Goal: Task Accomplishment & Management: Manage account settings

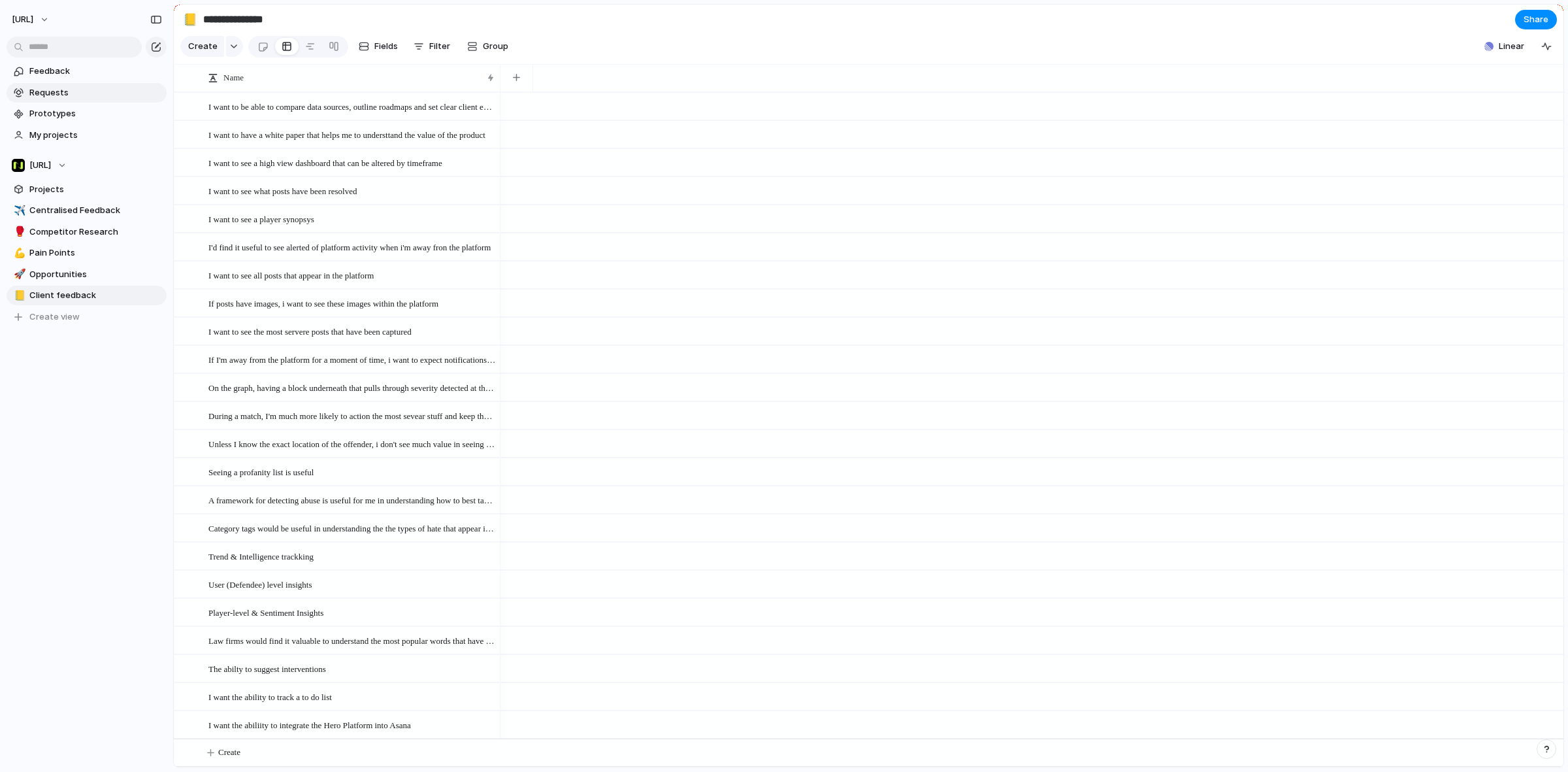
click at [57, 95] on span "Requests" at bounding box center [95, 92] width 133 height 13
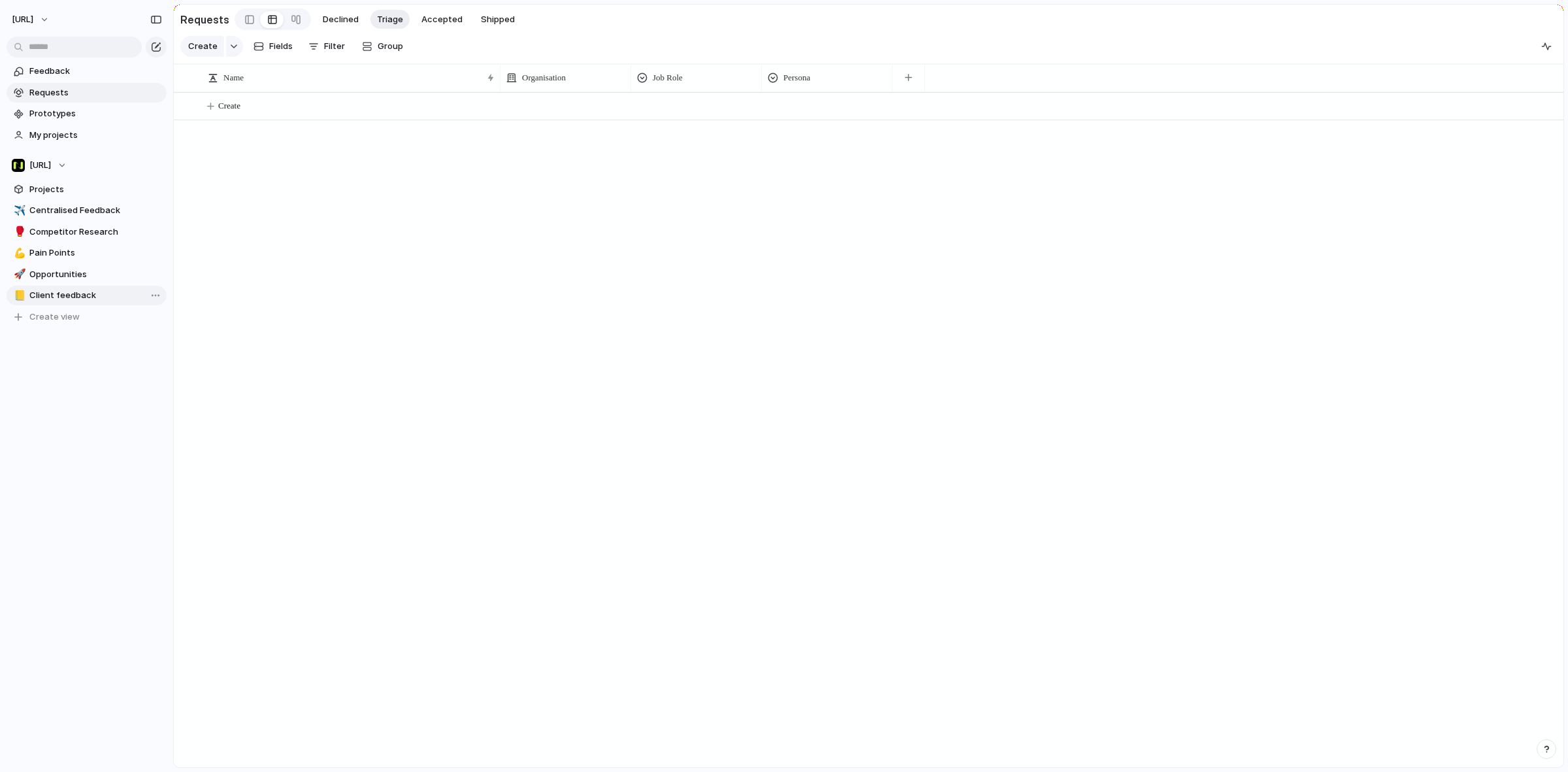
click at [86, 304] on link "📒 Client feedback" at bounding box center [87, 296] width 160 height 20
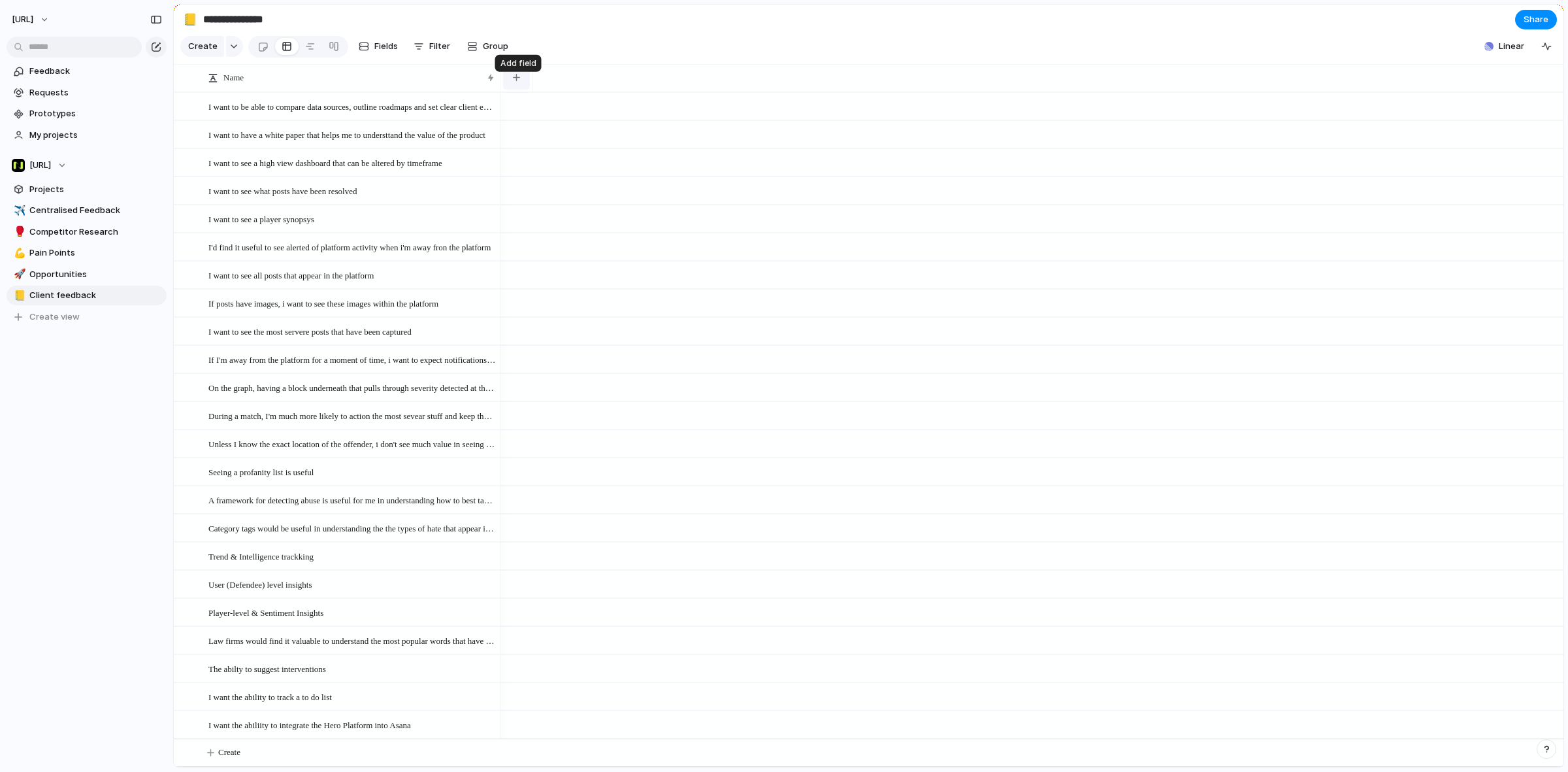
click at [514, 90] on button "button" at bounding box center [516, 78] width 27 height 24
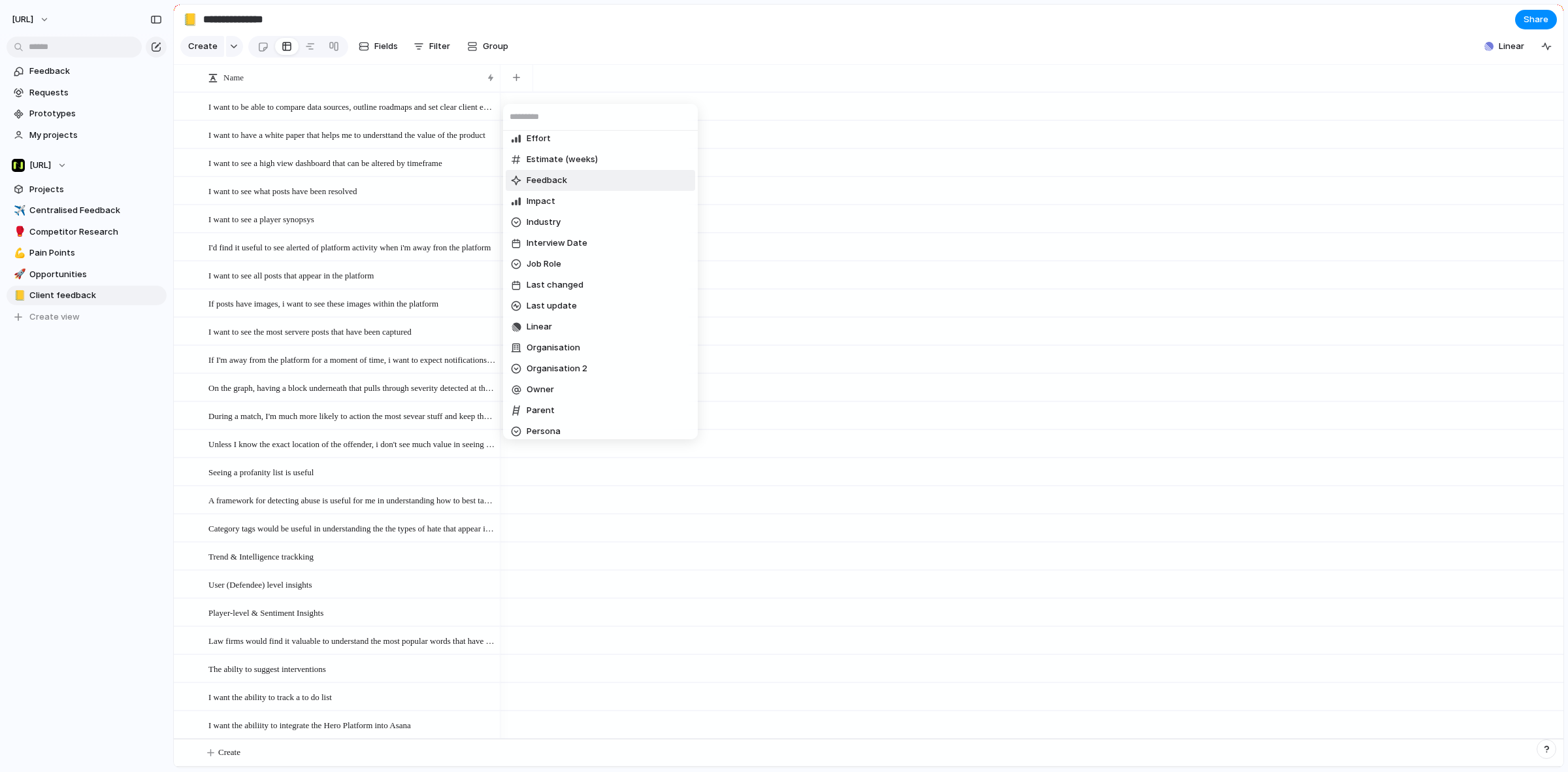
scroll to position [163, 0]
click at [596, 393] on li "Parent" at bounding box center [601, 399] width 190 height 21
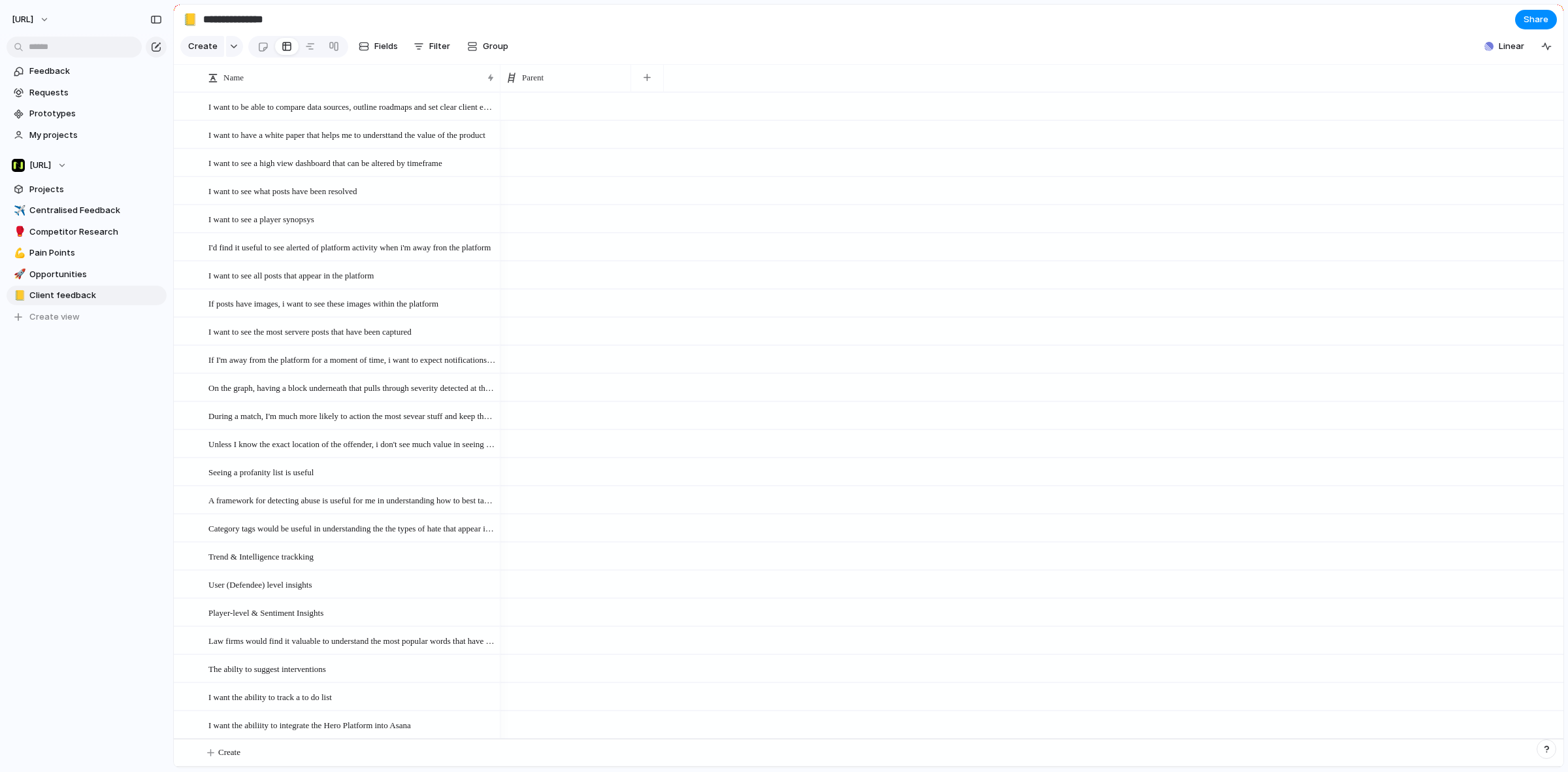
click at [530, 115] on div at bounding box center [566, 106] width 131 height 27
click at [59, 91] on div "Use the create dropdown to add your first parent" at bounding box center [784, 386] width 1568 height 772
click at [59, 91] on span "Requests" at bounding box center [95, 92] width 133 height 13
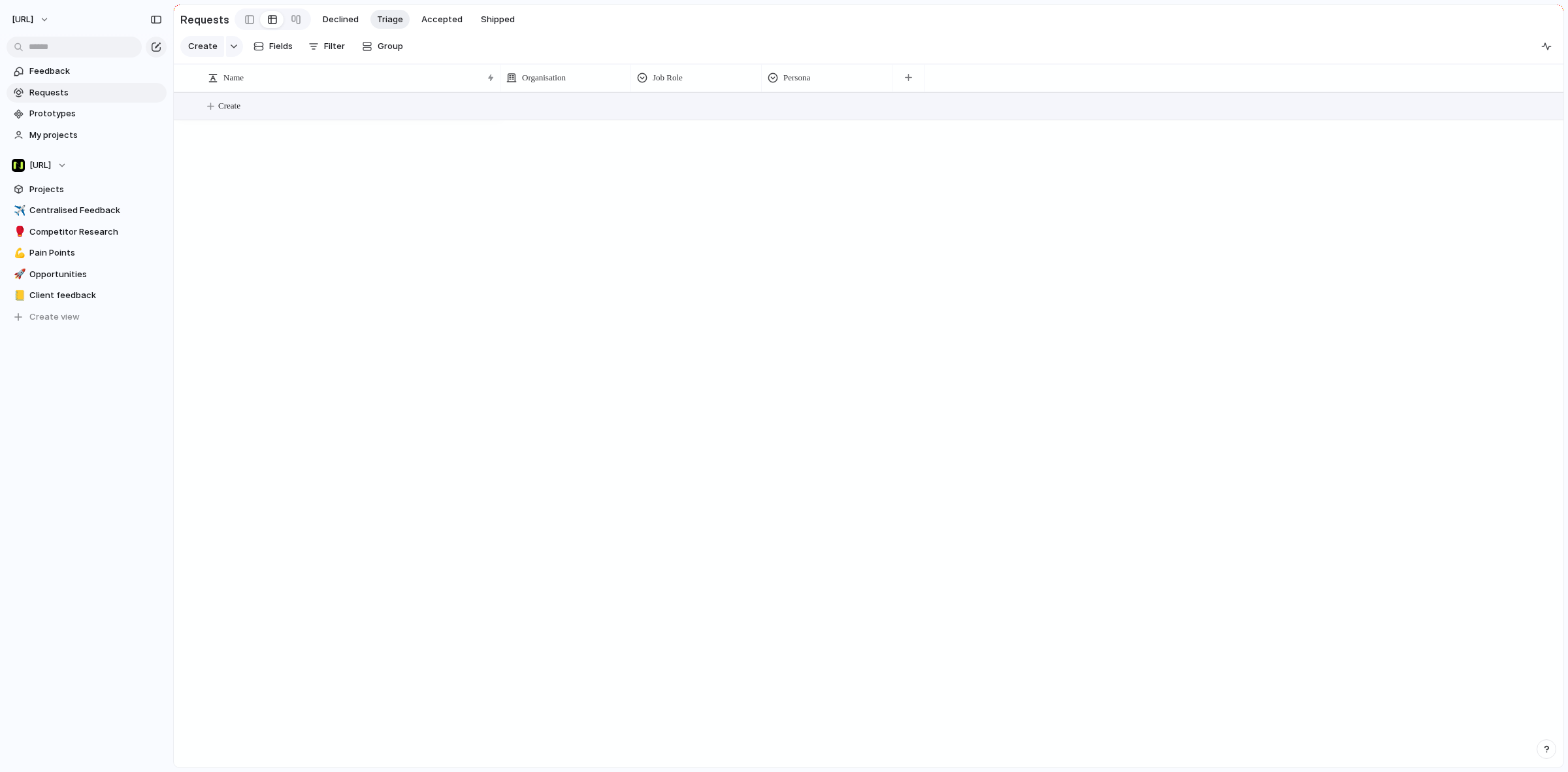
click at [265, 118] on button "Create" at bounding box center [885, 106] width 1397 height 27
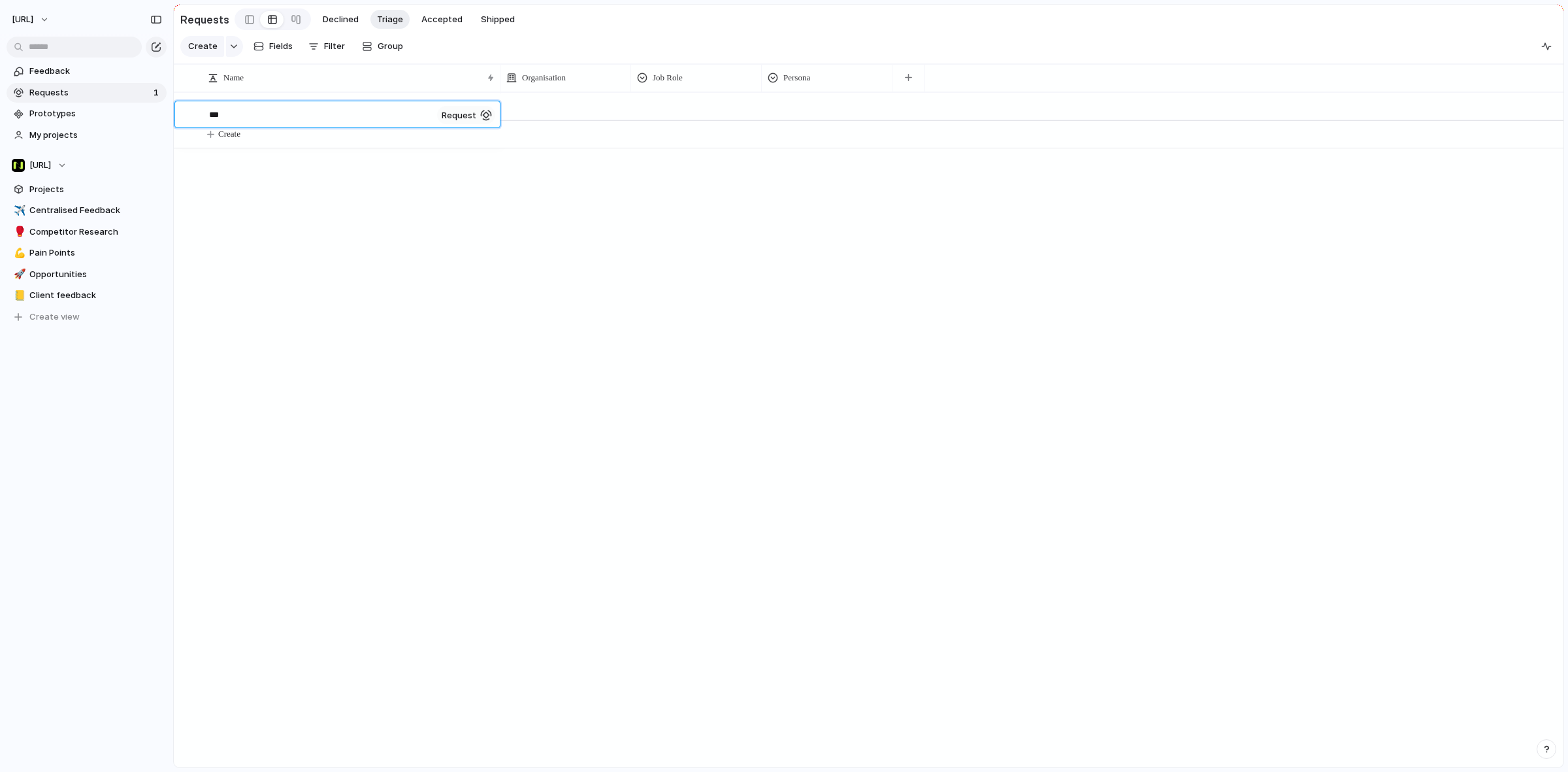
type textarea "****"
click at [46, 295] on span "Client feedback" at bounding box center [95, 295] width 133 height 13
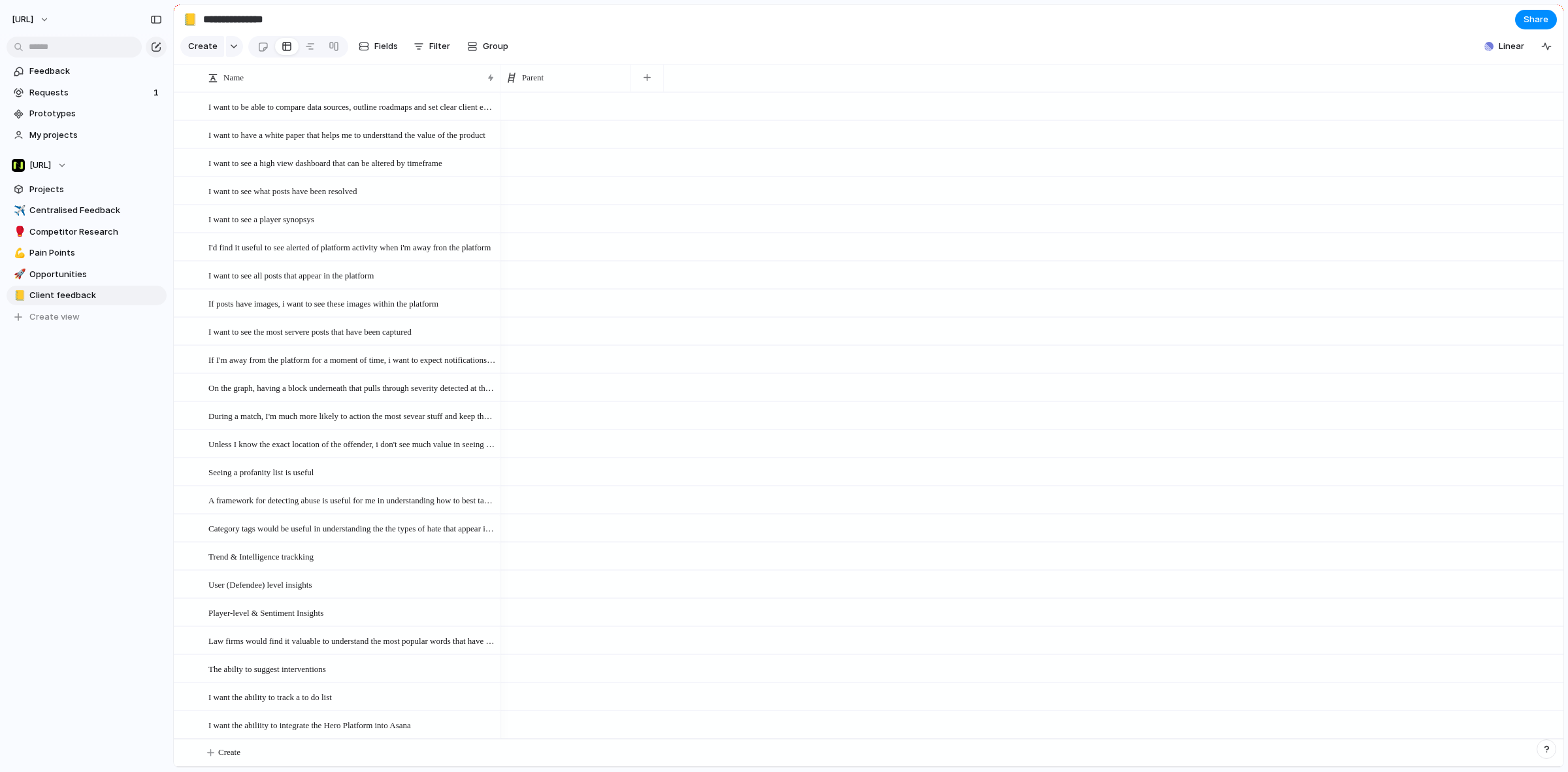
click at [552, 112] on div at bounding box center [566, 106] width 131 height 27
click at [535, 165] on span "blah" at bounding box center [536, 169] width 18 height 13
click at [79, 93] on span "Requests" at bounding box center [89, 92] width 120 height 13
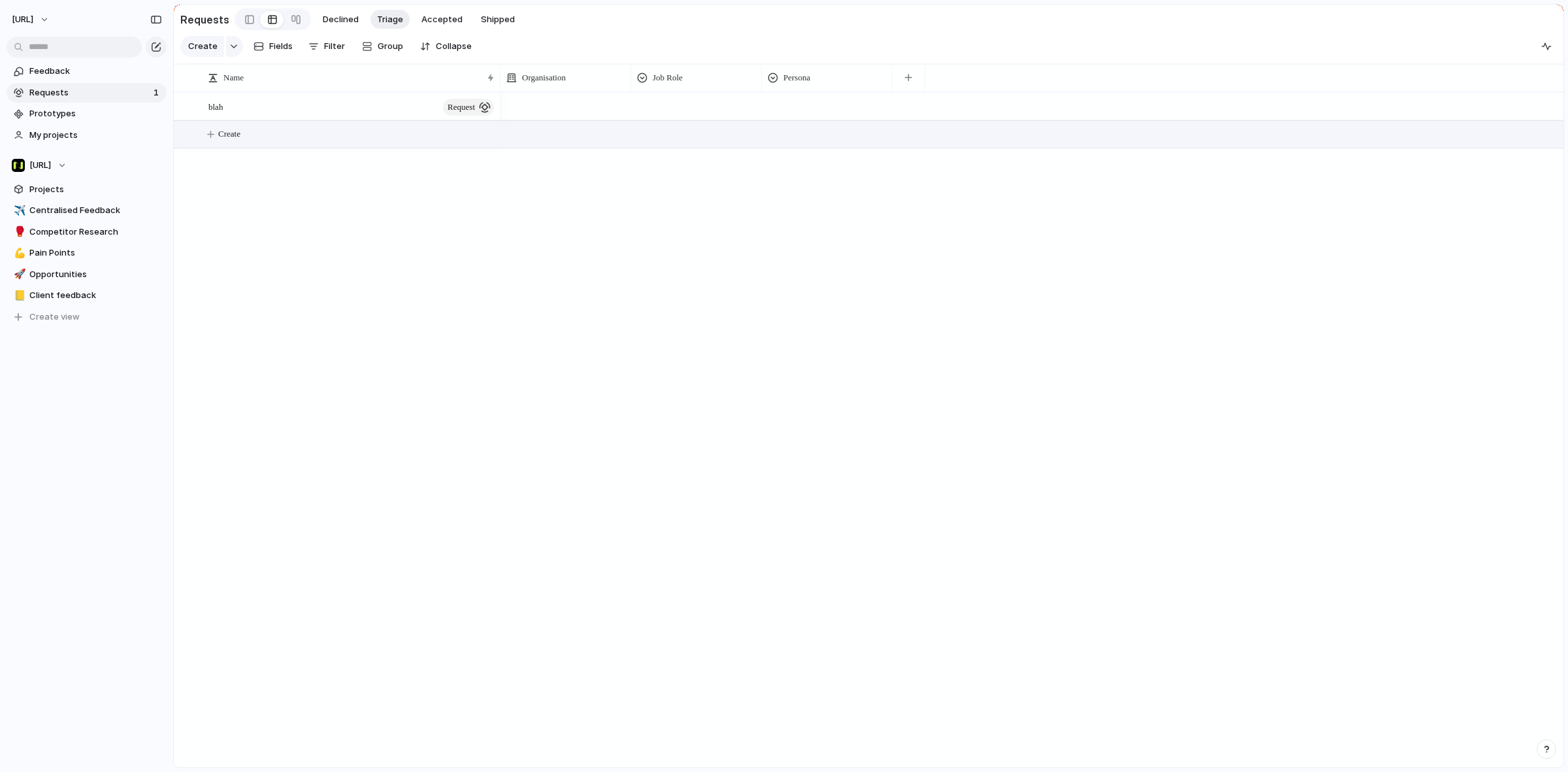
click at [331, 144] on button "Create" at bounding box center [885, 134] width 1397 height 27
type textarea "*******"
click at [67, 291] on span "Client feedback" at bounding box center [95, 295] width 133 height 13
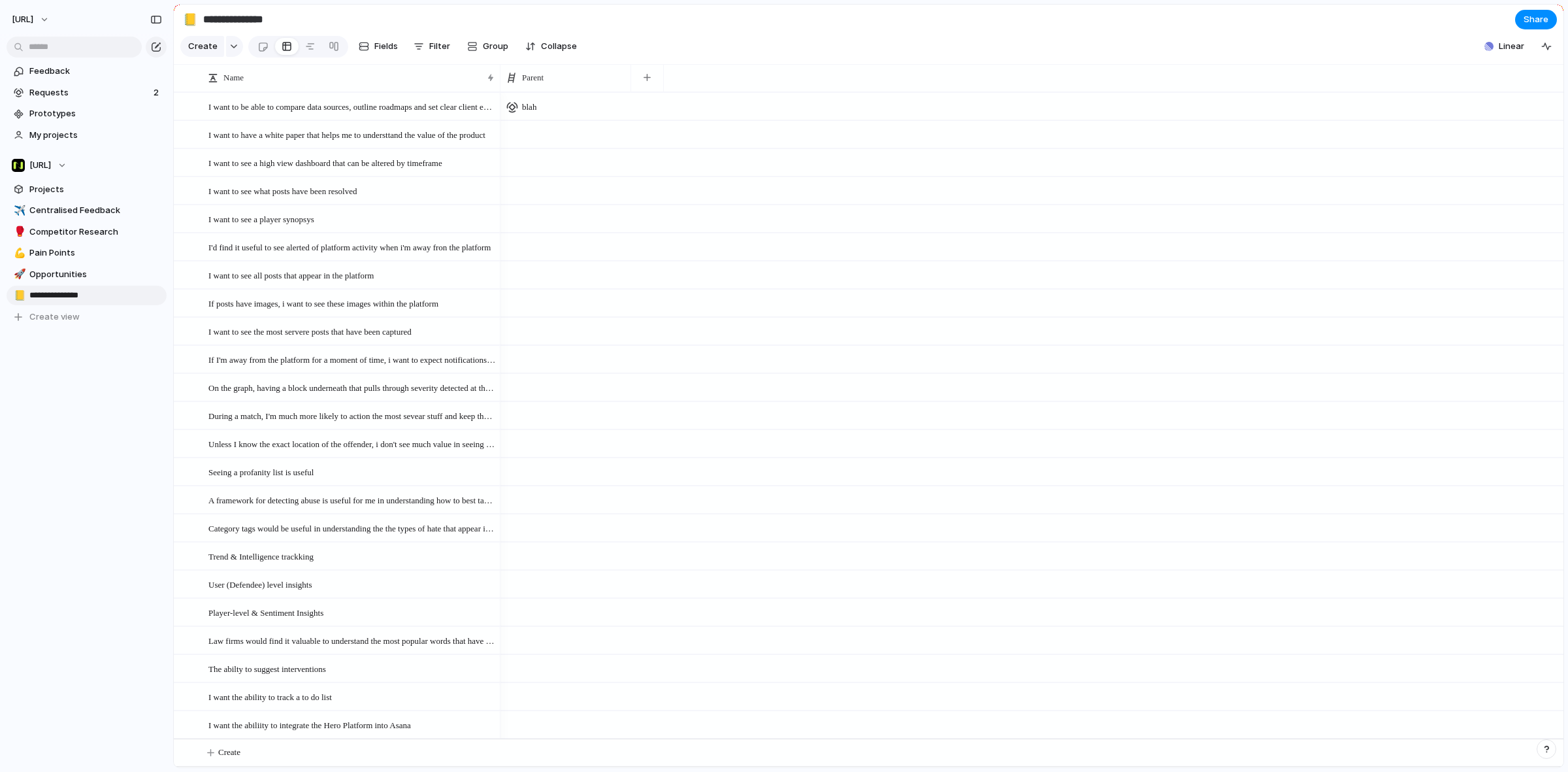
click at [527, 148] on div at bounding box center [566, 134] width 131 height 27
click at [546, 210] on li "M-Bison" at bounding box center [569, 218] width 129 height 21
click at [261, 50] on div at bounding box center [262, 47] width 11 height 22
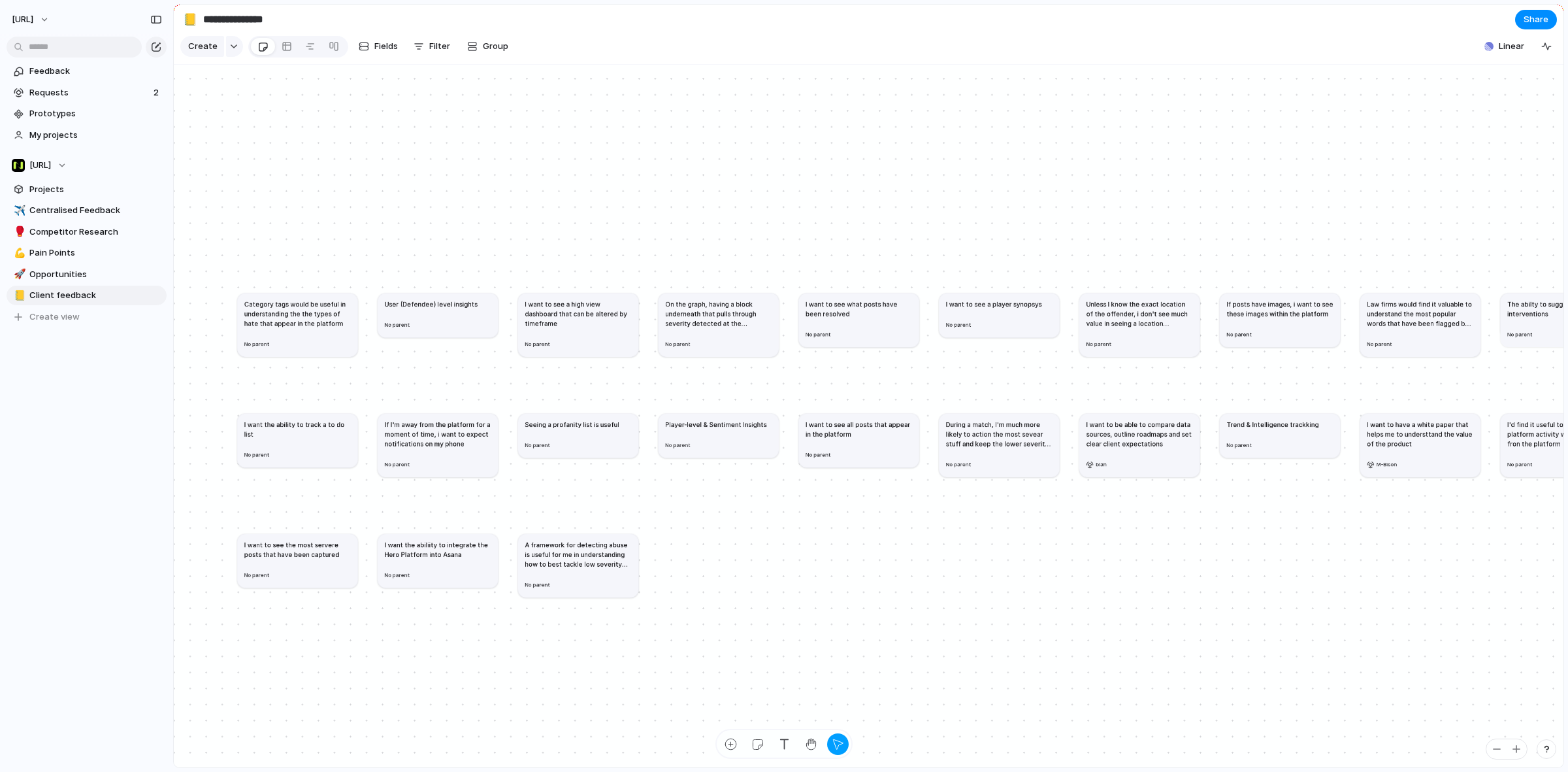
click at [490, 60] on div "Create Fields Filter Group Zoom" at bounding box center [347, 46] width 335 height 27
click at [472, 51] on div "button" at bounding box center [472, 46] width 10 height 10
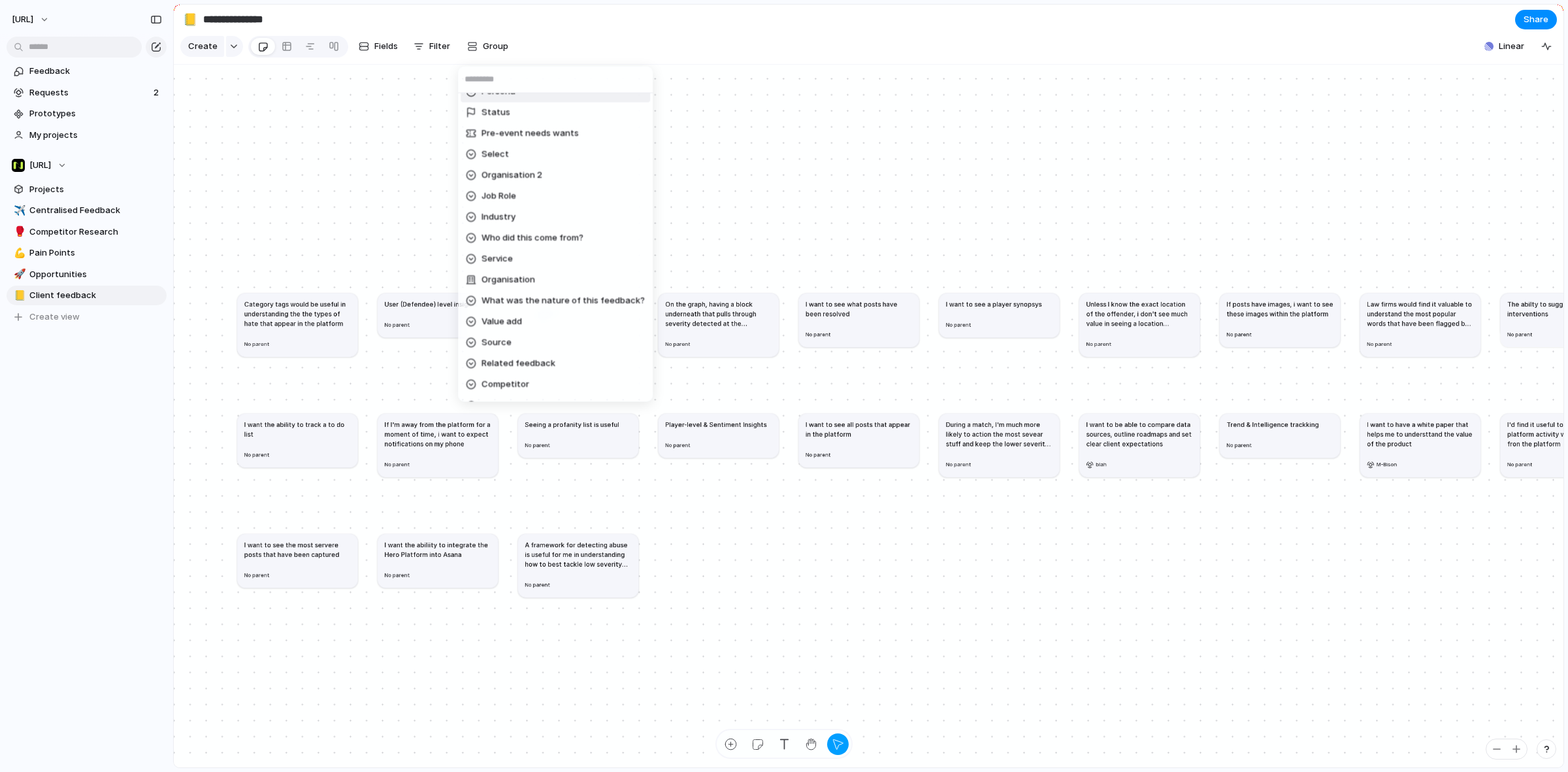
scroll to position [220, 0]
click at [376, 50] on div "Impact Effort Design ready Owner Team Priority Customer Theme Session ID Person…" at bounding box center [784, 386] width 1568 height 772
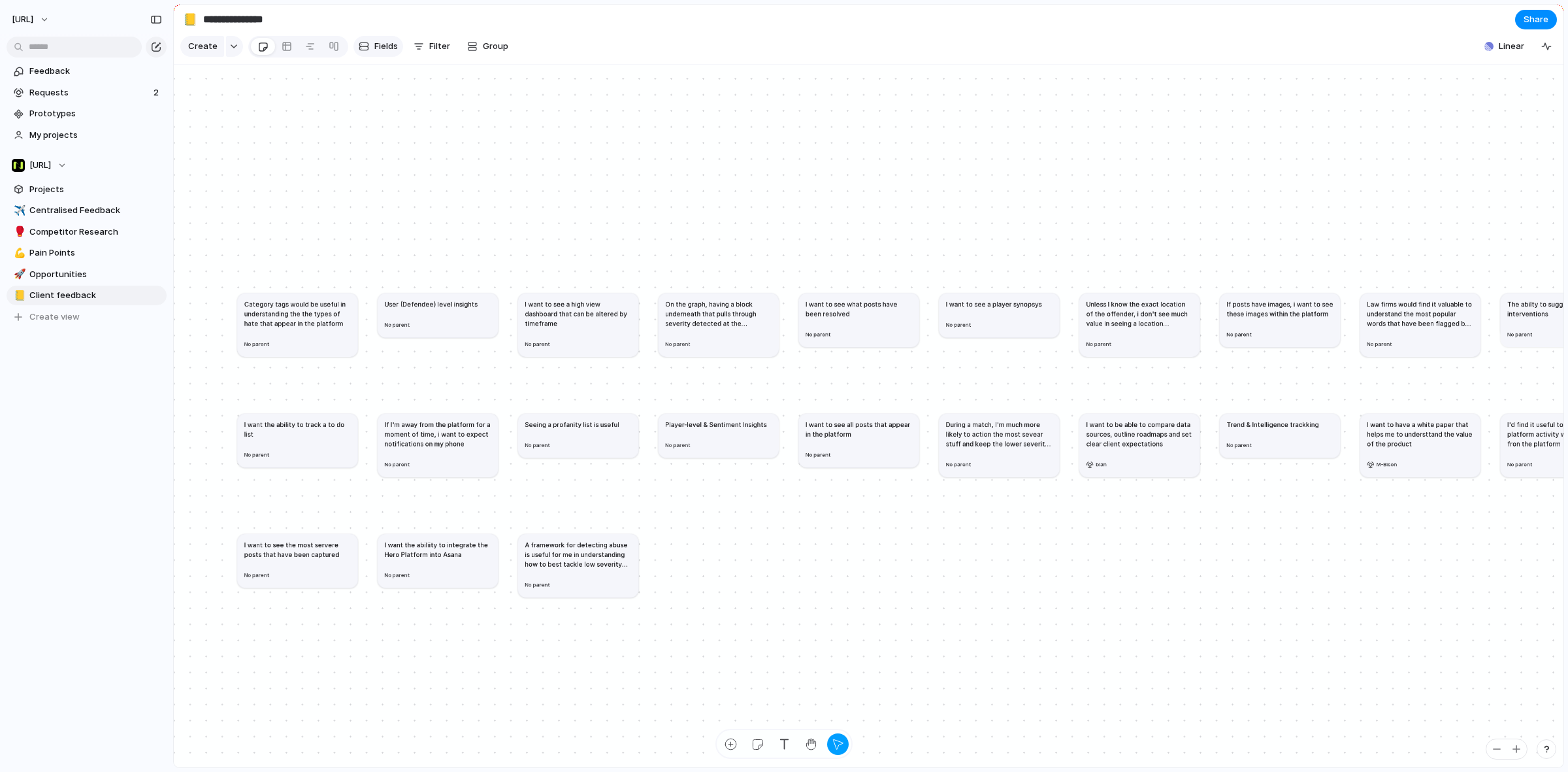
click at [378, 53] on span "Fields" at bounding box center [386, 46] width 24 height 13
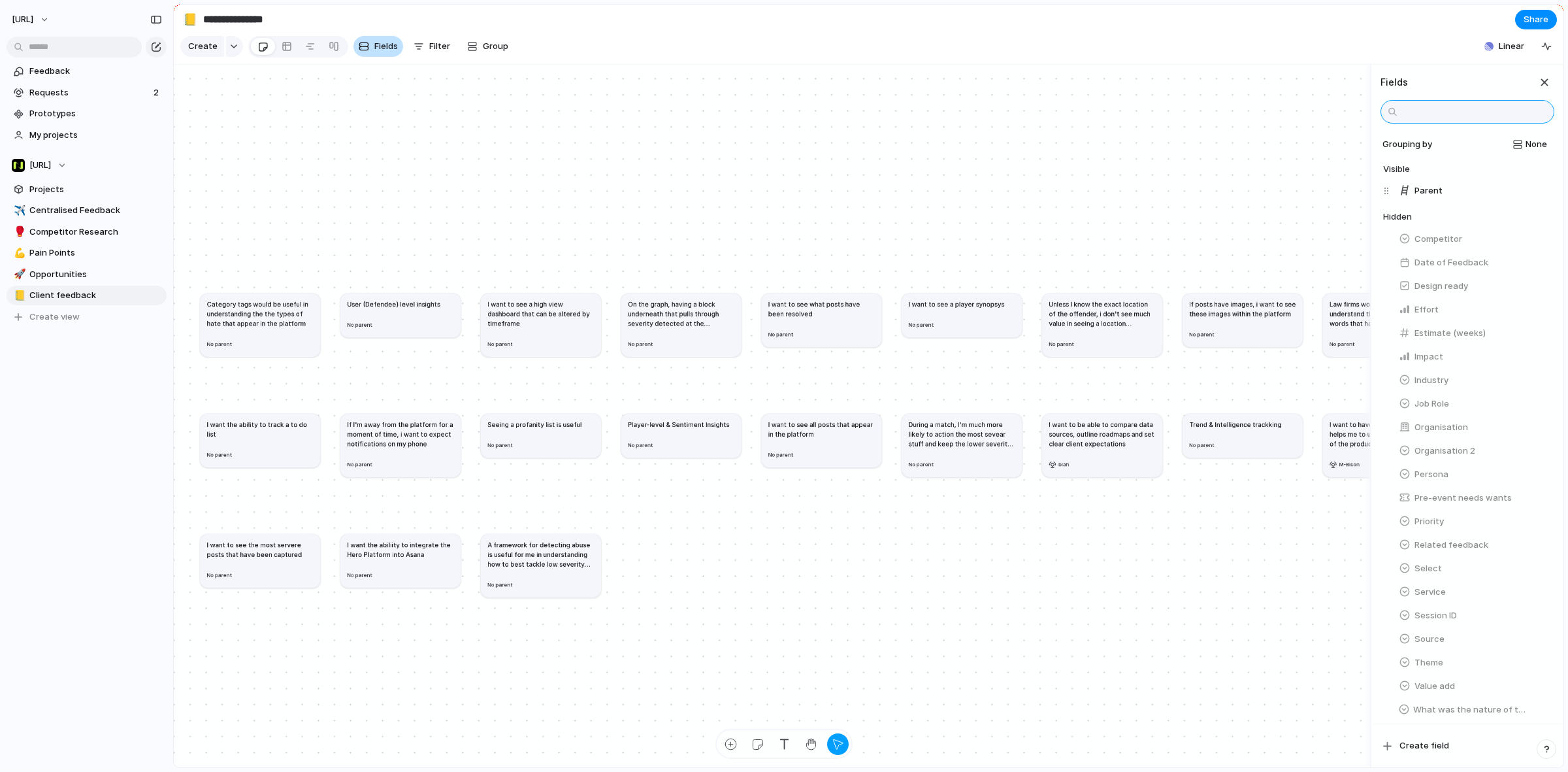
scroll to position [0, 0]
click at [381, 53] on span "Fields" at bounding box center [386, 46] width 24 height 13
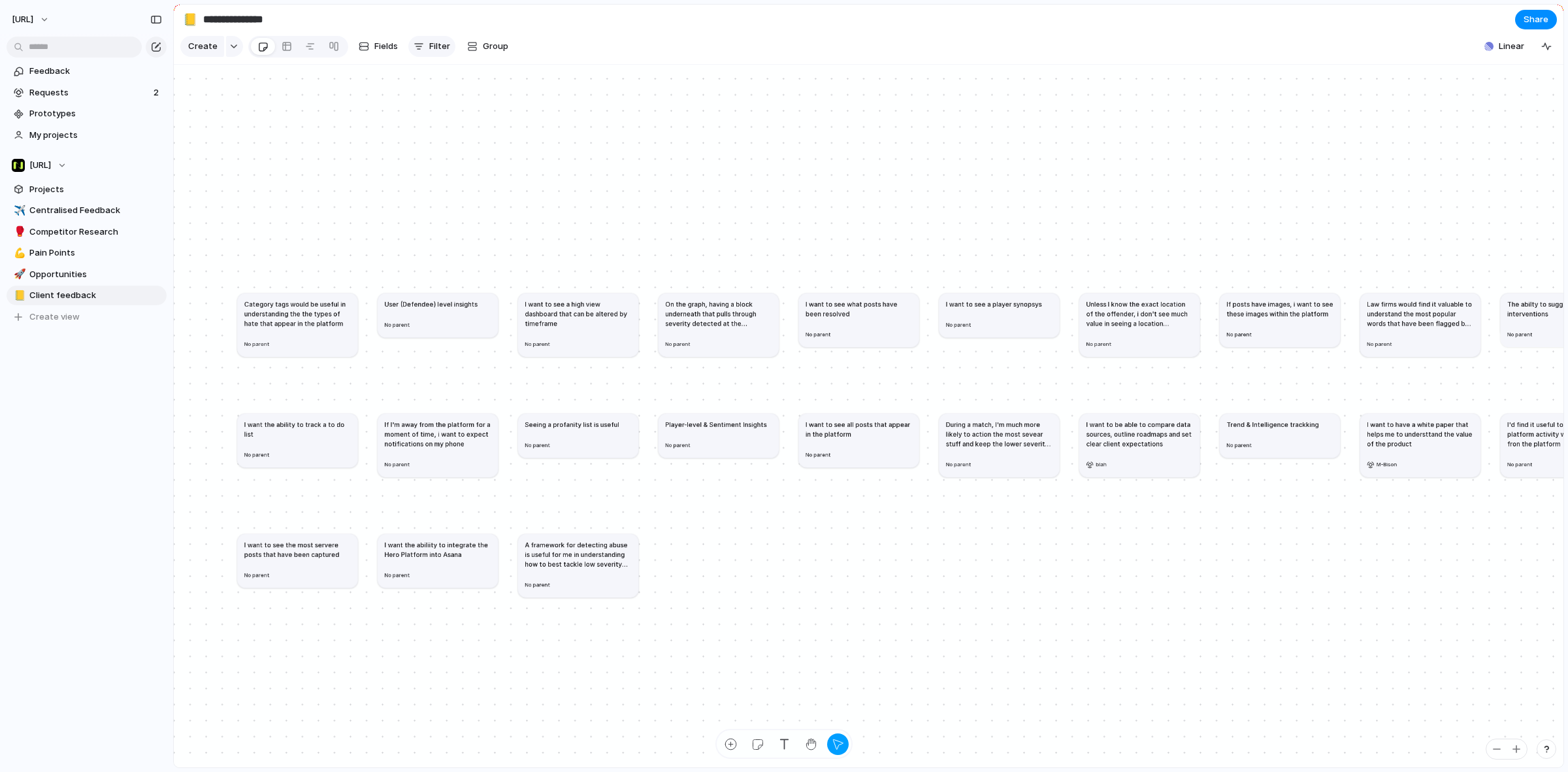
click at [423, 57] on button "Filter" at bounding box center [431, 46] width 47 height 21
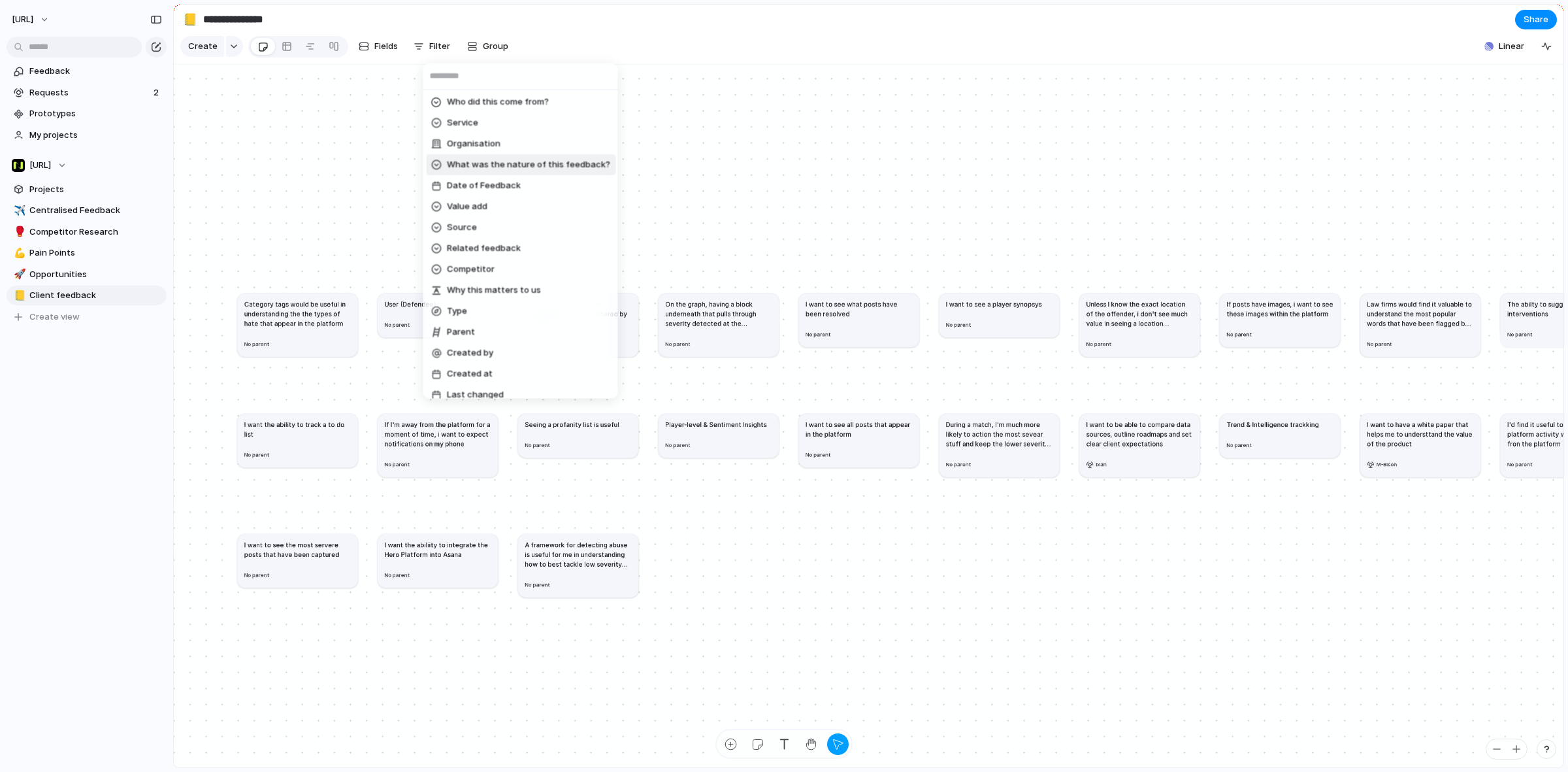
scroll to position [408, 0]
click at [508, 331] on li "Parent" at bounding box center [521, 322] width 190 height 21
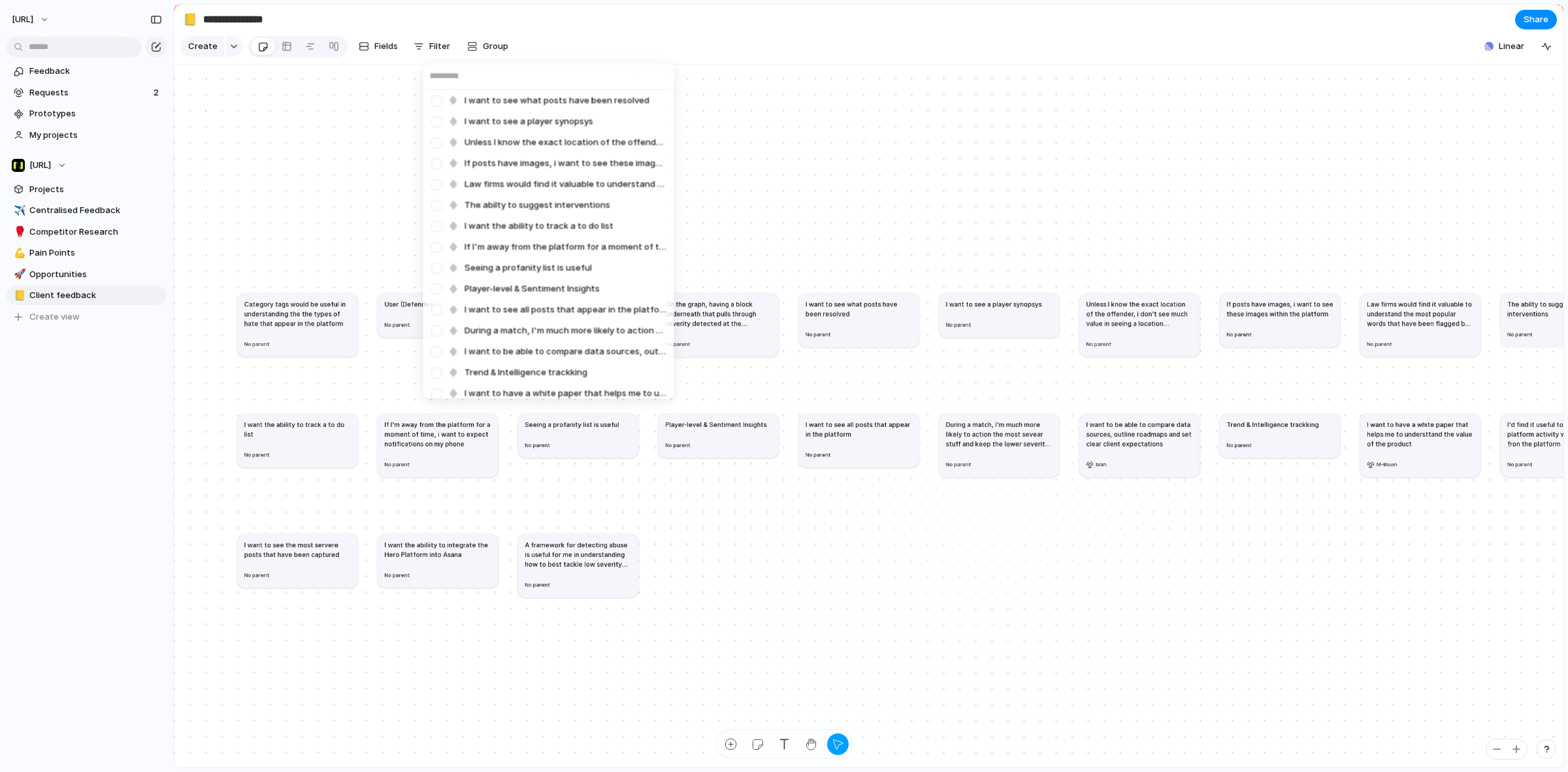
scroll to position [220, 0]
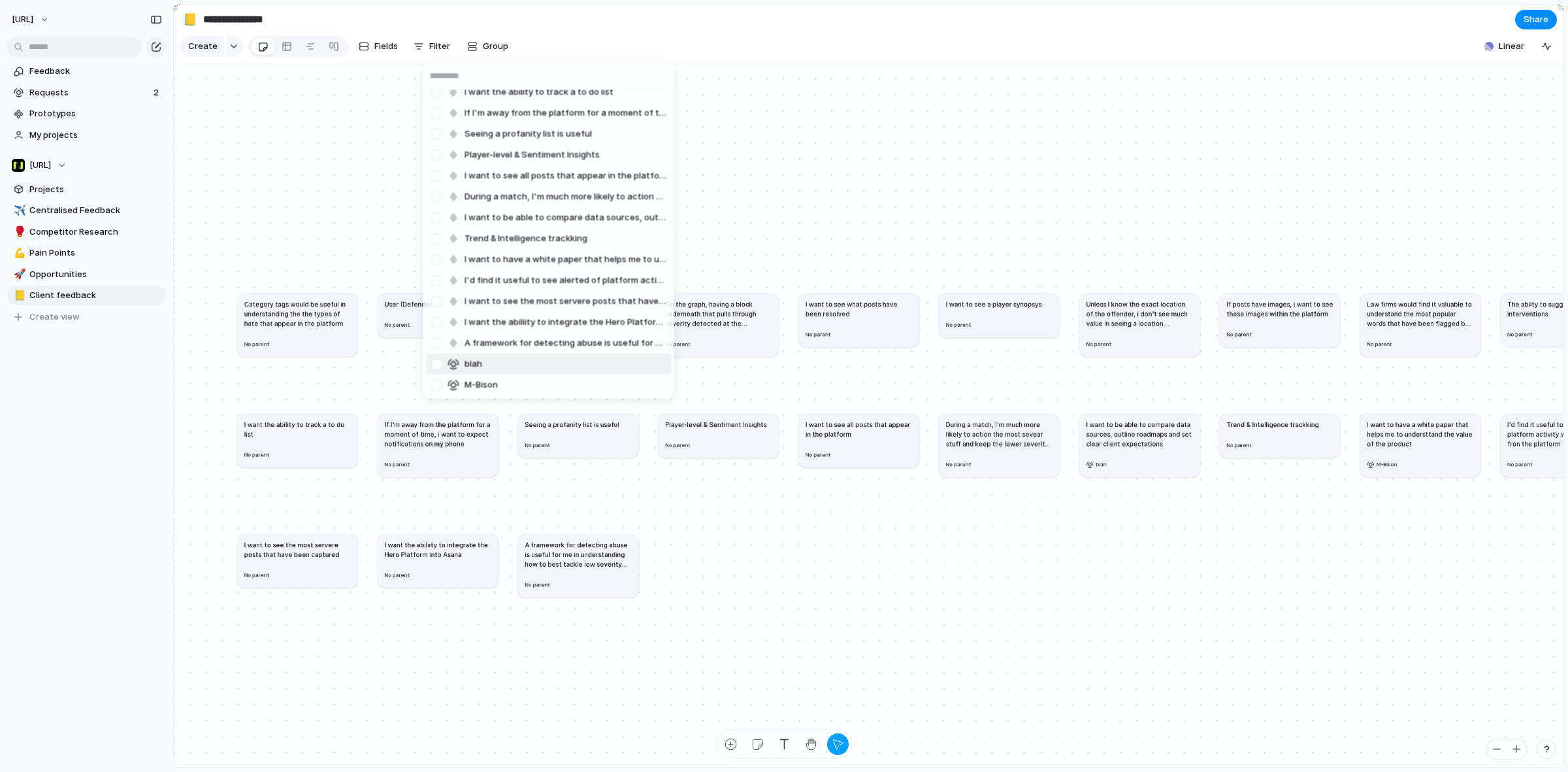
click at [438, 361] on div at bounding box center [436, 364] width 23 height 23
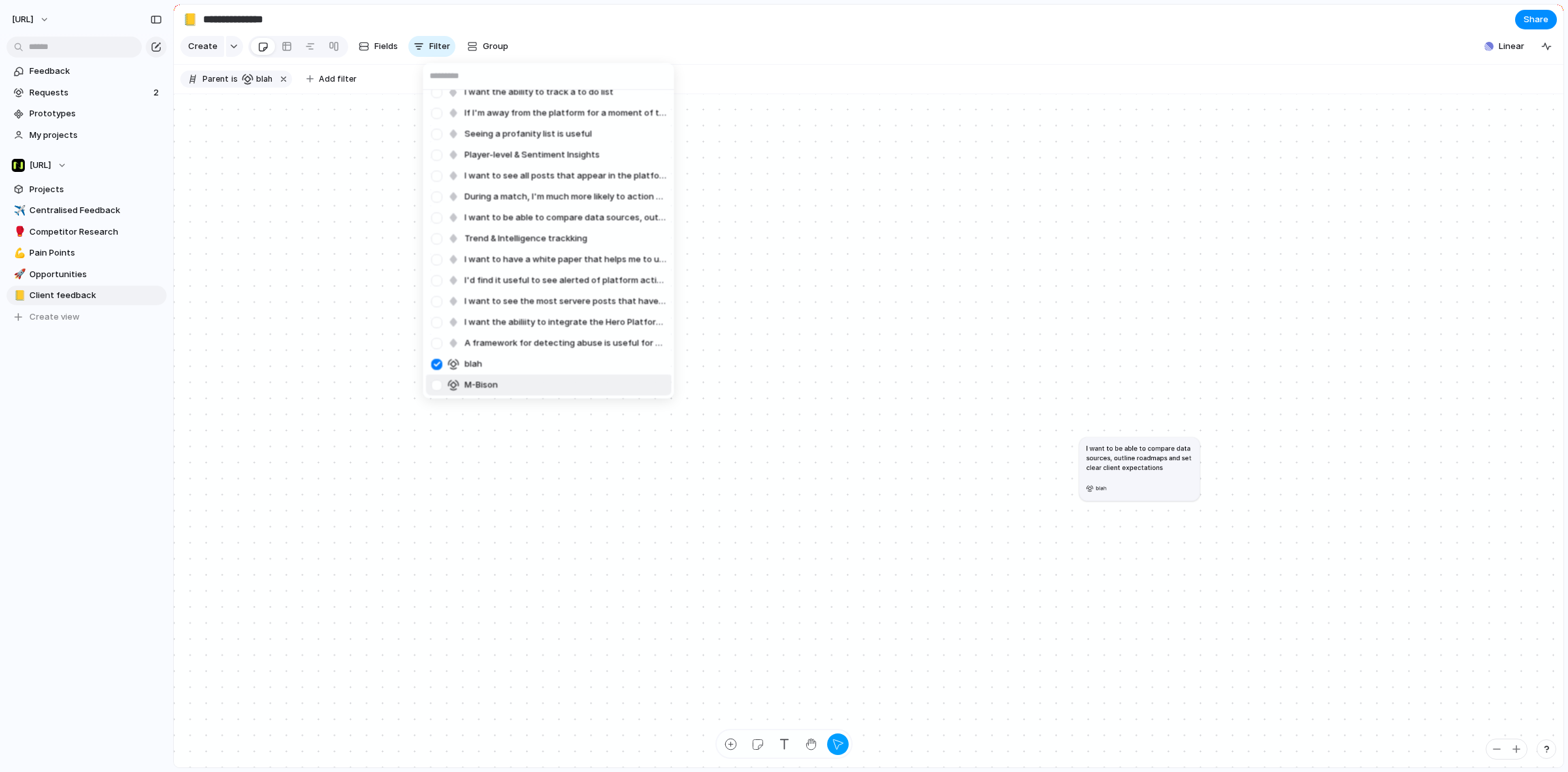
click at [435, 386] on div at bounding box center [436, 385] width 23 height 23
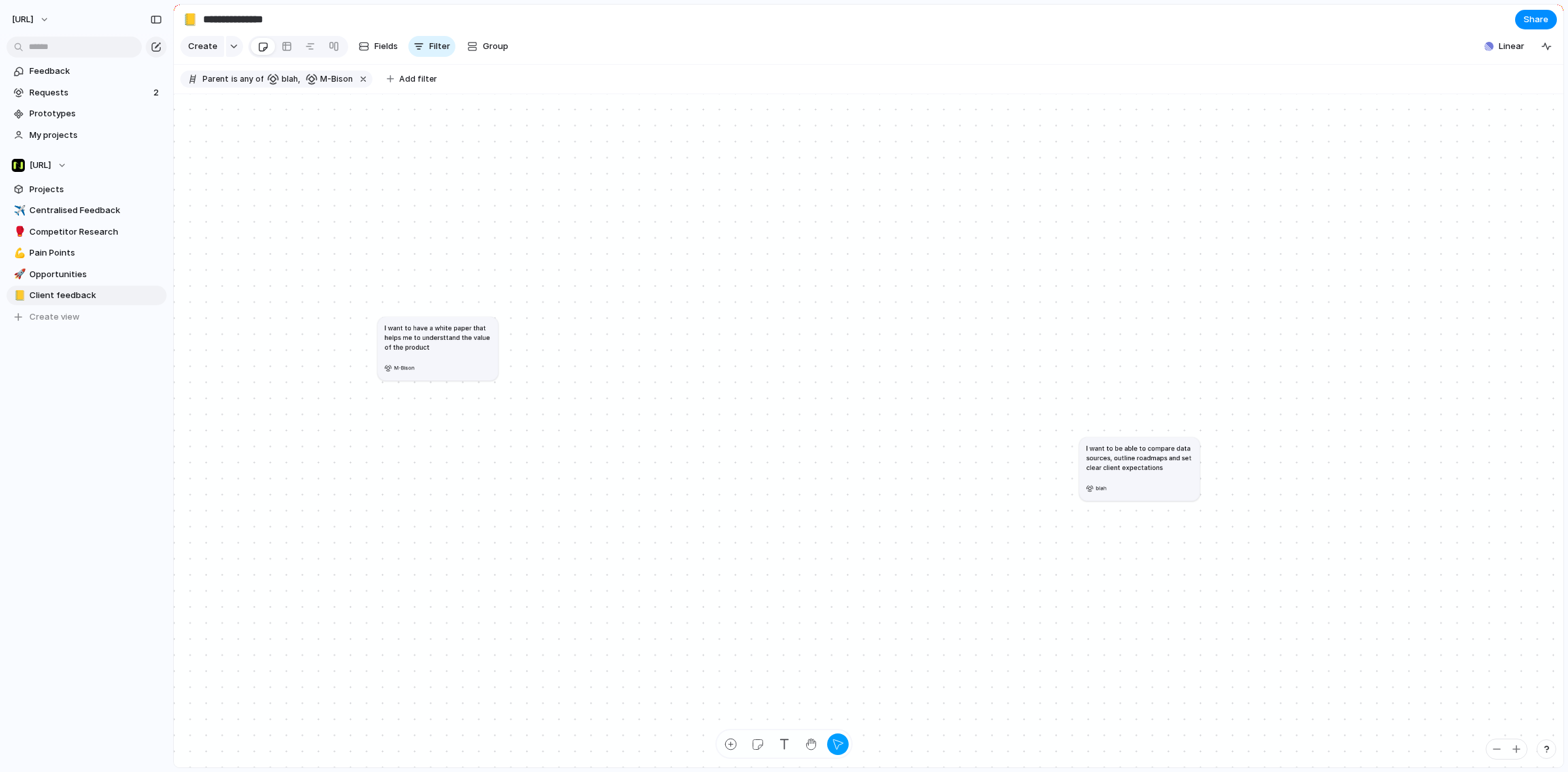
click at [448, 410] on div "Category tags would be useful in understanding the the types of hate that appea…" at bounding box center [784, 386] width 1568 height 772
drag, startPoint x: 1133, startPoint y: 471, endPoint x: 857, endPoint y: 388, distance: 287.4
click at [857, 388] on h1 "I want to be able to compare data sources, outline roadmaps and set clear clien…" at bounding box center [865, 374] width 107 height 29
click at [464, 46] on button "Group" at bounding box center [488, 46] width 54 height 21
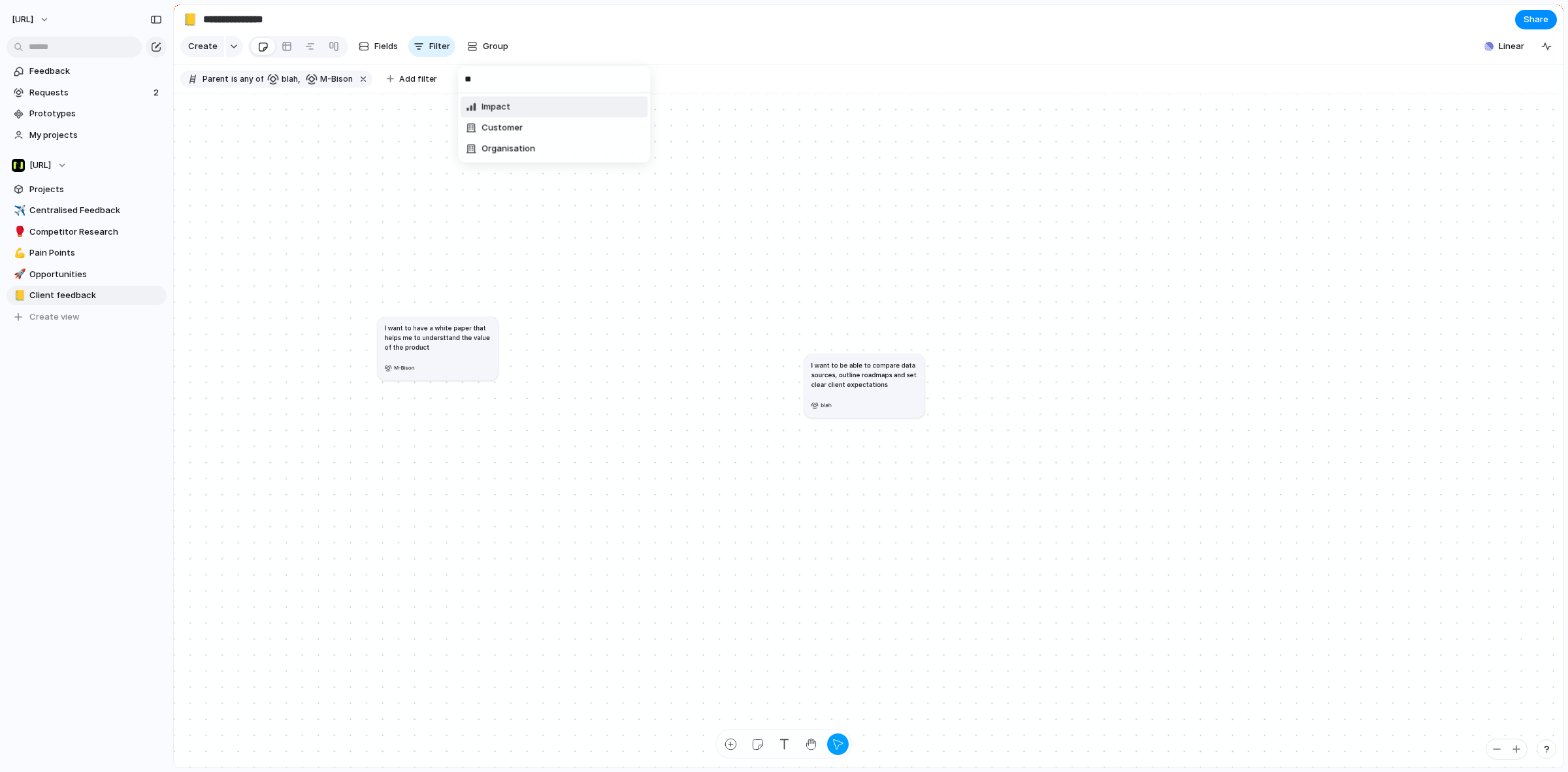
type input "*"
click at [550, 76] on input "text" at bounding box center [555, 80] width 195 height 26
click at [488, 52] on div "Impact Effort Design ready Owner Team Priority Customer Theme Session ID Person…" at bounding box center [784, 386] width 1568 height 772
click at [488, 52] on span "Group" at bounding box center [495, 46] width 25 height 13
click at [393, 37] on div "Impact Effort Design ready Owner Team Priority Customer Theme Session ID Person…" at bounding box center [784, 386] width 1568 height 772
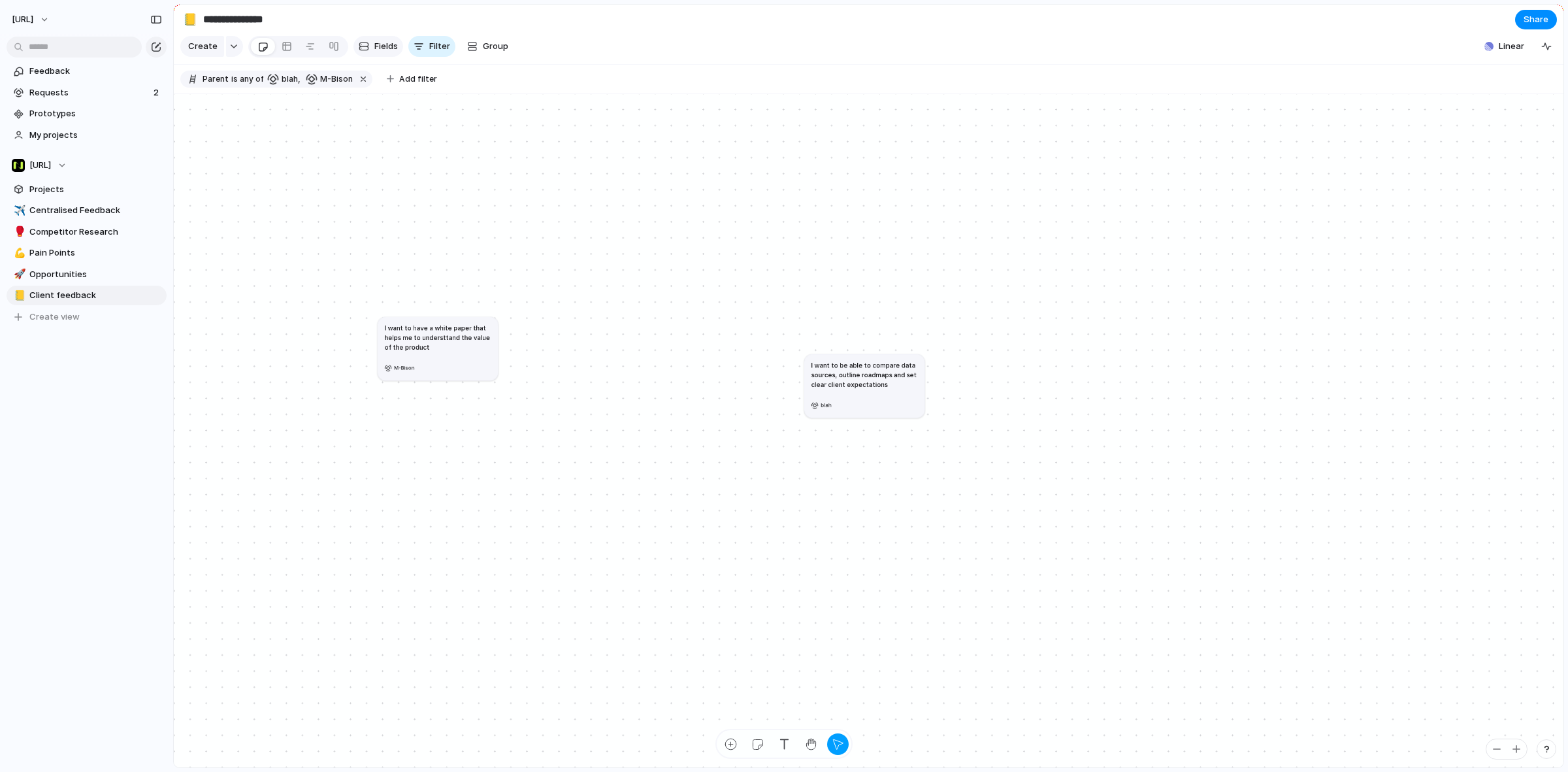
click at [381, 41] on button "Fields" at bounding box center [379, 46] width 50 height 21
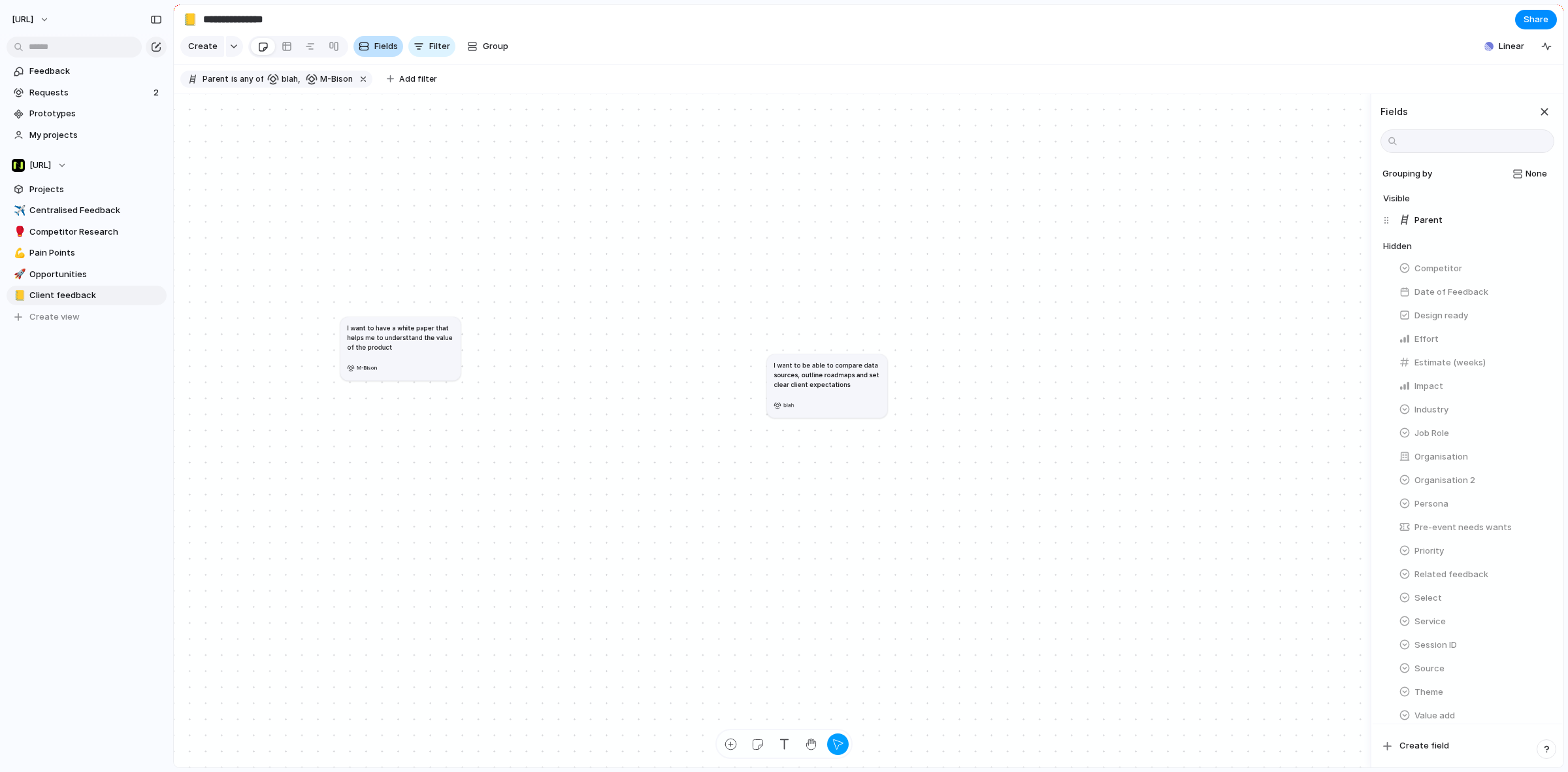
click at [381, 41] on button "Fields" at bounding box center [379, 46] width 50 height 21
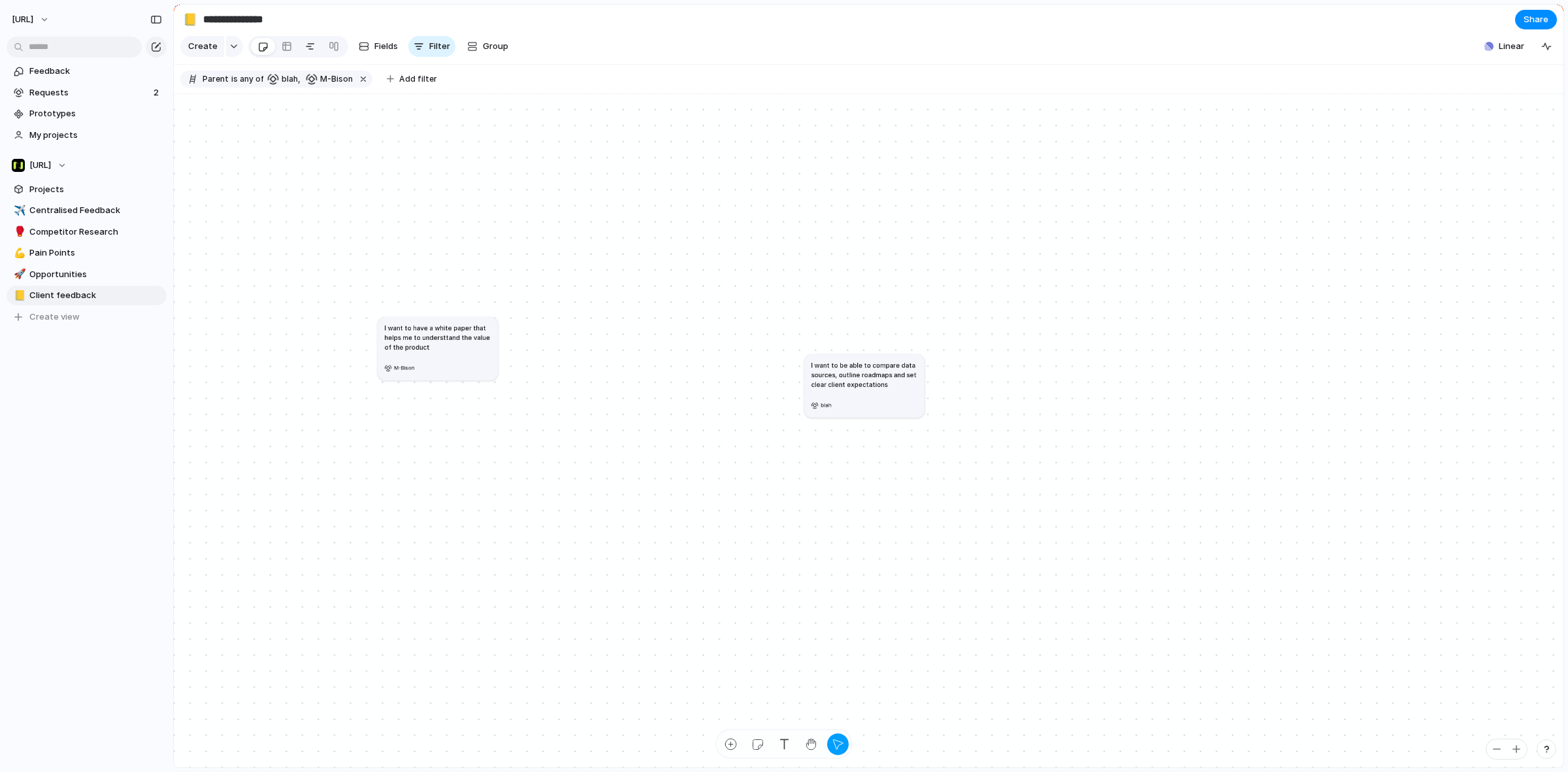
click at [305, 50] on div at bounding box center [310, 46] width 10 height 21
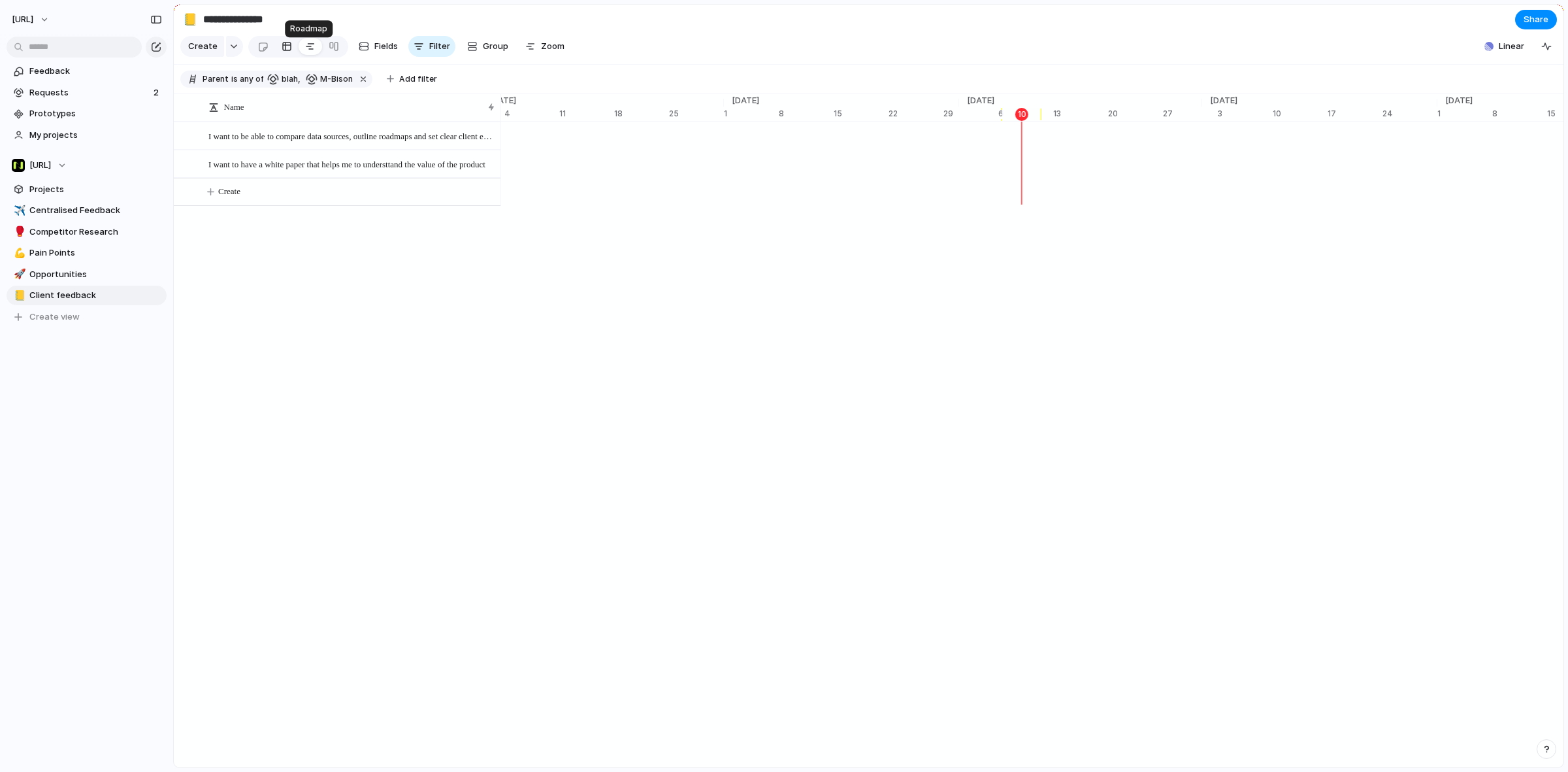
scroll to position [0, 8137]
click at [284, 54] on div at bounding box center [287, 46] width 10 height 21
click at [374, 57] on button "Fields" at bounding box center [379, 46] width 50 height 21
click at [502, 57] on button "Group" at bounding box center [488, 46] width 54 height 21
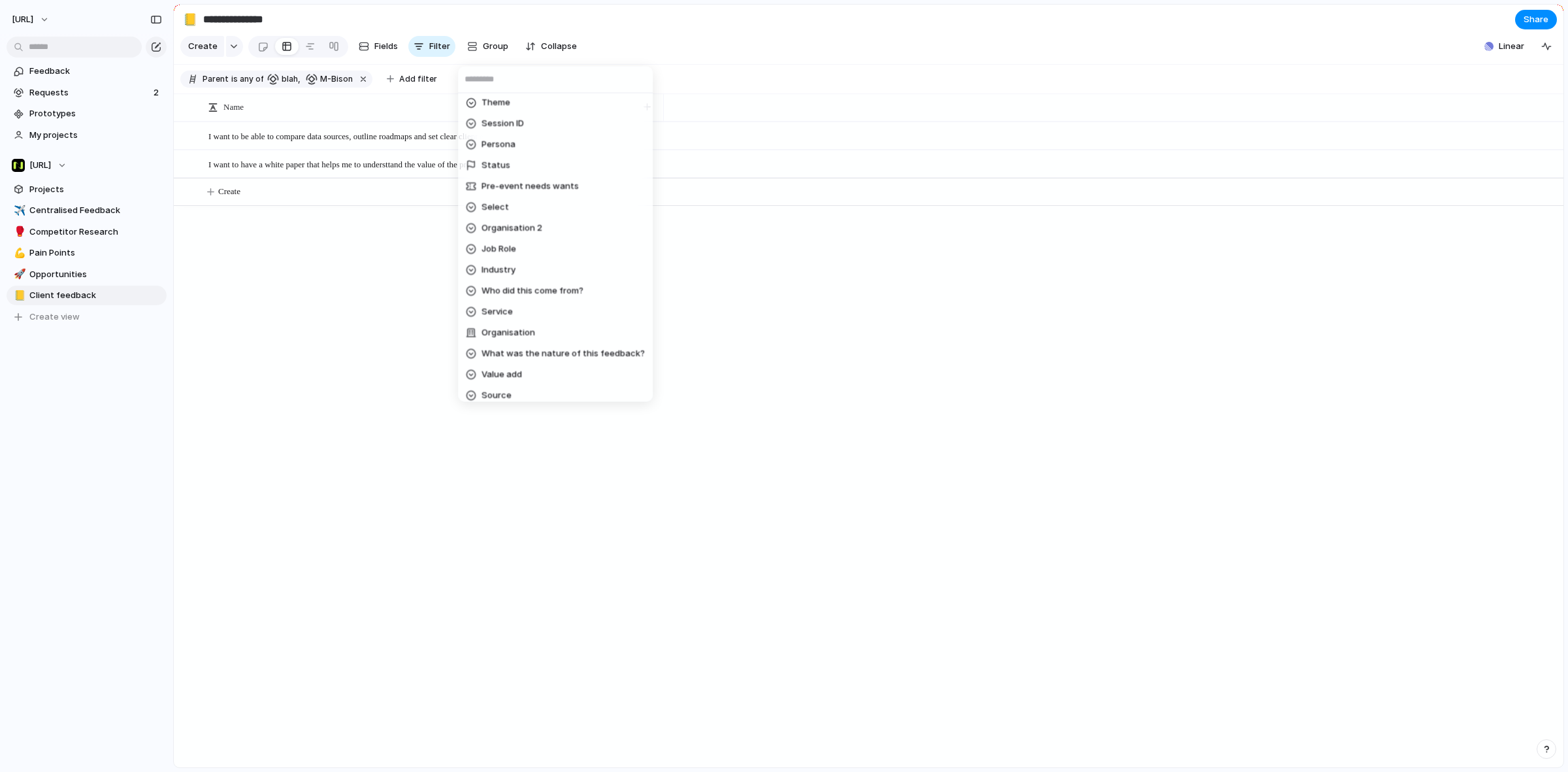
scroll to position [220, 0]
click at [701, 406] on div "Impact Effort Design ready Owner Team Priority Customer Theme Session ID Person…" at bounding box center [784, 386] width 1568 height 772
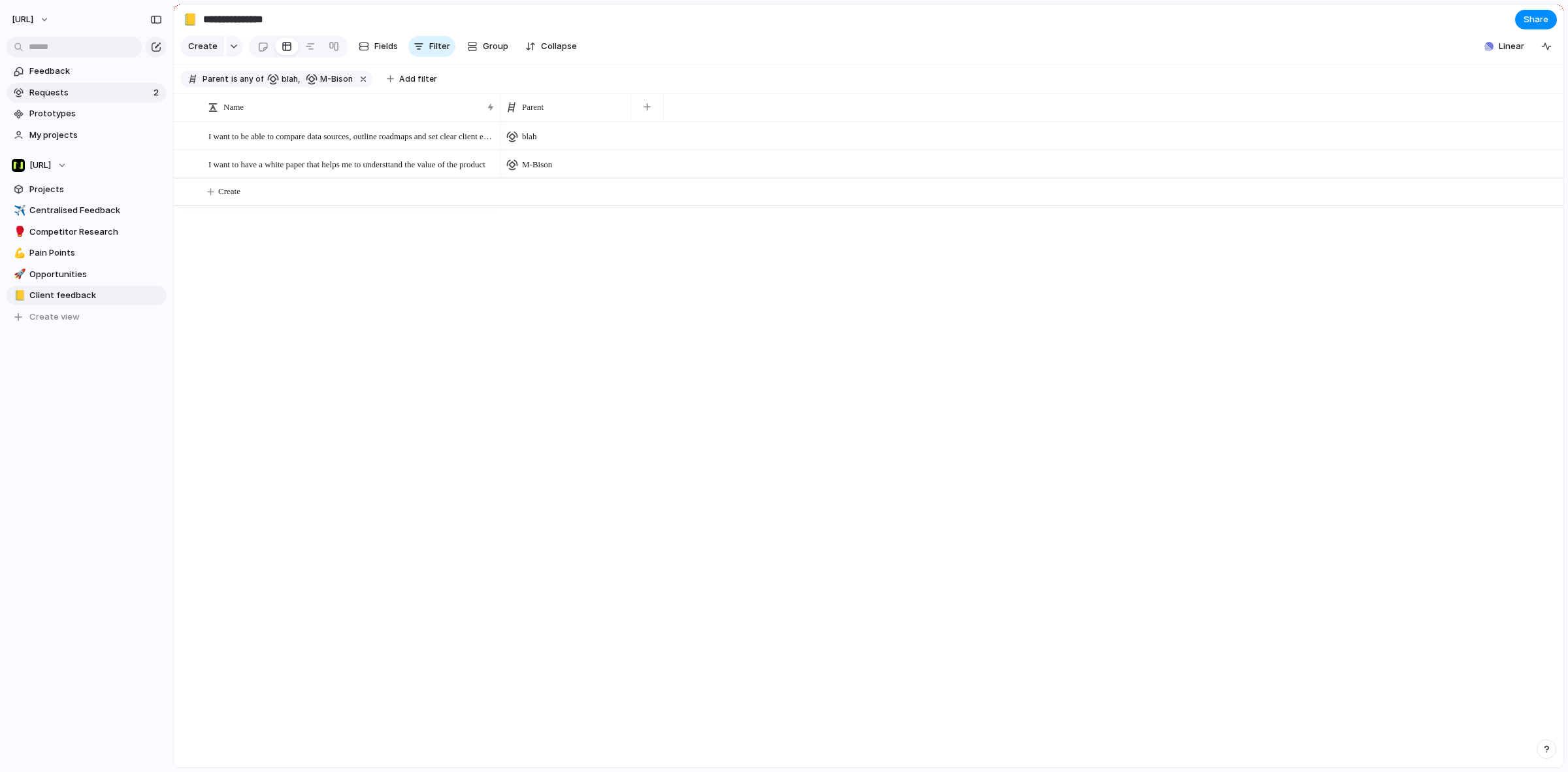
click at [84, 98] on span "Requests" at bounding box center [89, 92] width 120 height 13
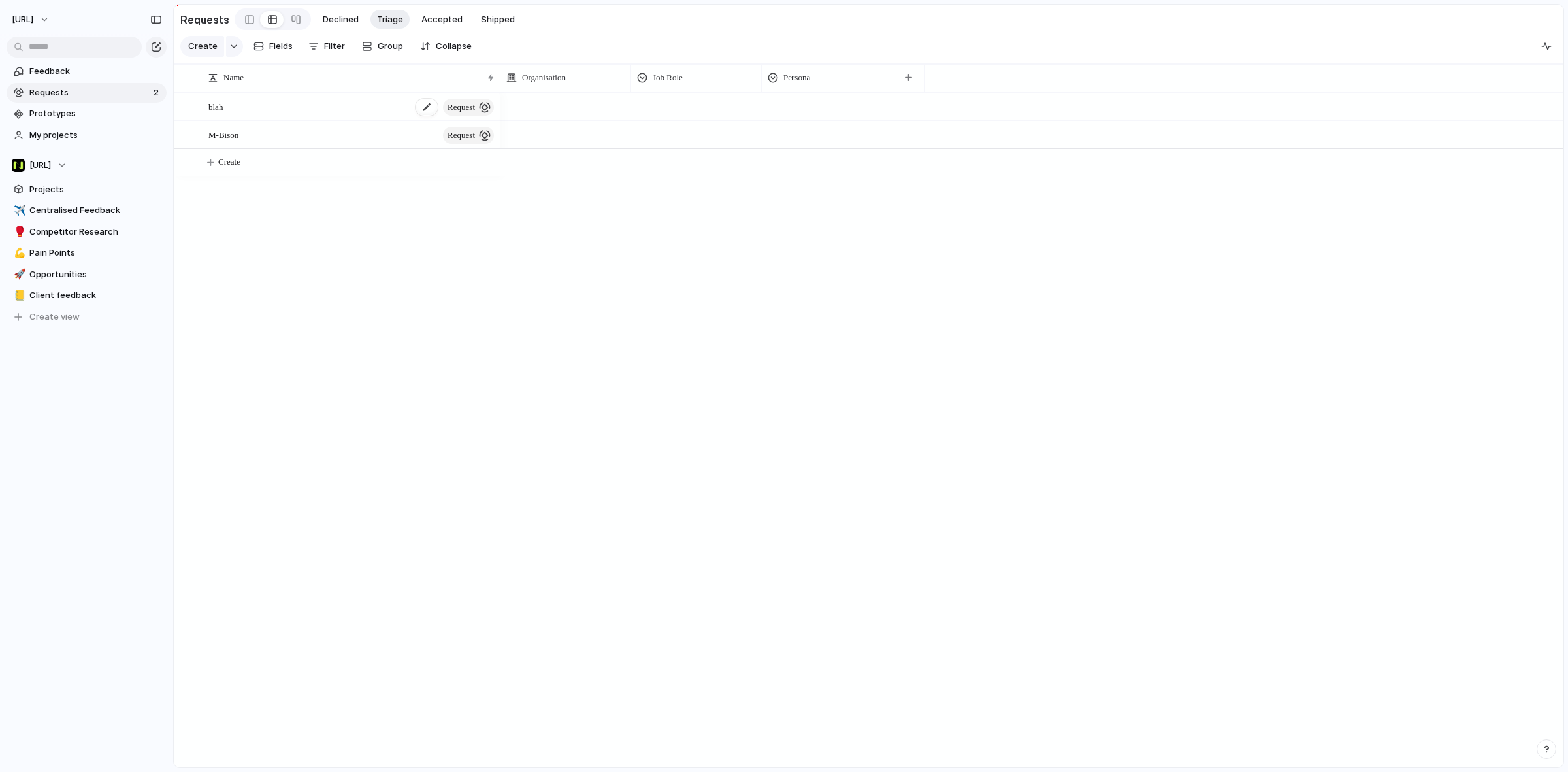
click at [360, 116] on div "blah request" at bounding box center [352, 106] width 288 height 27
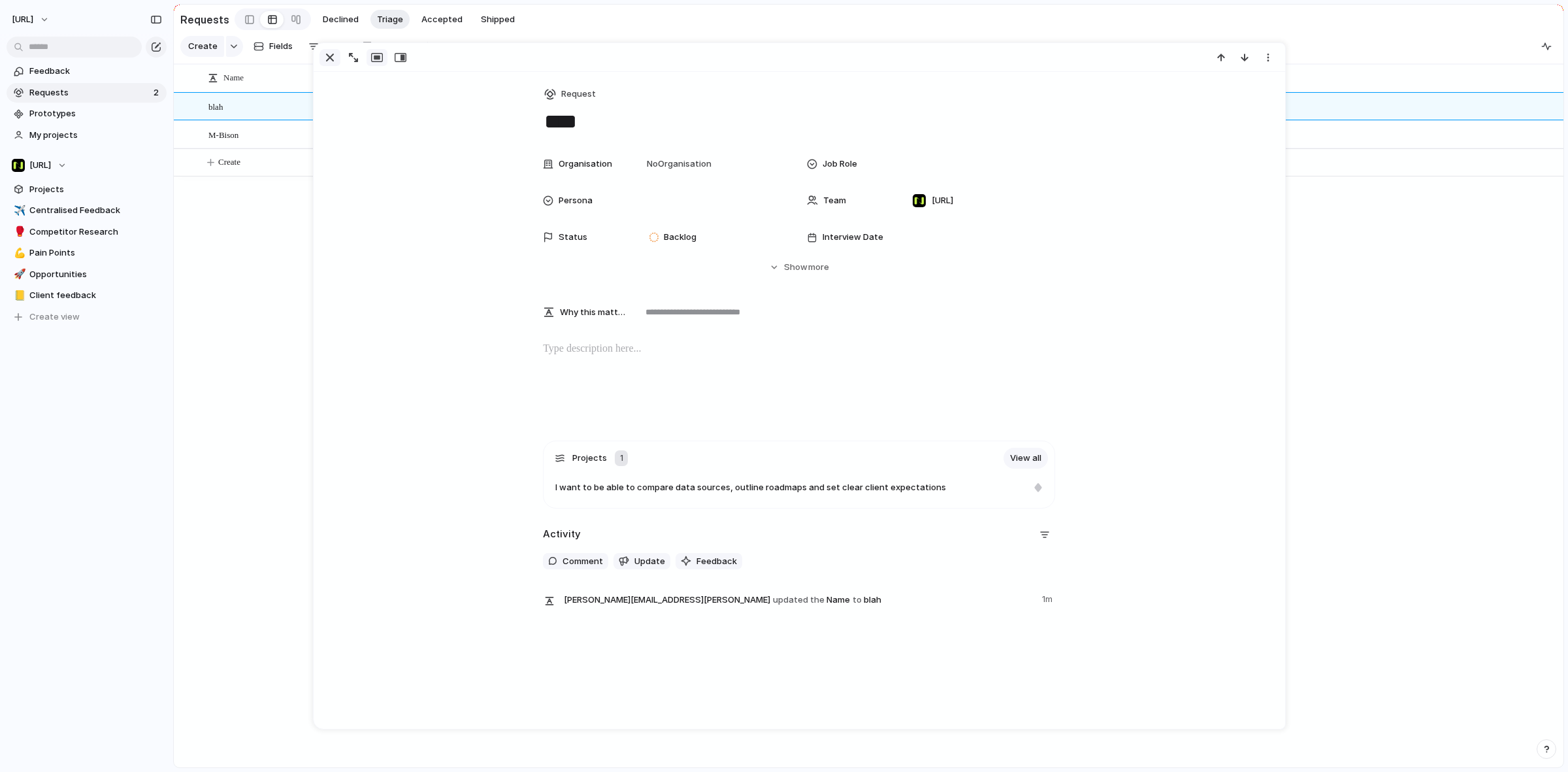
click at [325, 52] on div "button" at bounding box center [330, 58] width 16 height 16
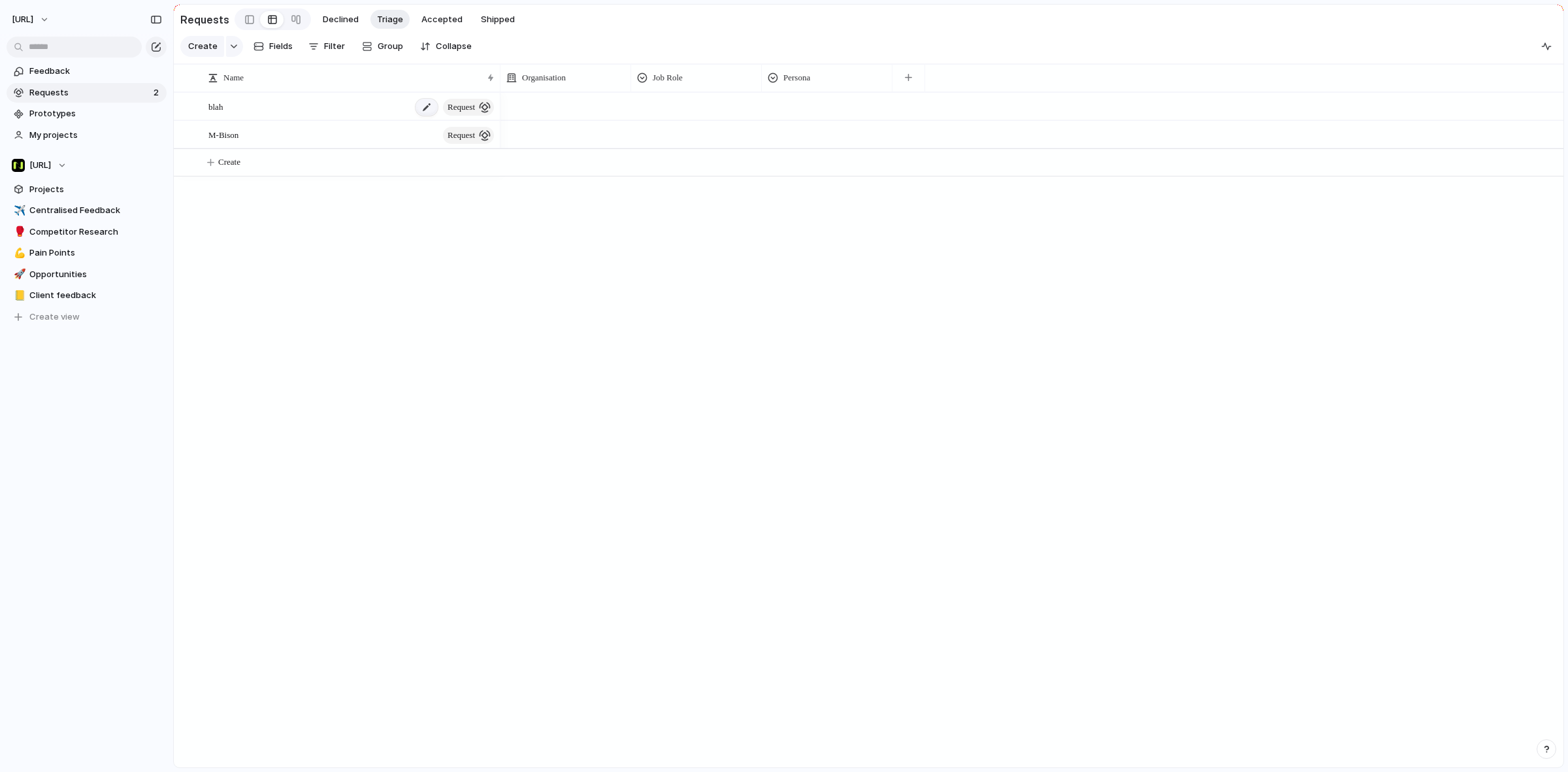
click at [419, 111] on div at bounding box center [427, 107] width 22 height 17
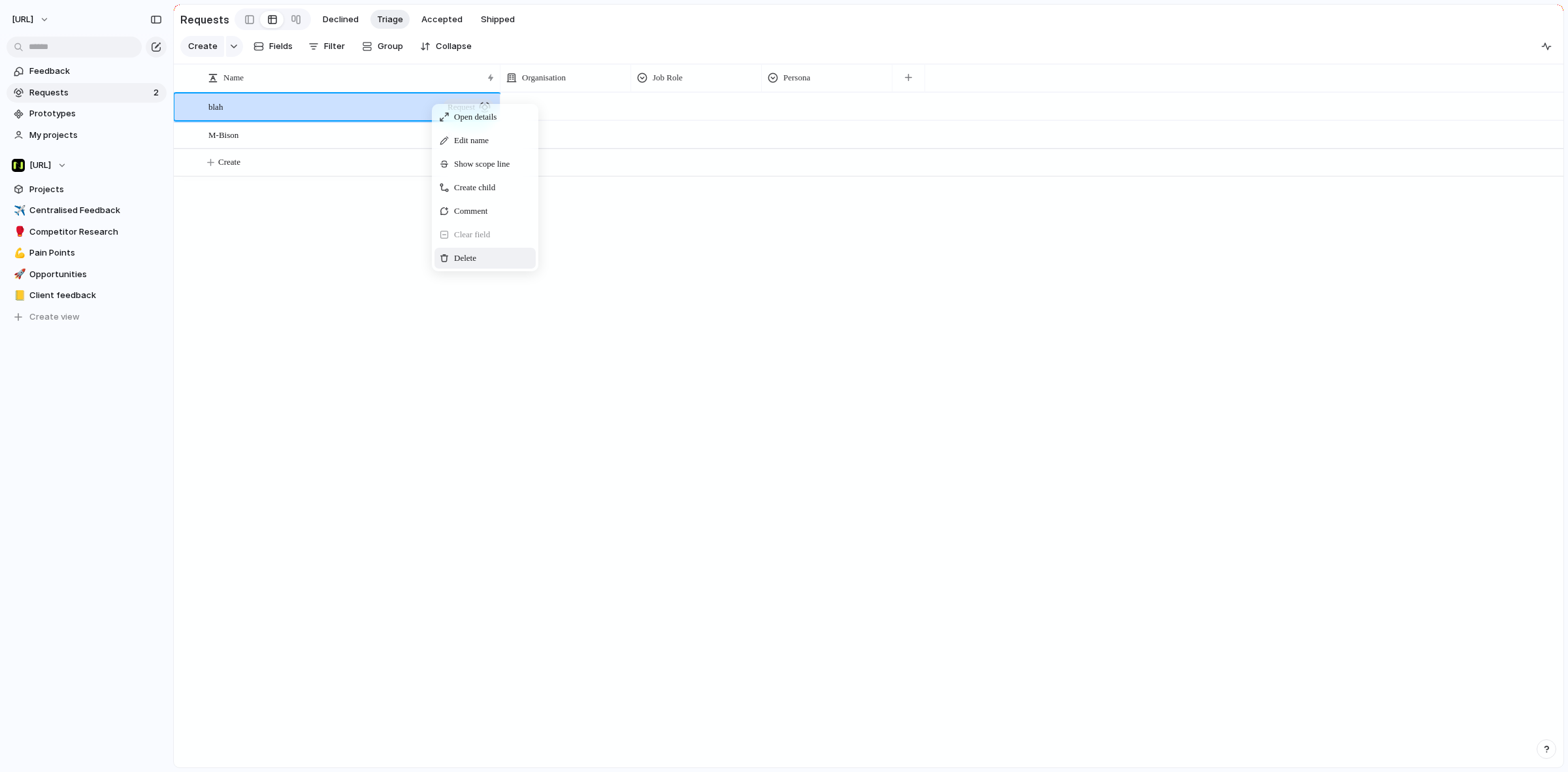
drag, startPoint x: 471, startPoint y: 269, endPoint x: 469, endPoint y: 263, distance: 6.7
click at [471, 265] on span "Delete" at bounding box center [465, 258] width 22 height 13
click at [466, 263] on div "Delete" at bounding box center [470, 260] width 101 height 21
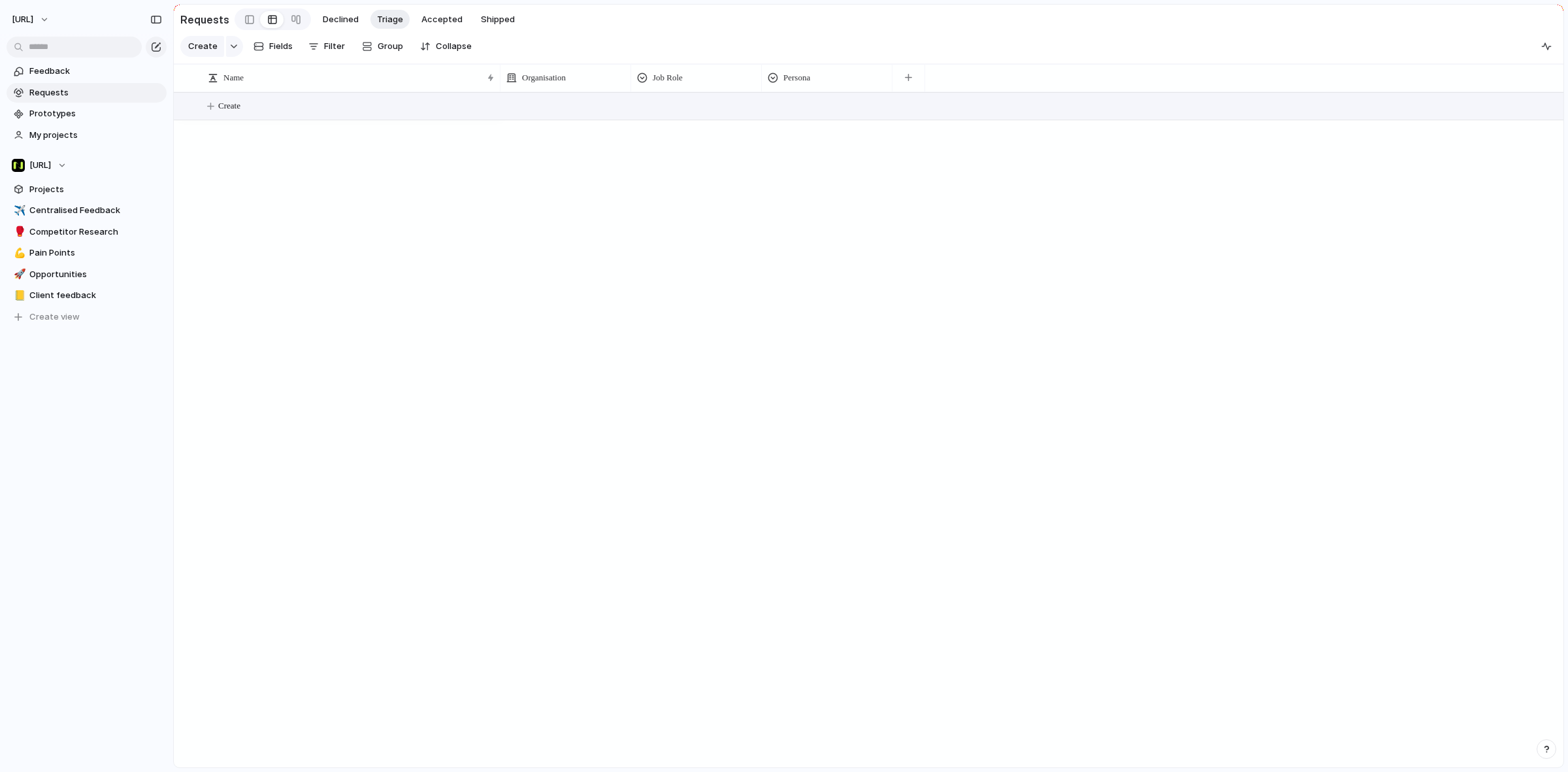
click at [369, 111] on button "Create" at bounding box center [885, 106] width 1397 height 27
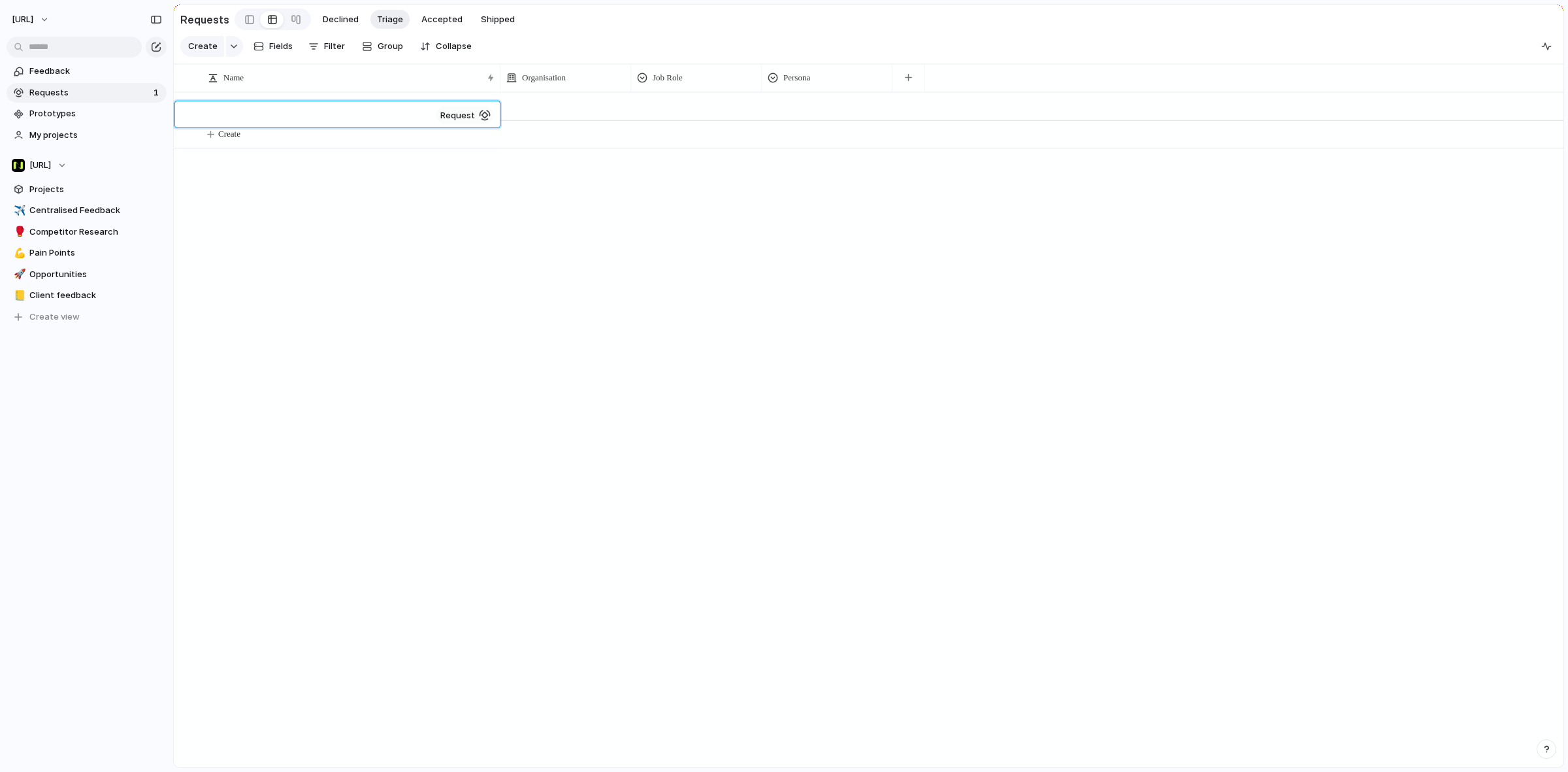
click at [469, 115] on span "request" at bounding box center [457, 115] width 35 height 10
click at [235, 49] on div "button" at bounding box center [233, 46] width 9 height 5
click at [288, 196] on li "Stakeholder" at bounding box center [247, 188] width 129 height 21
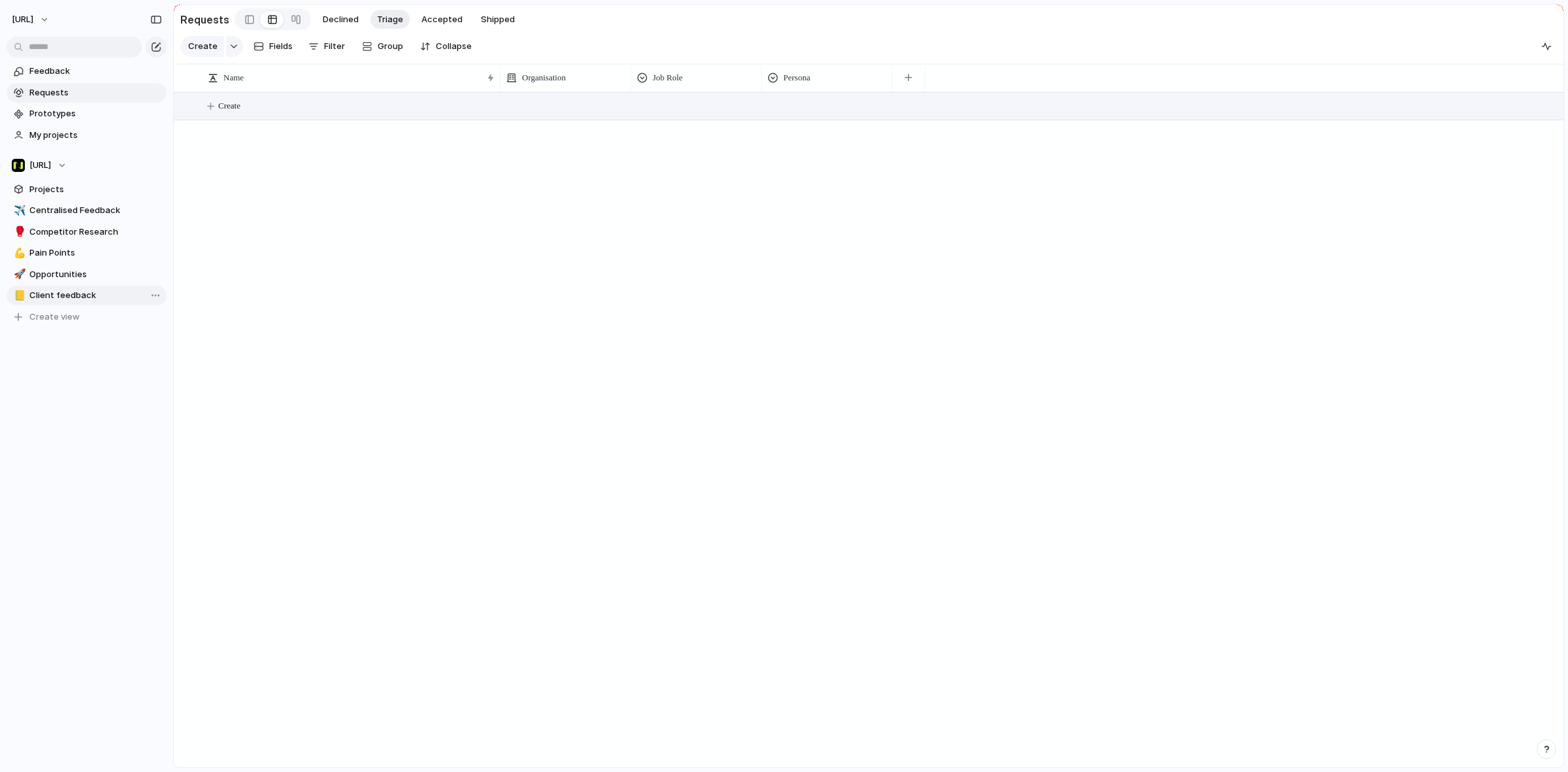
click at [97, 299] on span "Client feedback" at bounding box center [95, 295] width 133 height 13
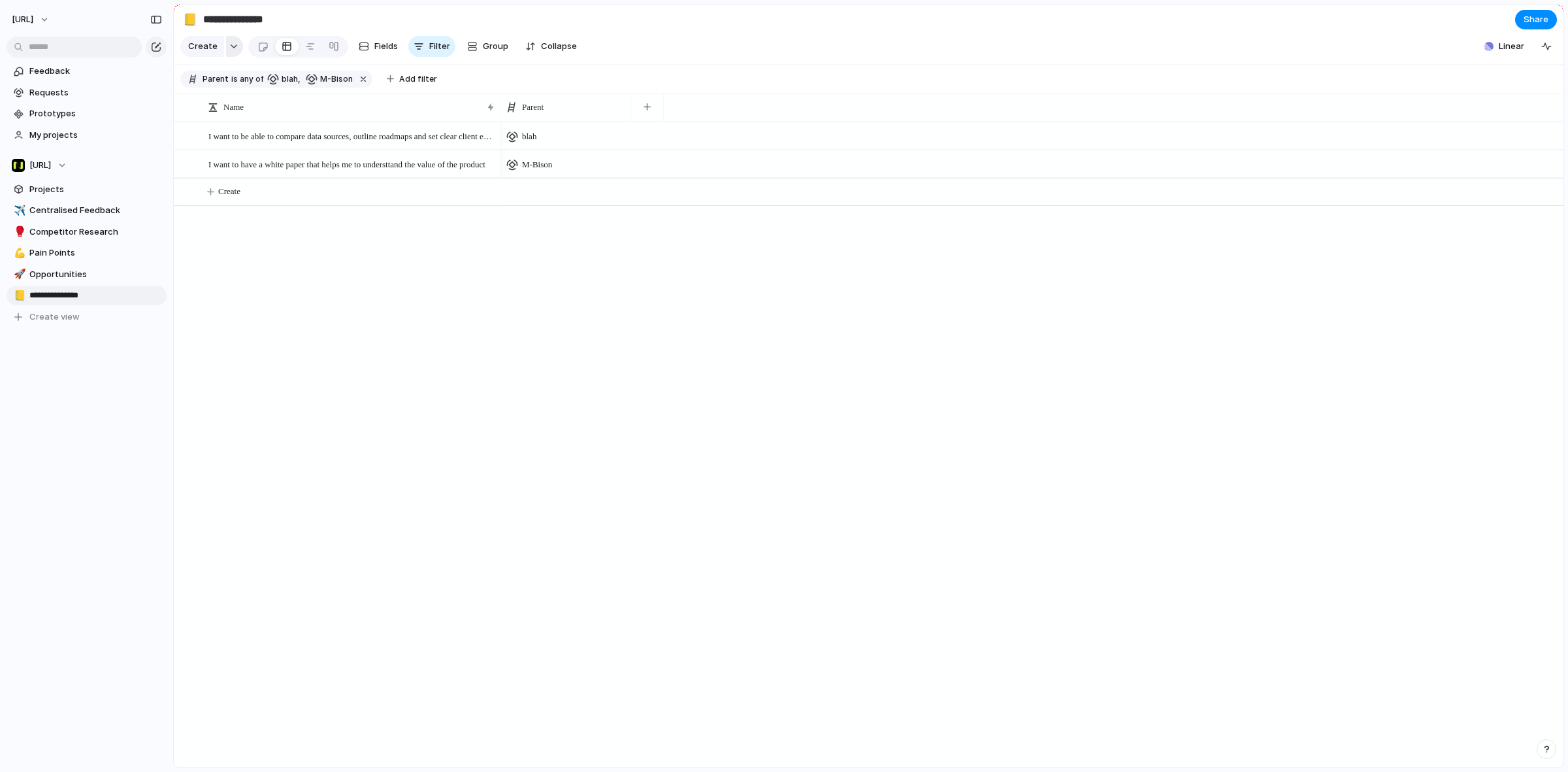
click at [233, 49] on div "button" at bounding box center [233, 46] width 9 height 5
click at [482, 345] on div "Initiative Project Insight Request Stakeholder Customize" at bounding box center [784, 386] width 1568 height 772
click at [396, 47] on button "Fields" at bounding box center [379, 46] width 50 height 21
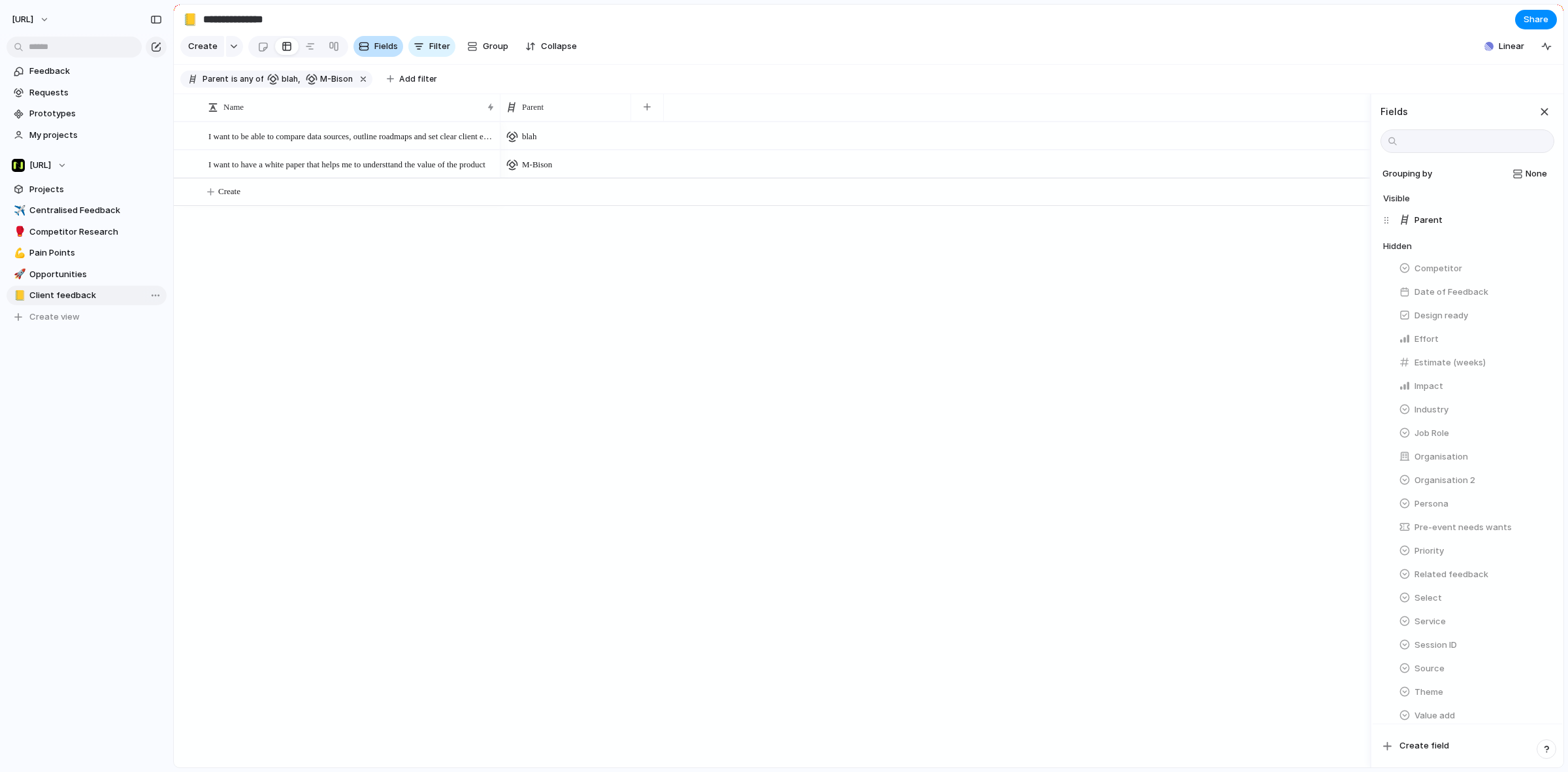
click at [396, 47] on button "Fields" at bounding box center [379, 46] width 50 height 21
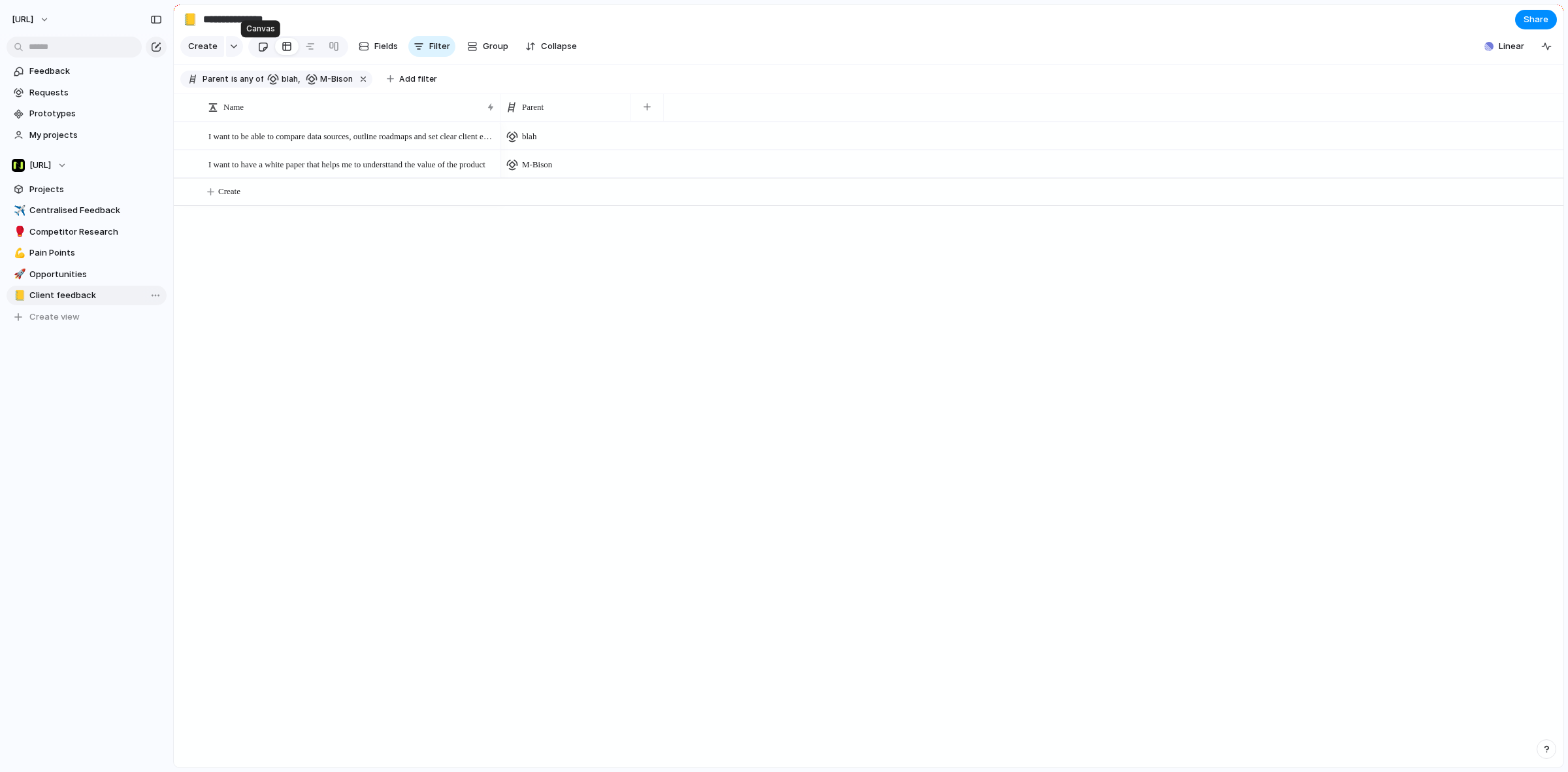
click at [261, 47] on div at bounding box center [262, 47] width 11 height 22
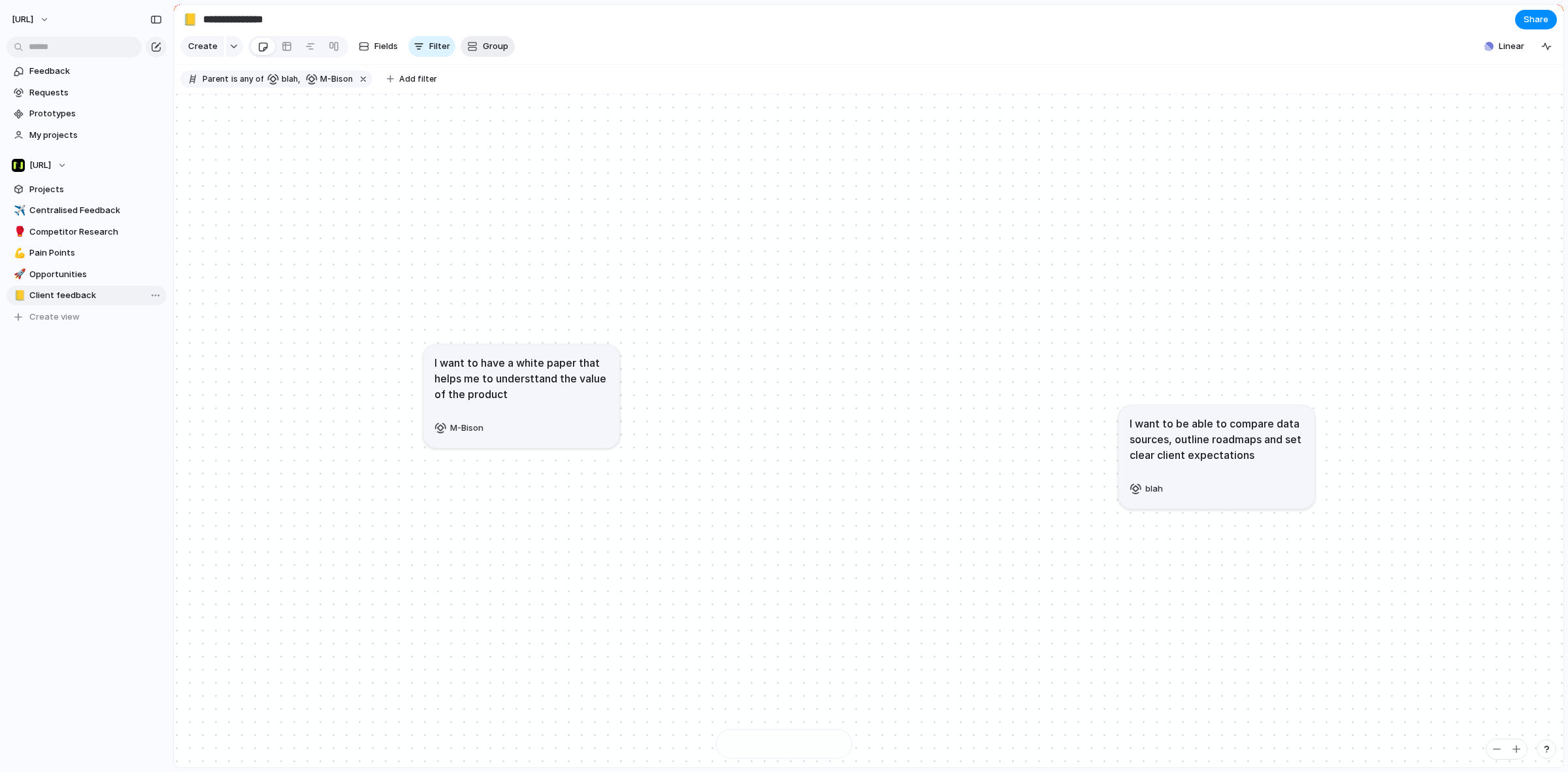
click at [469, 47] on div "button" at bounding box center [472, 46] width 10 height 10
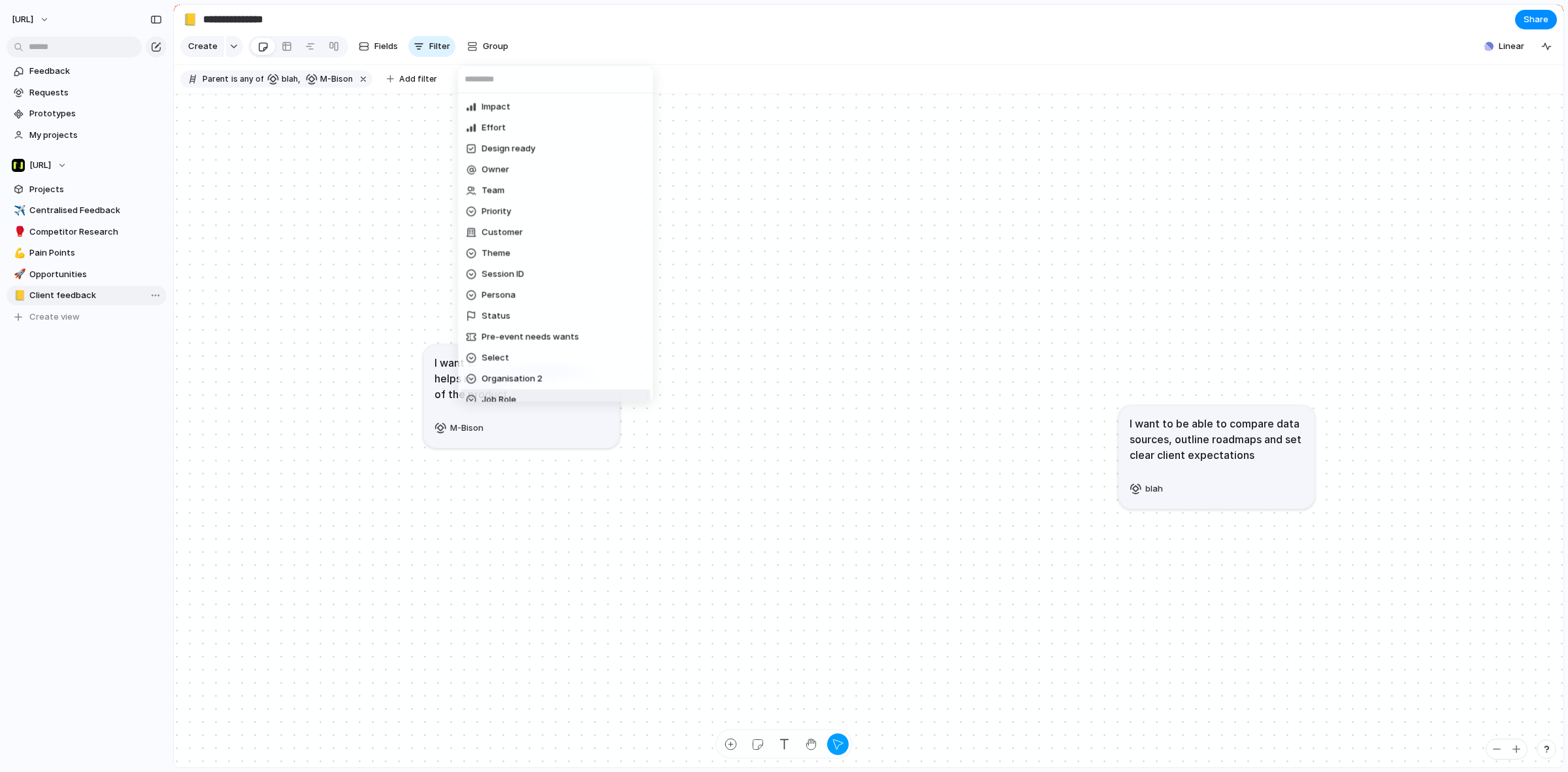
scroll to position [82, 0]
click at [353, 82] on div "Impact Effort Design ready Owner Team Priority Customer Theme Session ID Person…" at bounding box center [784, 386] width 1568 height 772
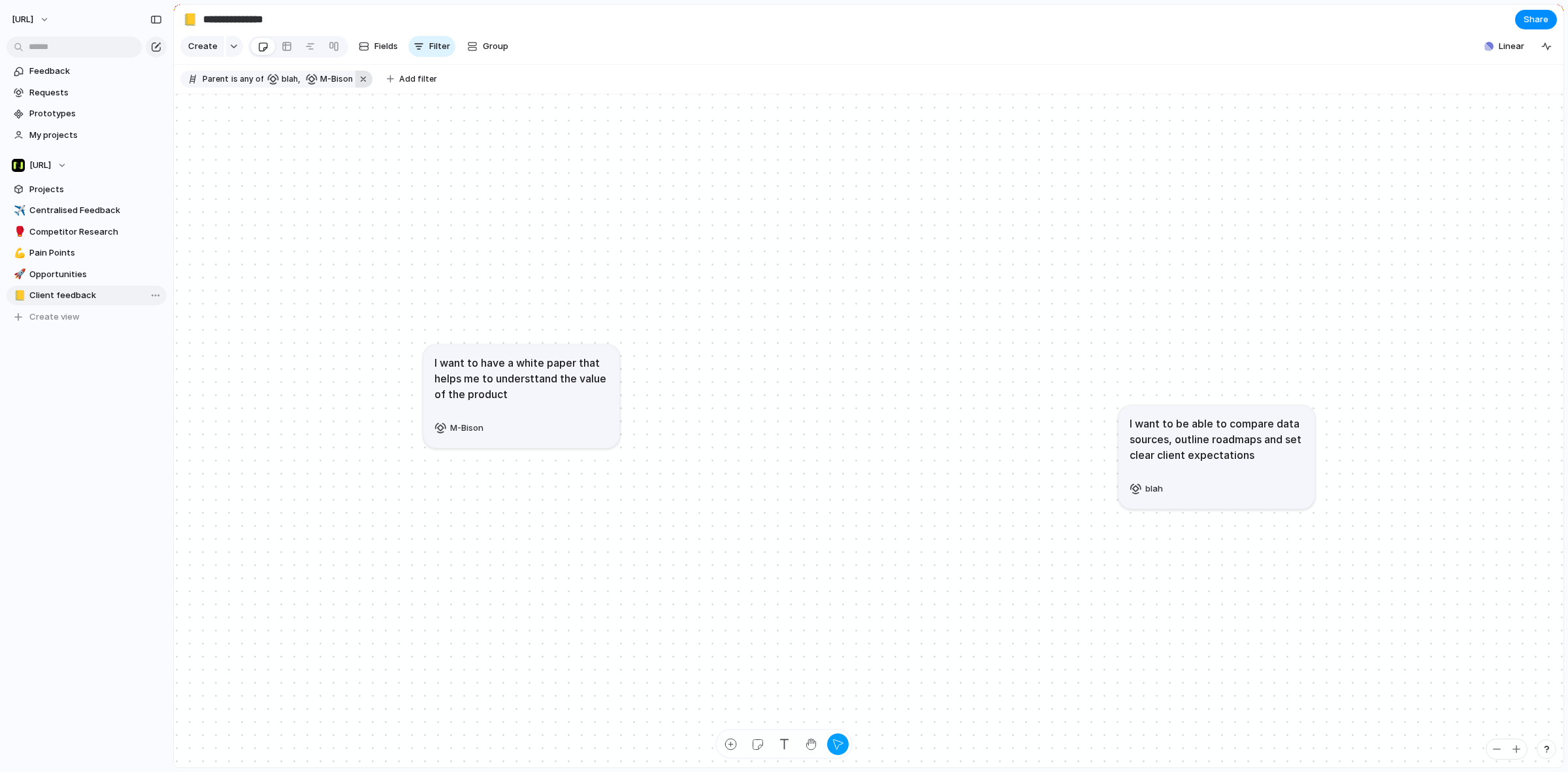
click at [356, 80] on button "button" at bounding box center [364, 79] width 17 height 17
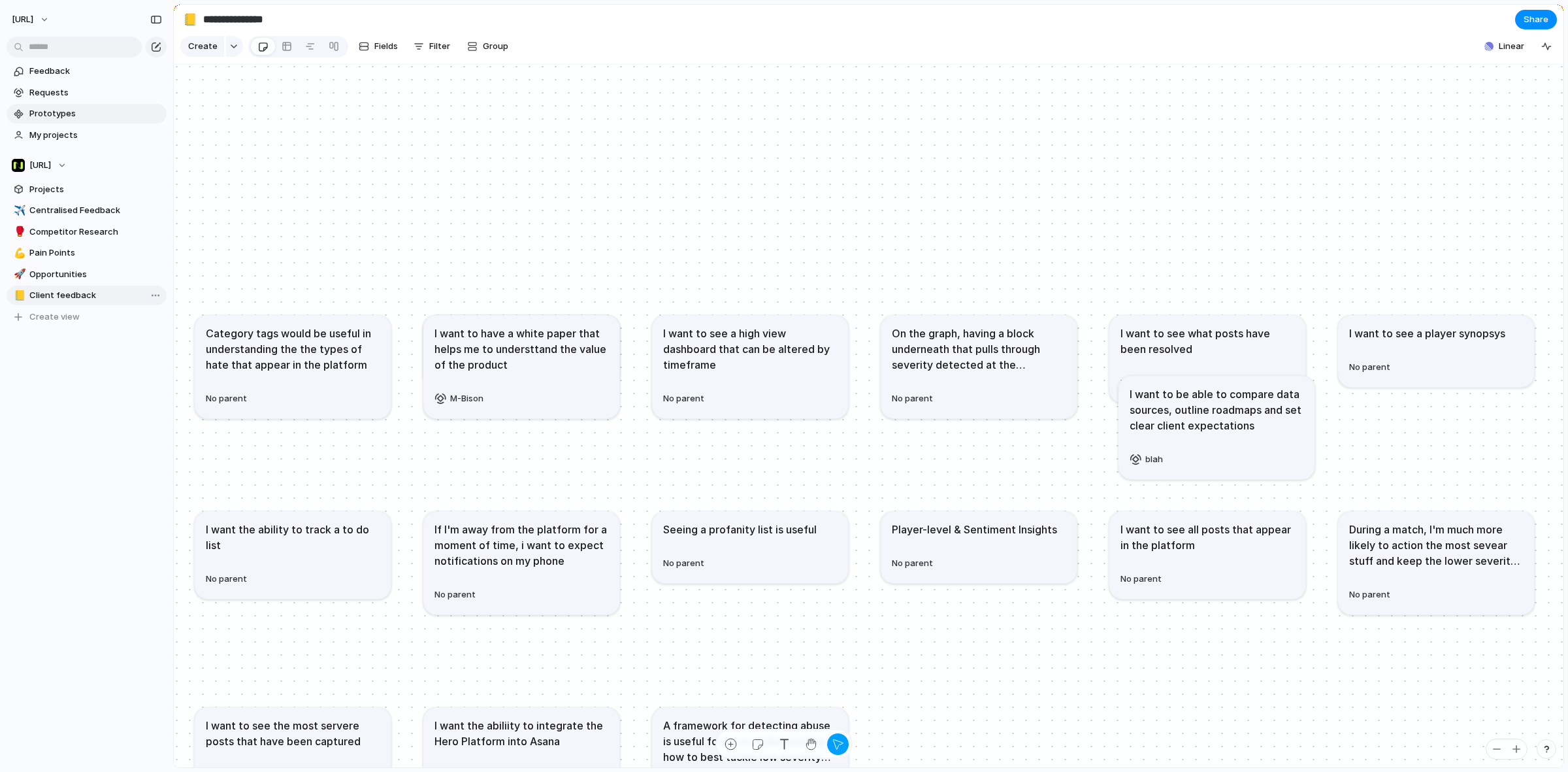
click at [47, 109] on span "Prototypes" at bounding box center [95, 113] width 133 height 13
click at [57, 90] on span "Requests" at bounding box center [95, 92] width 133 height 13
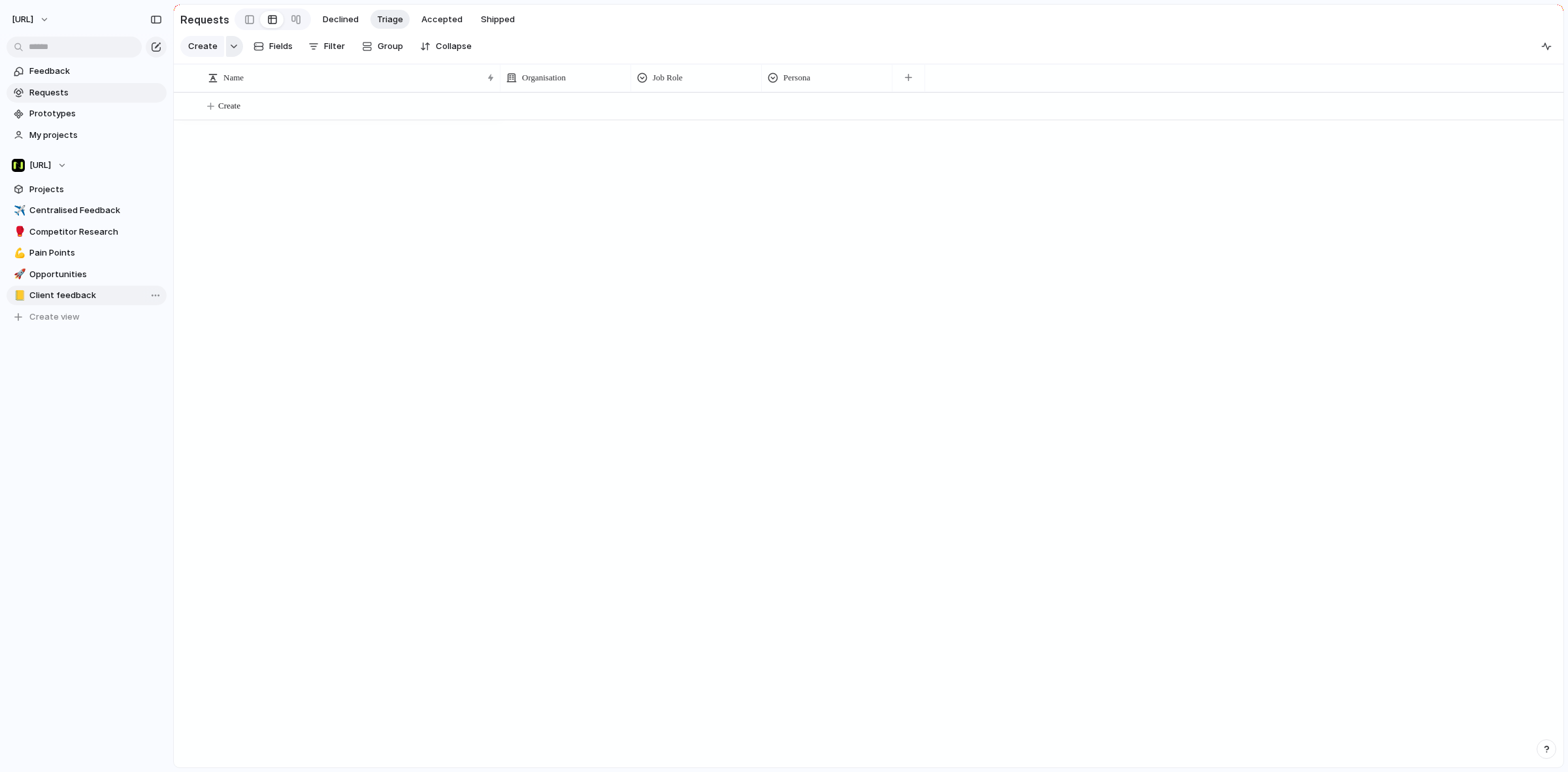
click at [235, 49] on div "button" at bounding box center [233, 46] width 9 height 5
click at [422, 213] on div "Initiative Project Insight Request Stakeholder Customize" at bounding box center [784, 386] width 1568 height 772
click at [495, 87] on div "Name" at bounding box center [351, 77] width 293 height 27
drag, startPoint x: 533, startPoint y: 92, endPoint x: 482, endPoint y: 69, distance: 55.9
click at [76, 295] on span "Client feedback" at bounding box center [95, 295] width 133 height 13
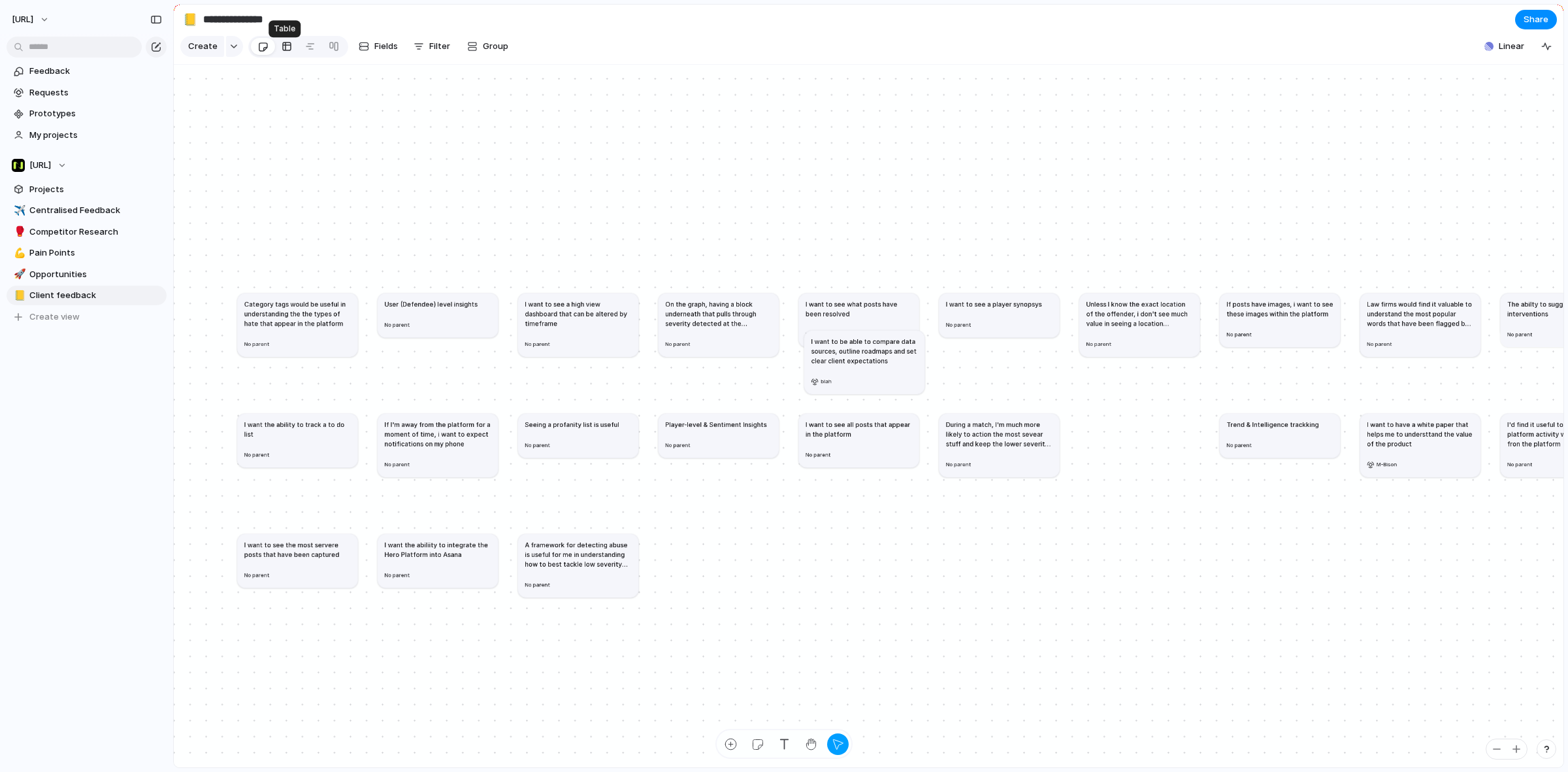
click at [291, 52] on link at bounding box center [287, 46] width 24 height 21
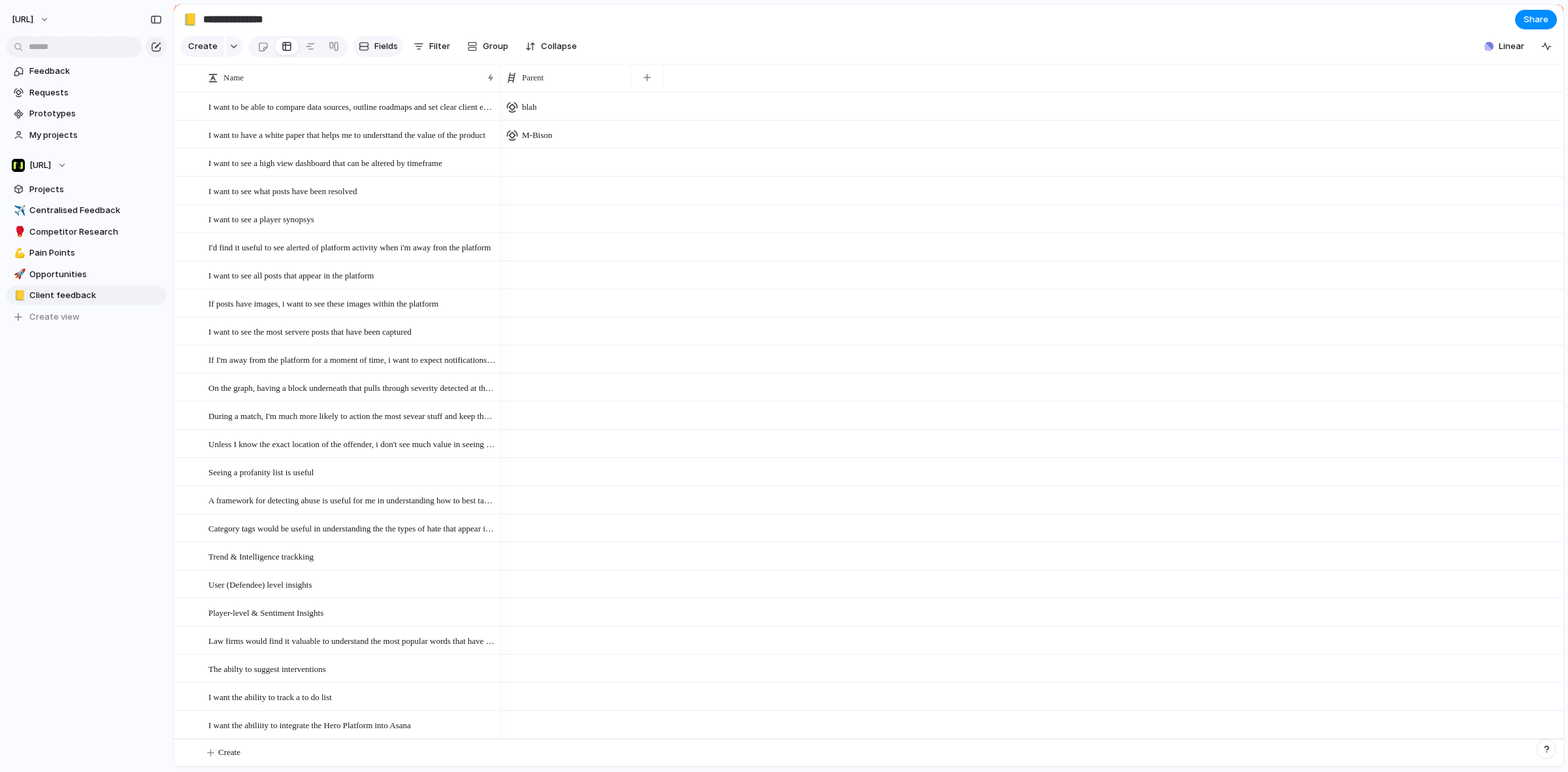
click at [366, 48] on div "button" at bounding box center [364, 46] width 10 height 10
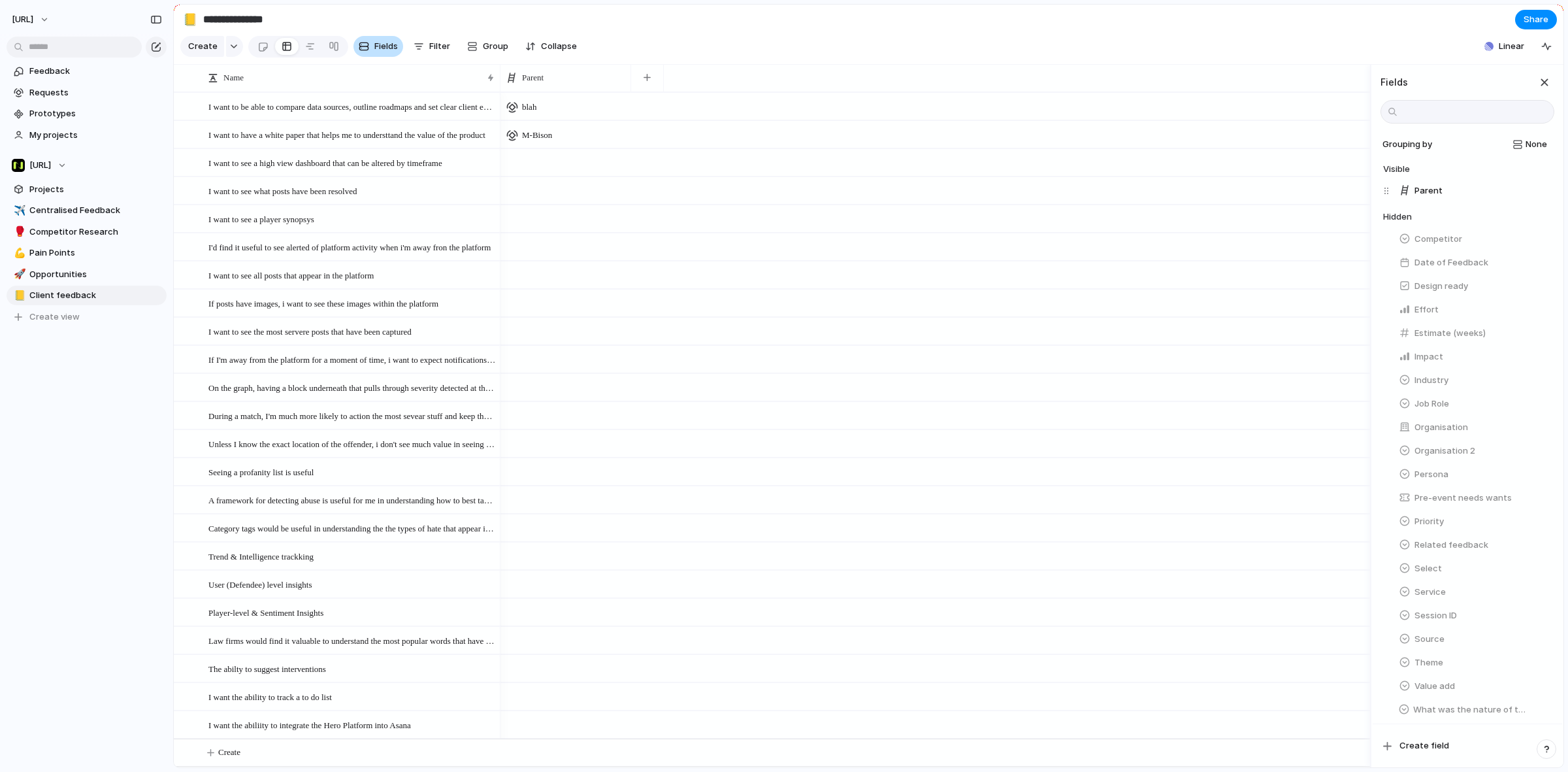
click at [361, 48] on div "button" at bounding box center [364, 46] width 10 height 10
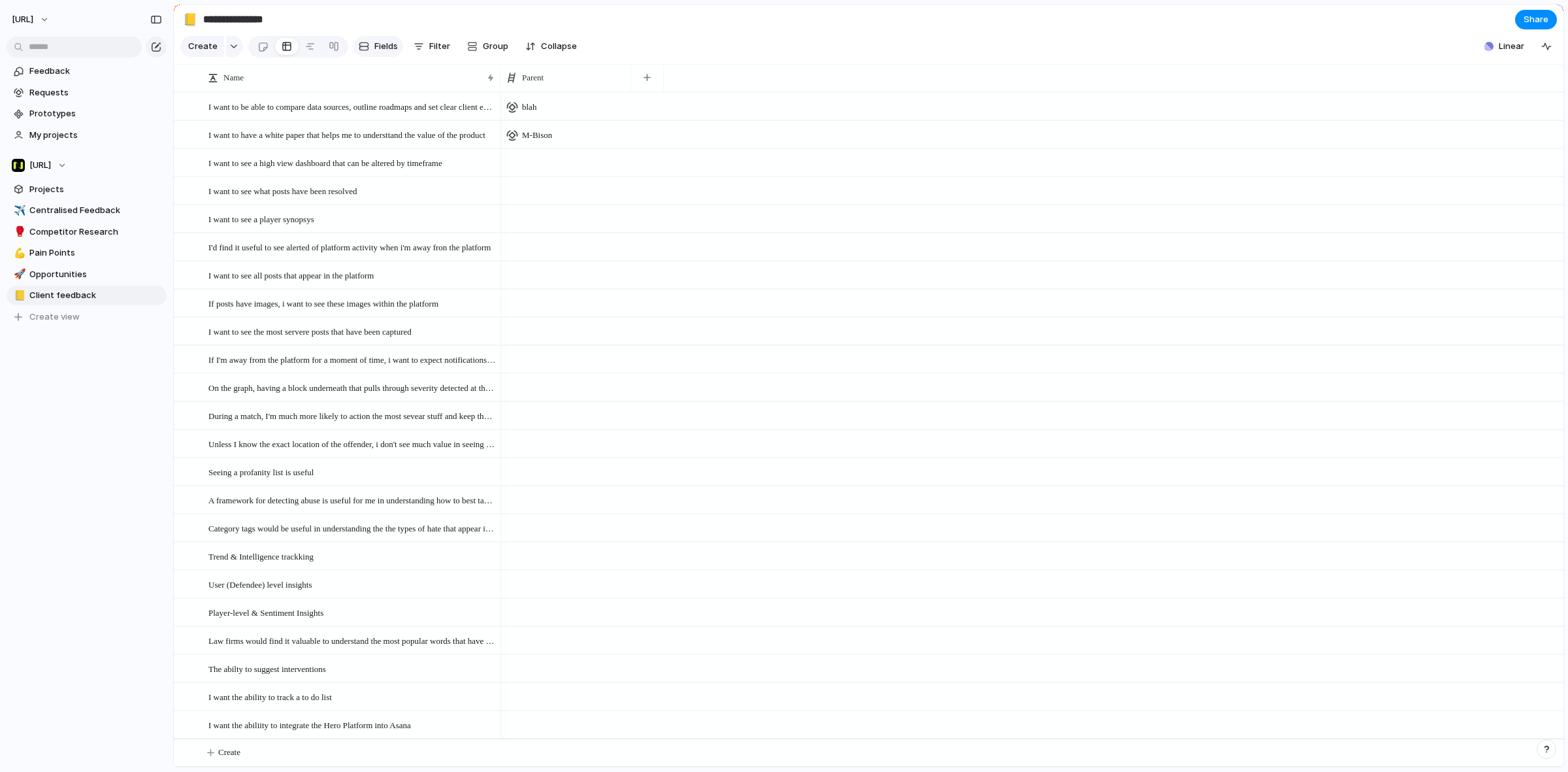
click at [359, 44] on div "button" at bounding box center [364, 46] width 10 height 10
click at [650, 82] on button "button" at bounding box center [647, 78] width 27 height 24
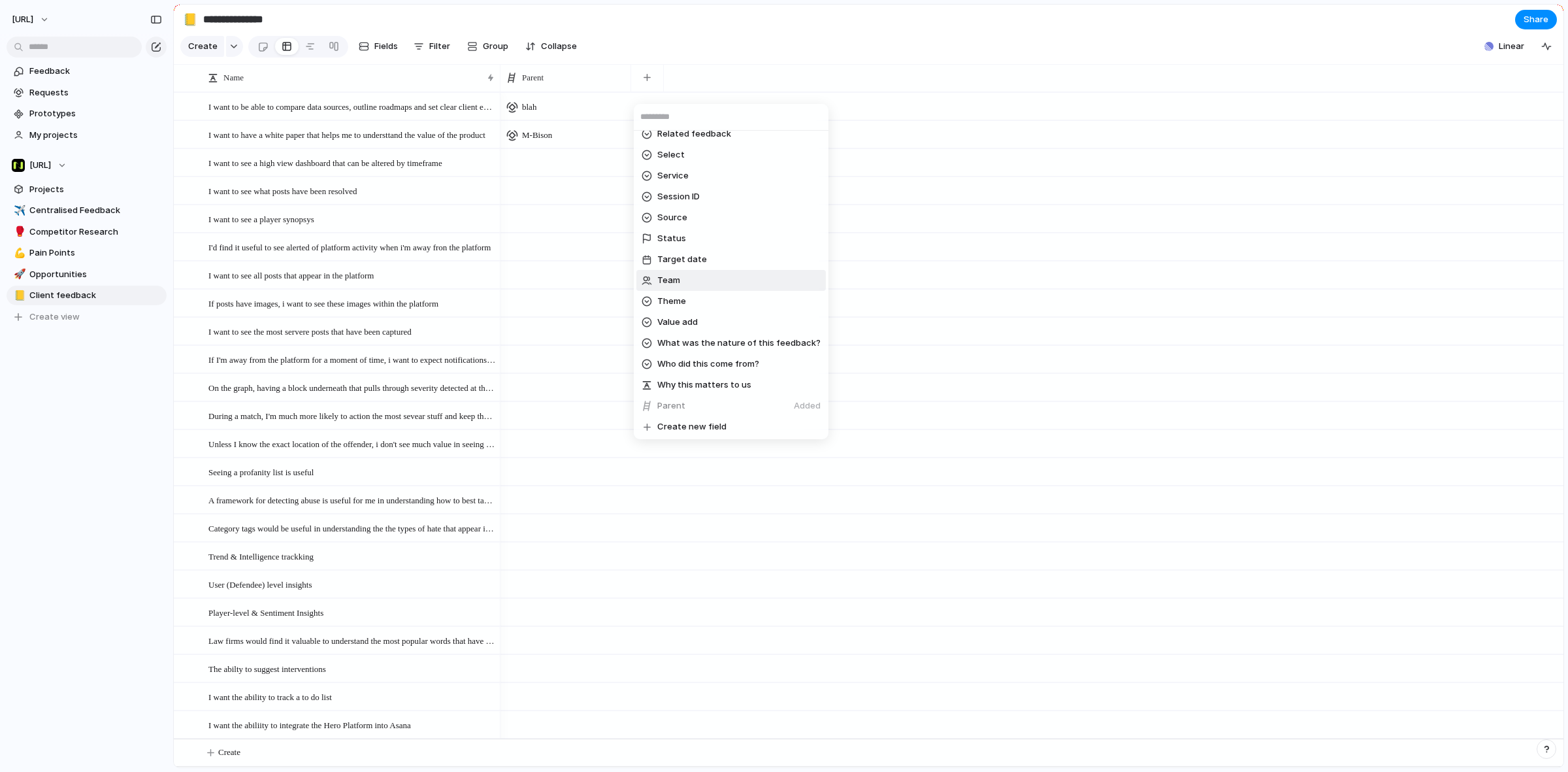
scroll to position [492, 0]
click at [765, 363] on li "Who did this come from?" at bounding box center [732, 363] width 190 height 21
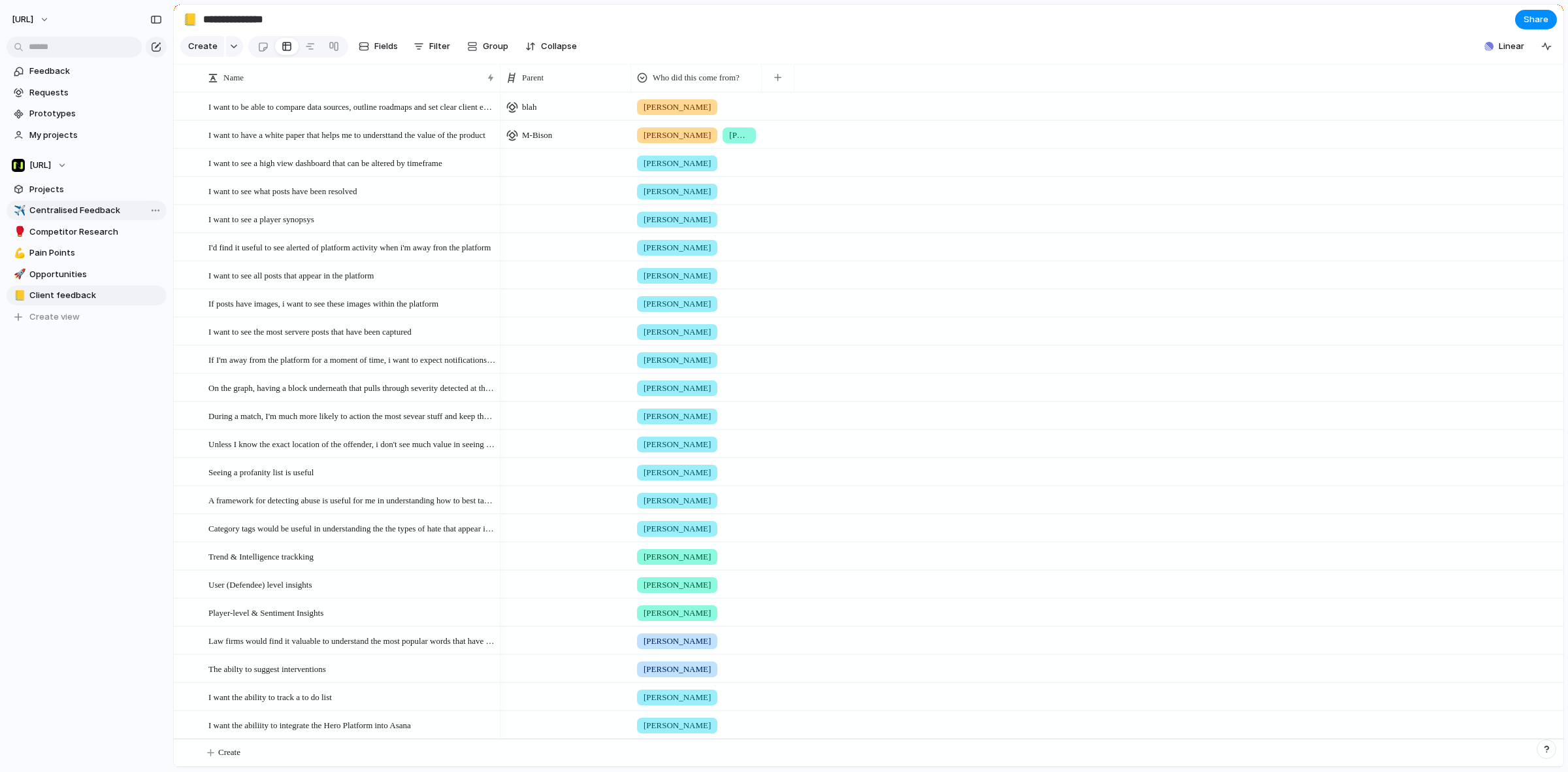
click at [103, 211] on span "Centralised Feedback" at bounding box center [95, 210] width 133 height 13
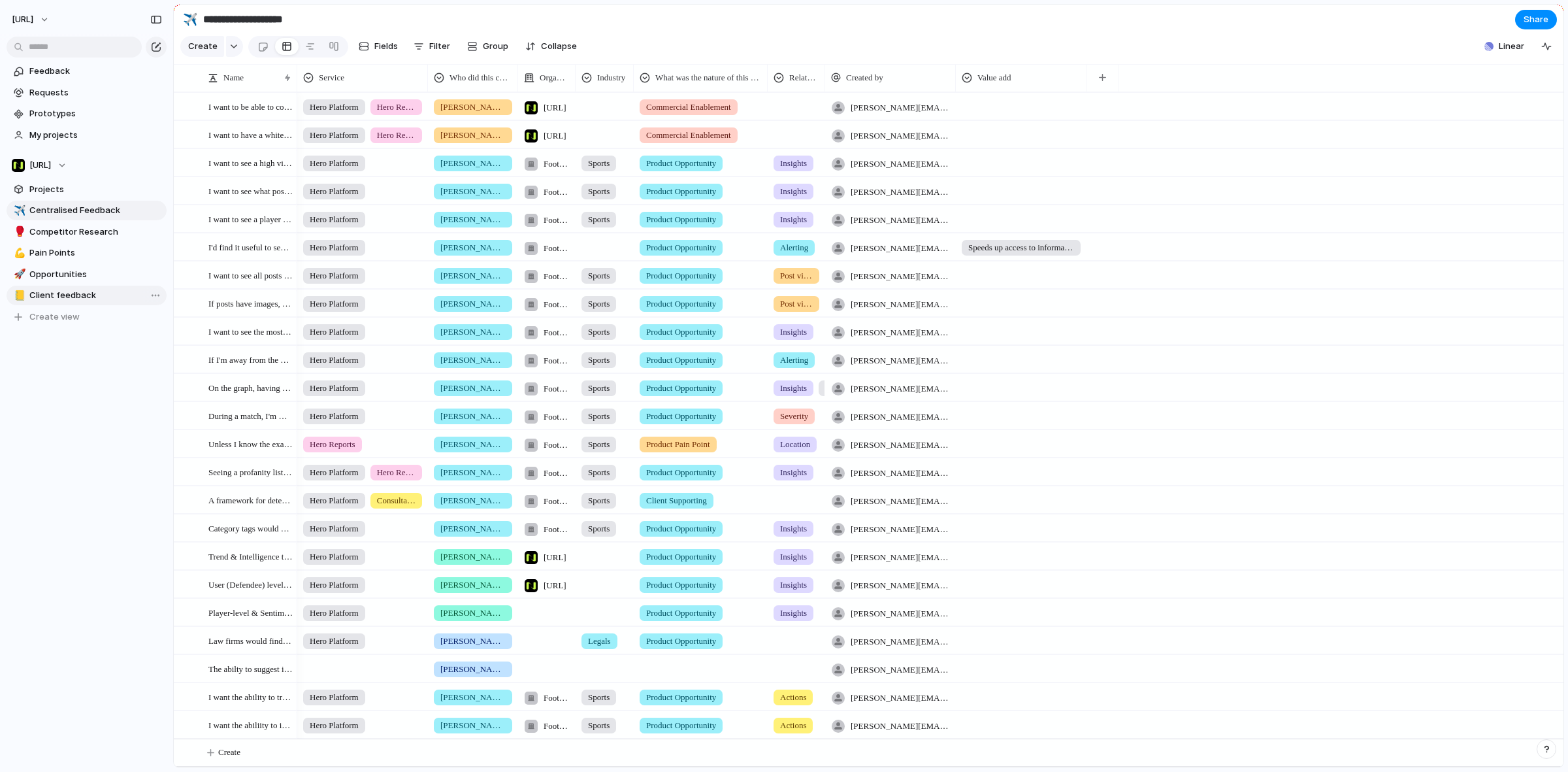
click at [82, 295] on span "Client feedback" at bounding box center [95, 295] width 133 height 13
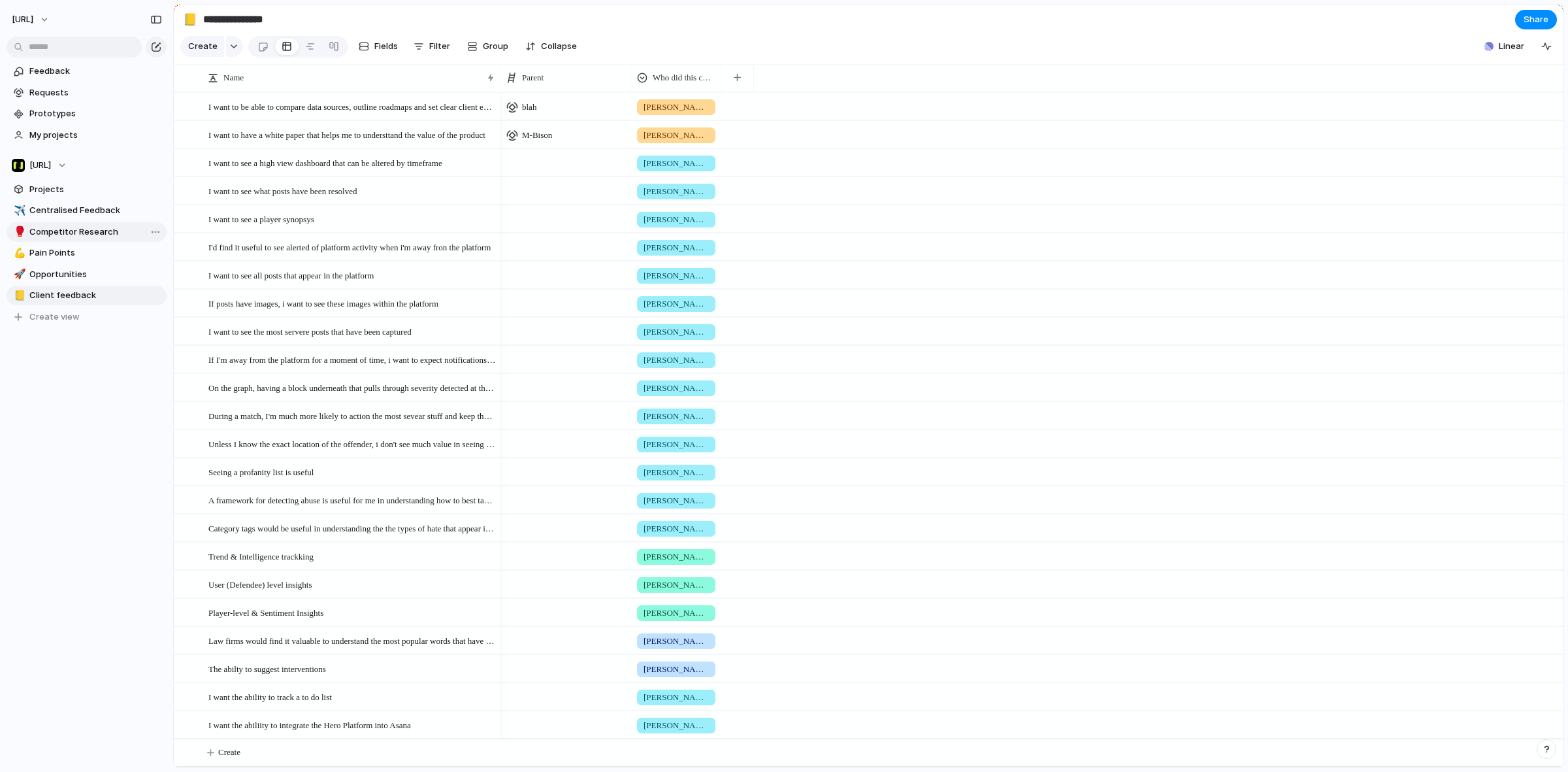
click at [69, 232] on span "Competitor Research" at bounding box center [95, 231] width 133 height 13
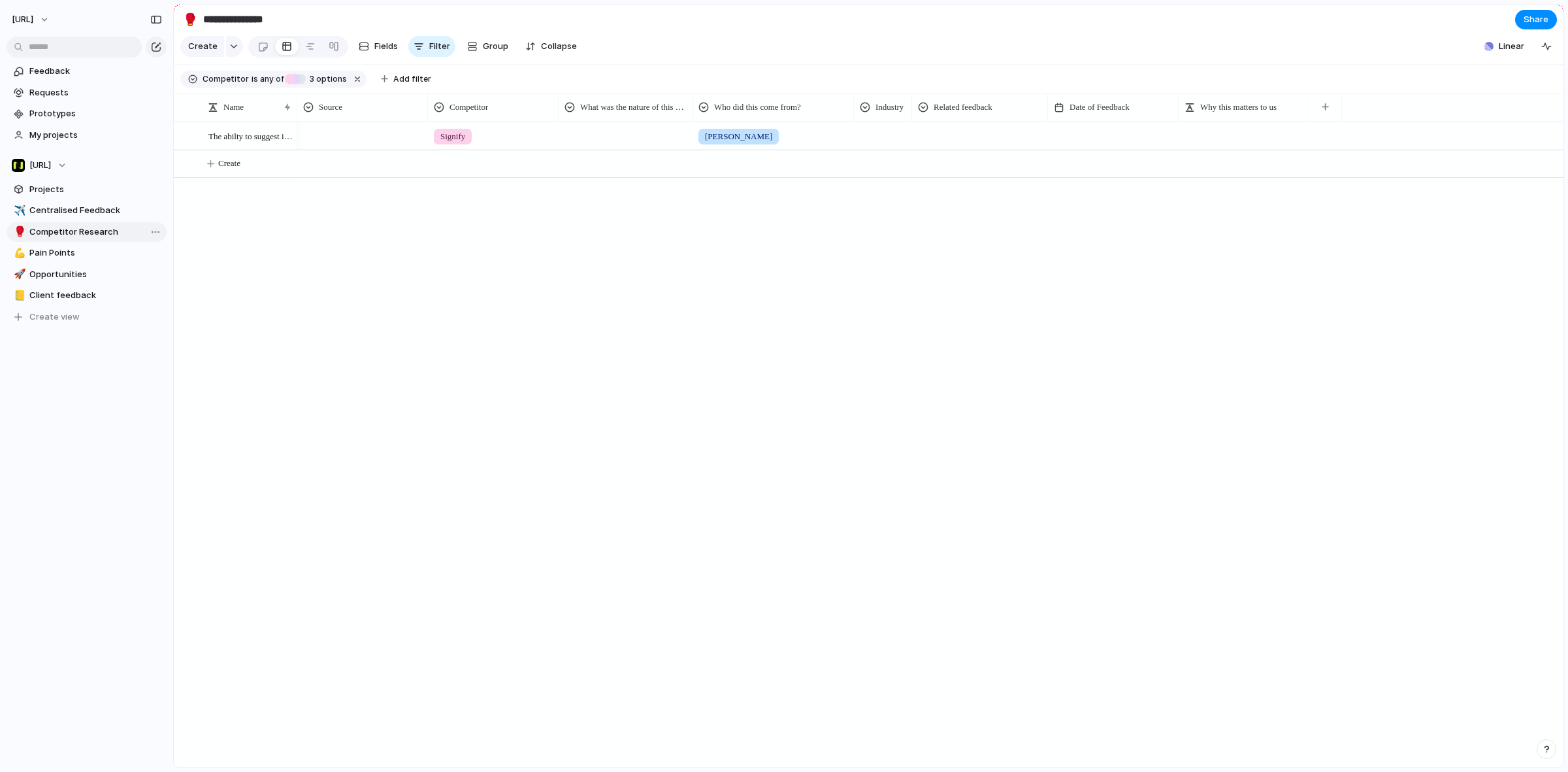
type input "**********"
click at [86, 197] on link "Projects" at bounding box center [87, 190] width 160 height 20
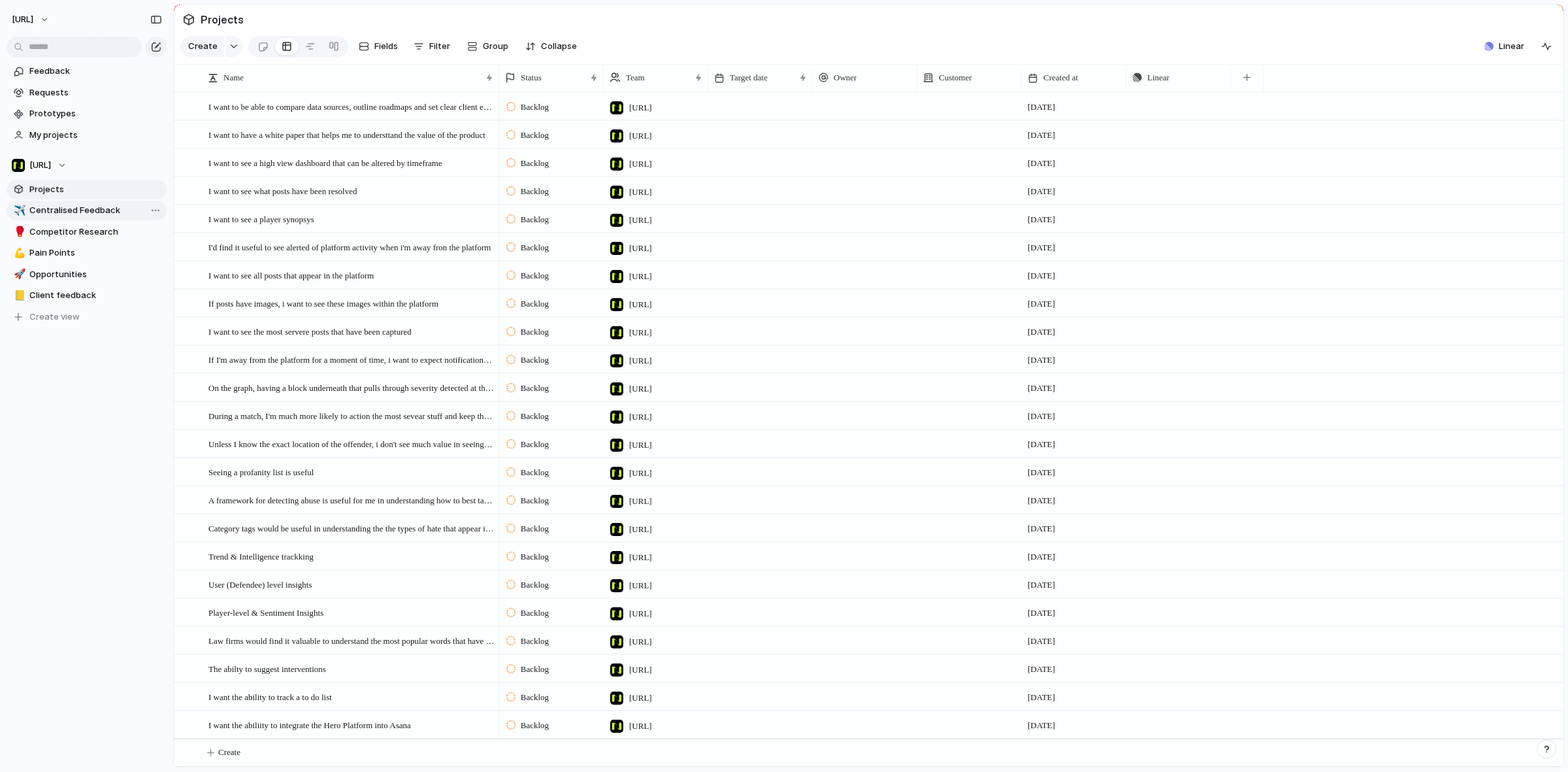
click at [86, 204] on span "Centralised Feedback" at bounding box center [95, 210] width 133 height 13
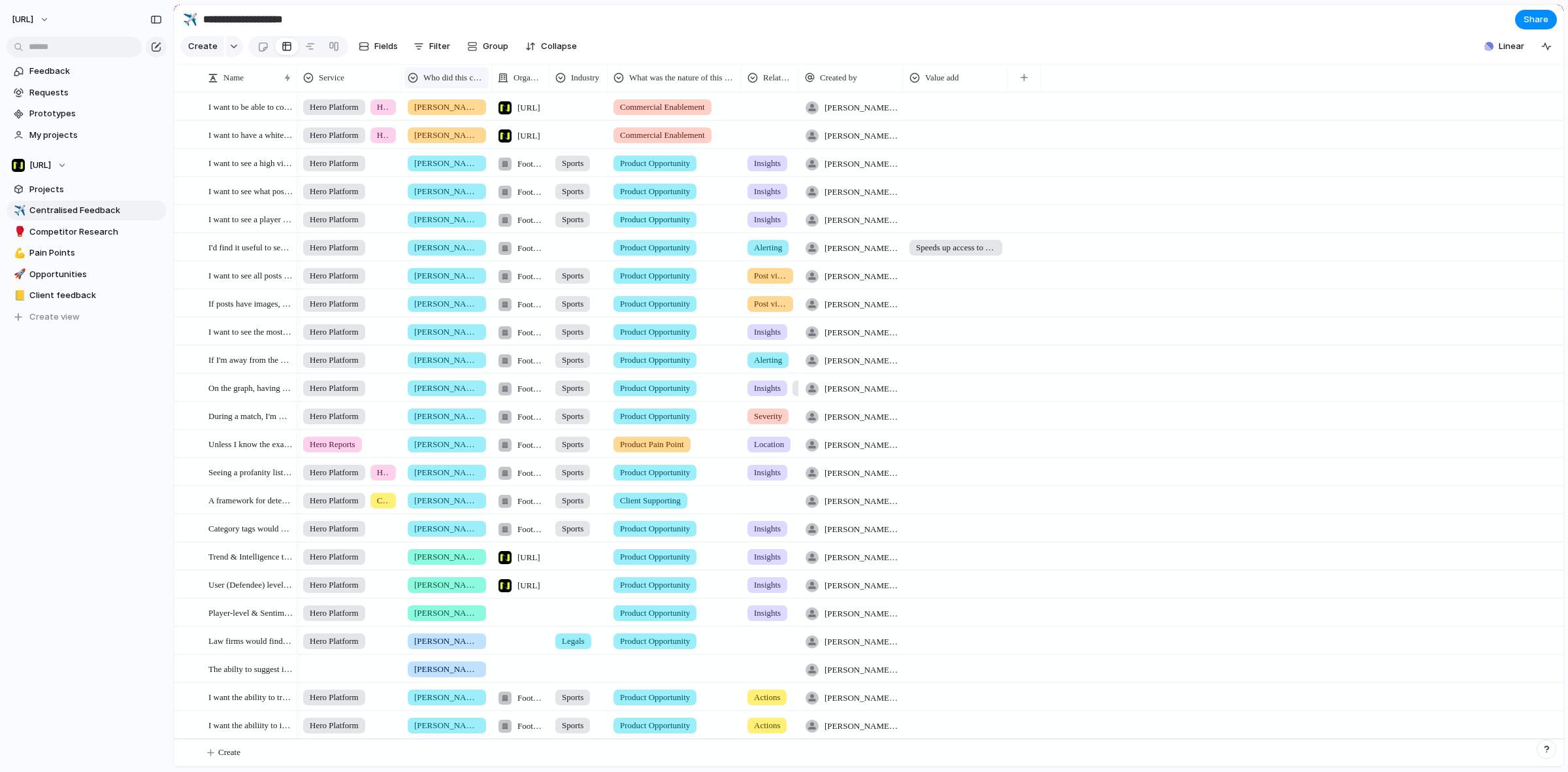
click at [441, 84] on span "Who did this come from?" at bounding box center [454, 77] width 62 height 13
click at [450, 108] on li "Modify" at bounding box center [455, 116] width 96 height 21
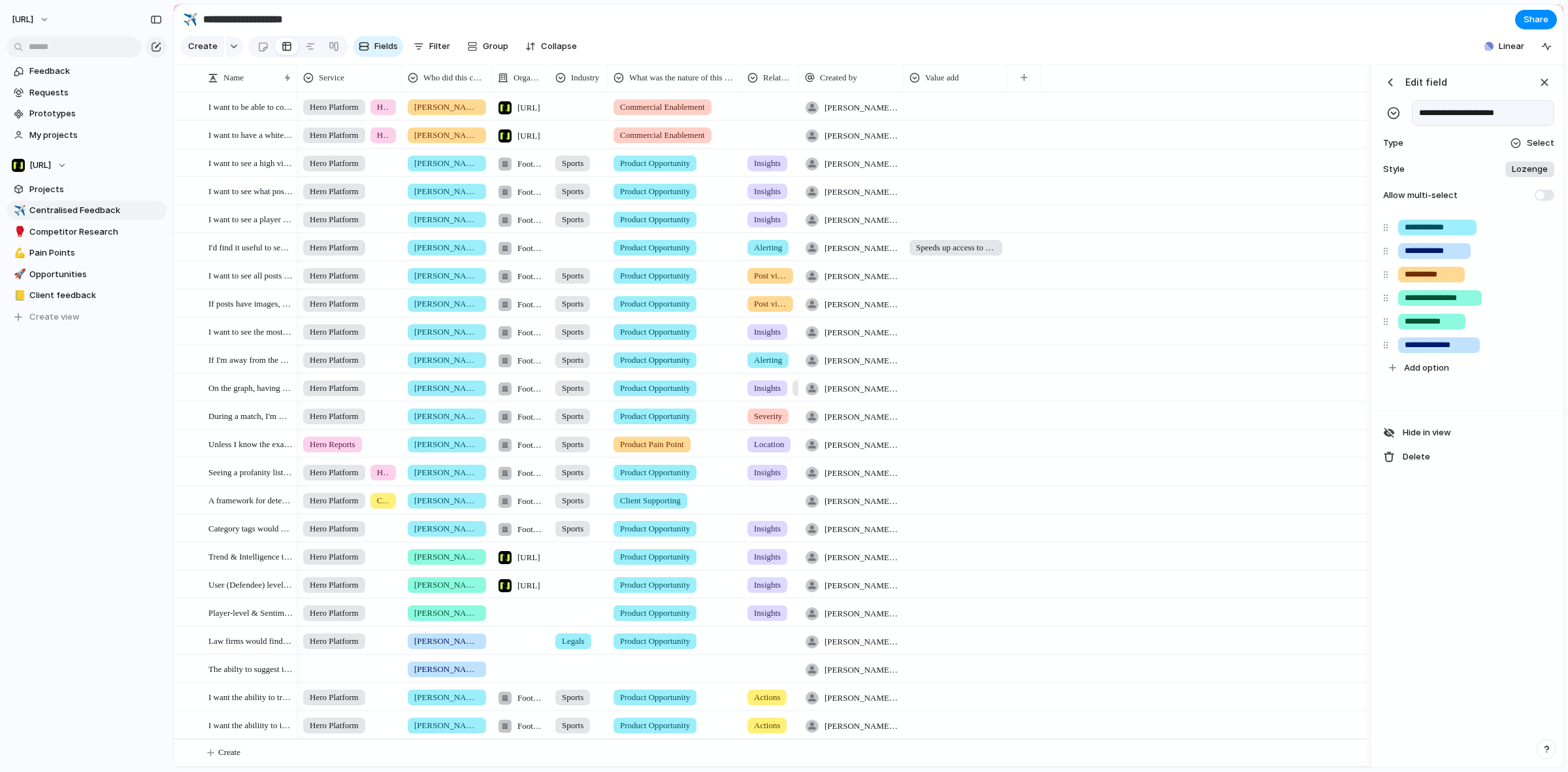
click at [1472, 118] on input "**********" at bounding box center [1483, 113] width 142 height 26
click at [1470, 113] on input "**********" at bounding box center [1483, 113] width 142 height 26
click at [1469, 112] on input "**********" at bounding box center [1483, 113] width 142 height 26
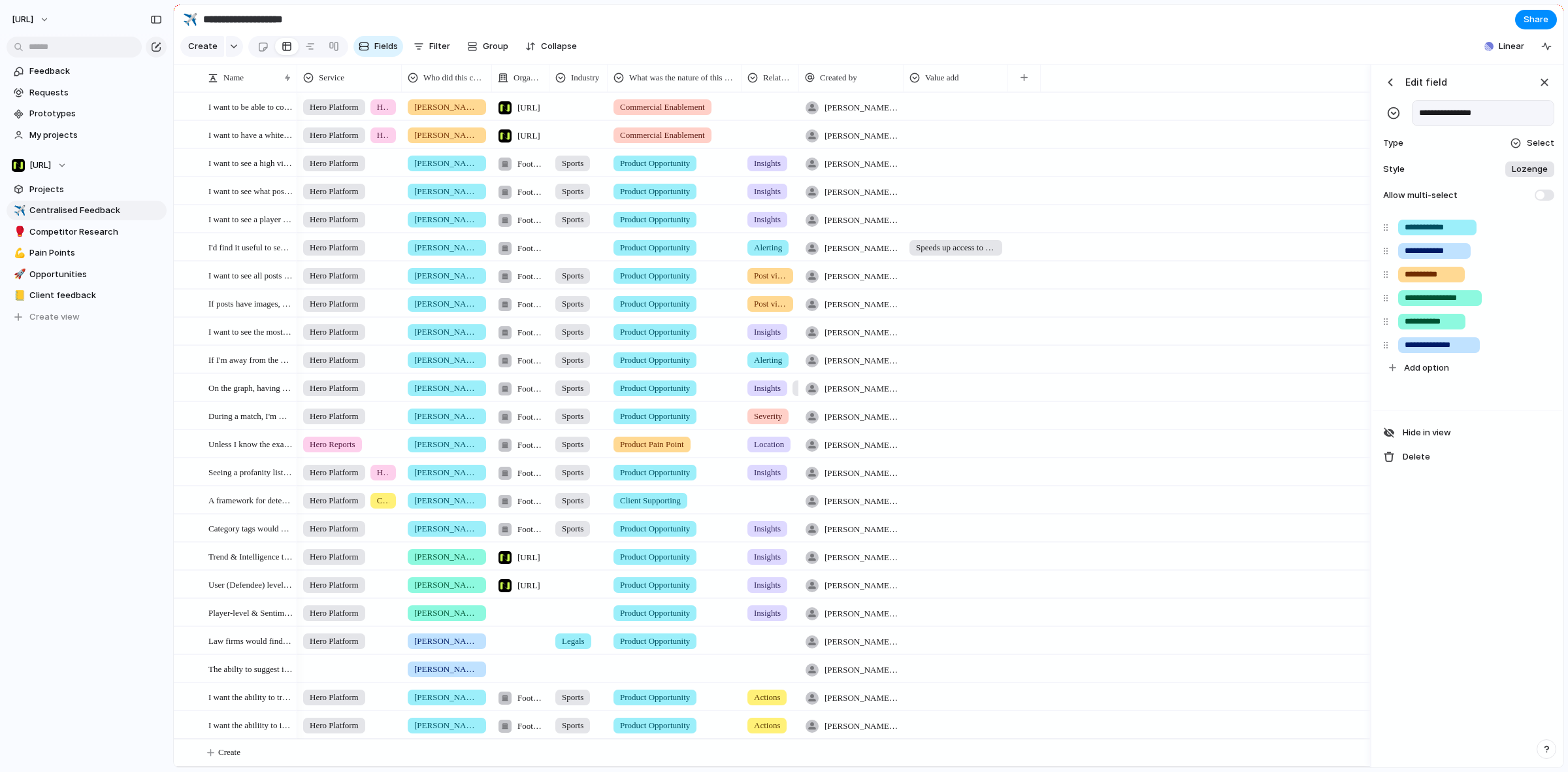
type input "**********"
click at [1344, 82] on div "Service Stakeholder Name Organisation Industry What was the nature of this feed…" at bounding box center [833, 77] width 1073 height 27
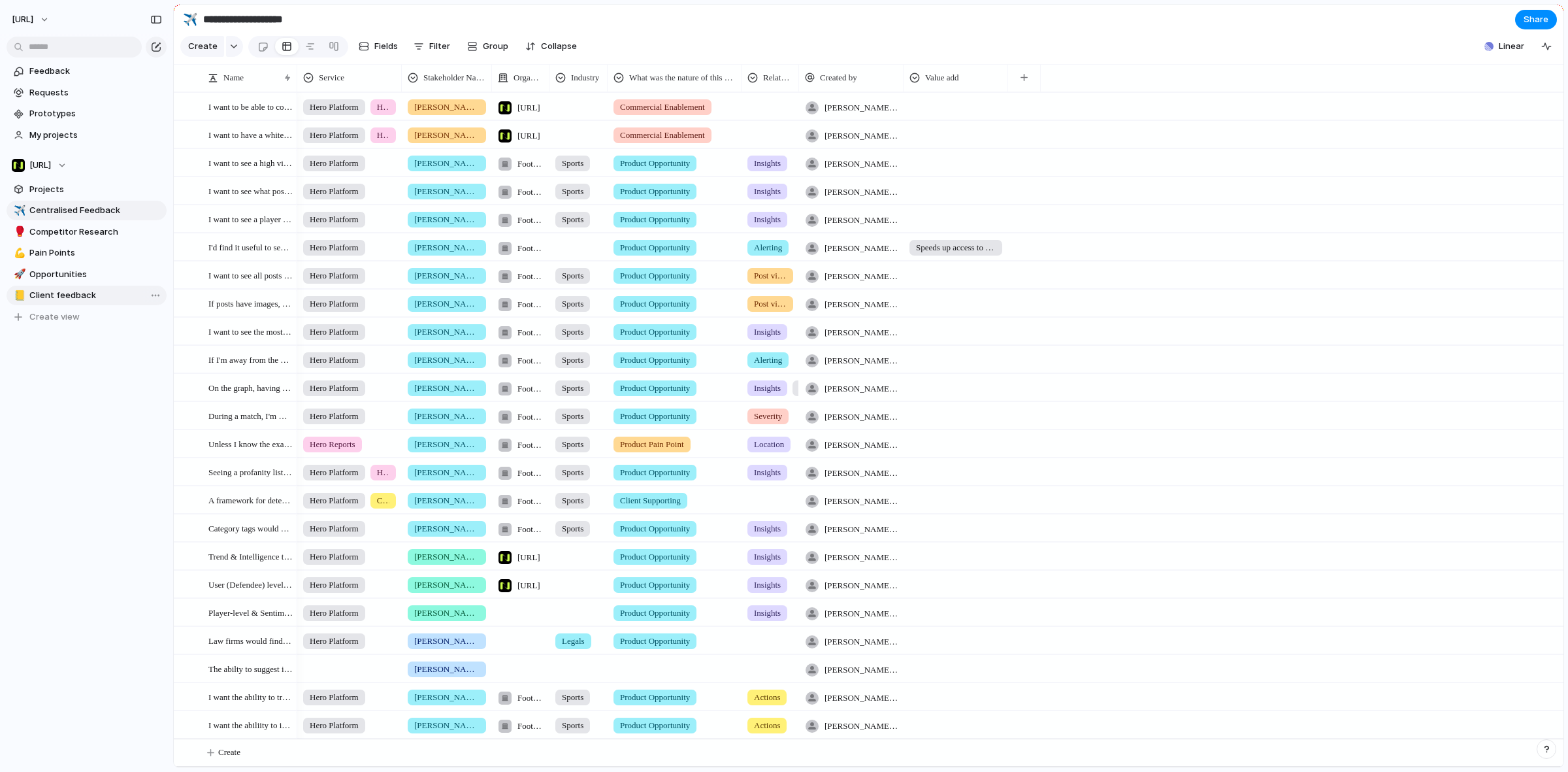
click at [62, 301] on span "Client feedback" at bounding box center [95, 295] width 133 height 13
type input "**********"
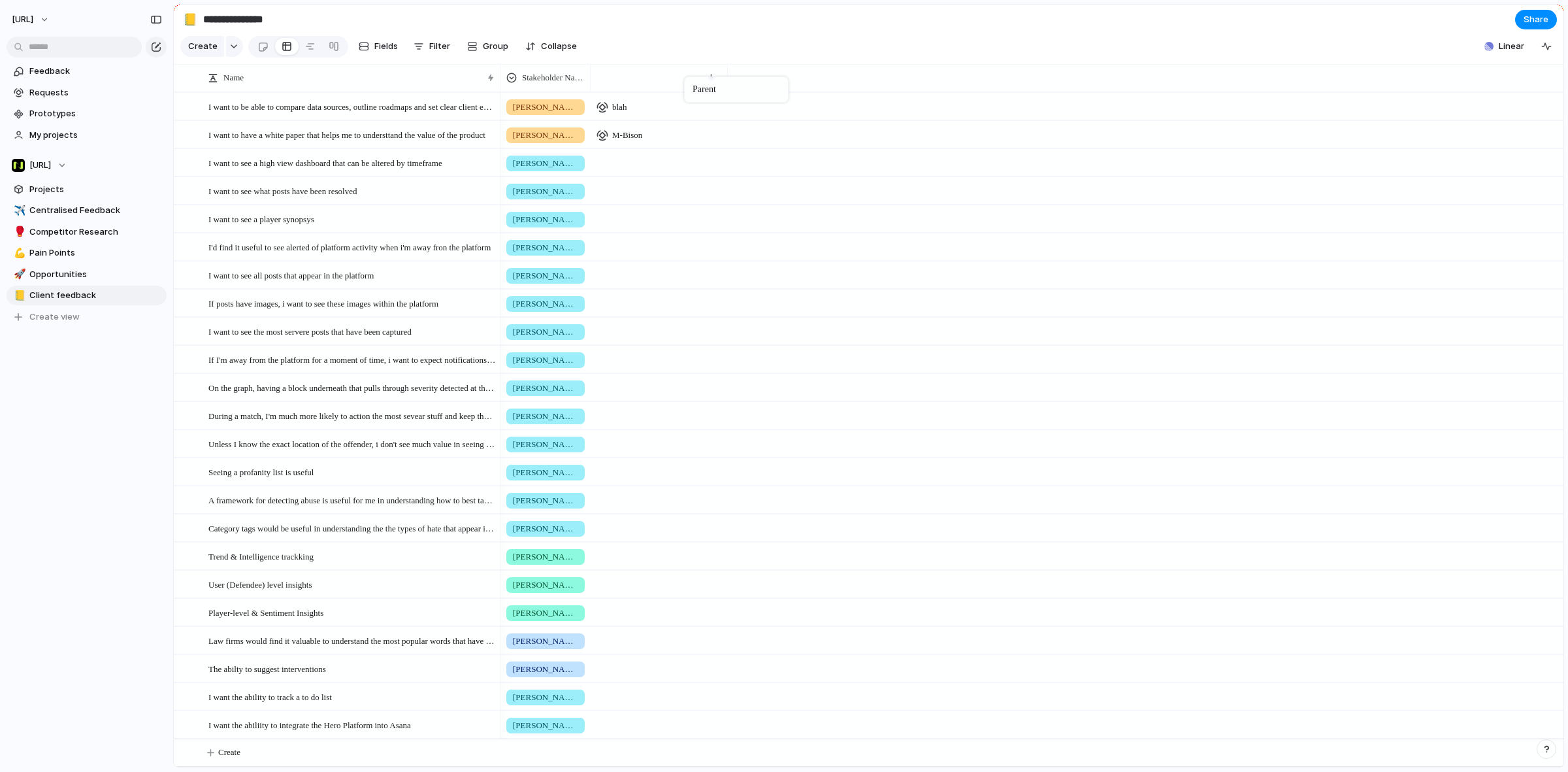
drag, startPoint x: 573, startPoint y: 80, endPoint x: 670, endPoint y: 77, distance: 97.4
click at [655, 43] on section "Create Fields Filter Group Zoom Collapse Linear" at bounding box center [869, 48] width 1390 height 31
click at [709, 81] on div "button" at bounding box center [711, 77] width 7 height 7
type input "****"
click at [750, 141] on span "Persona" at bounding box center [739, 144] width 34 height 13
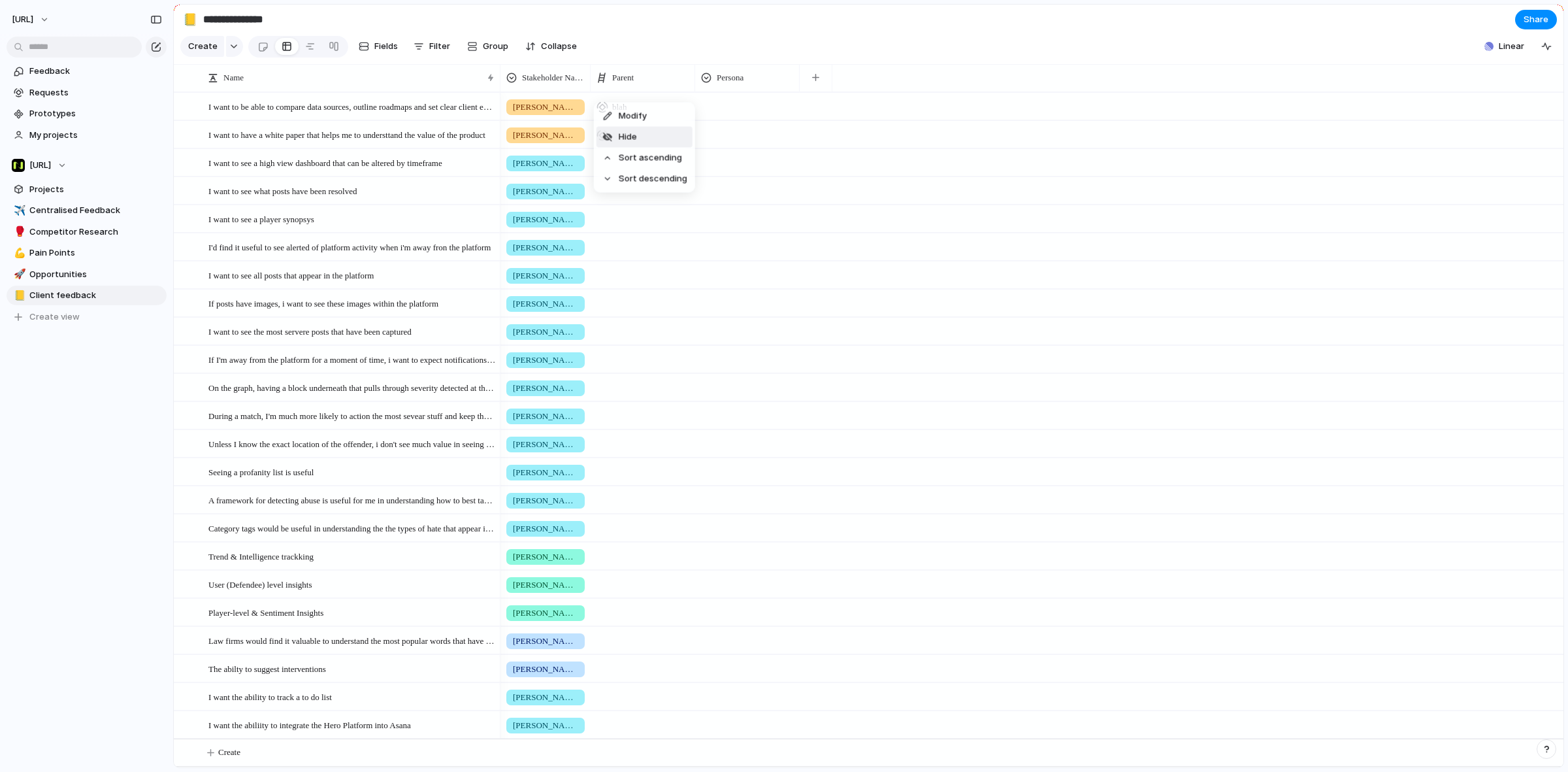
click at [649, 135] on li "Hide" at bounding box center [645, 137] width 96 height 21
click at [660, 115] on div at bounding box center [642, 104] width 103 height 22
click at [739, 46] on div "The Peaks & Troughs User" at bounding box center [784, 386] width 1568 height 772
click at [704, 86] on button "button" at bounding box center [711, 78] width 27 height 24
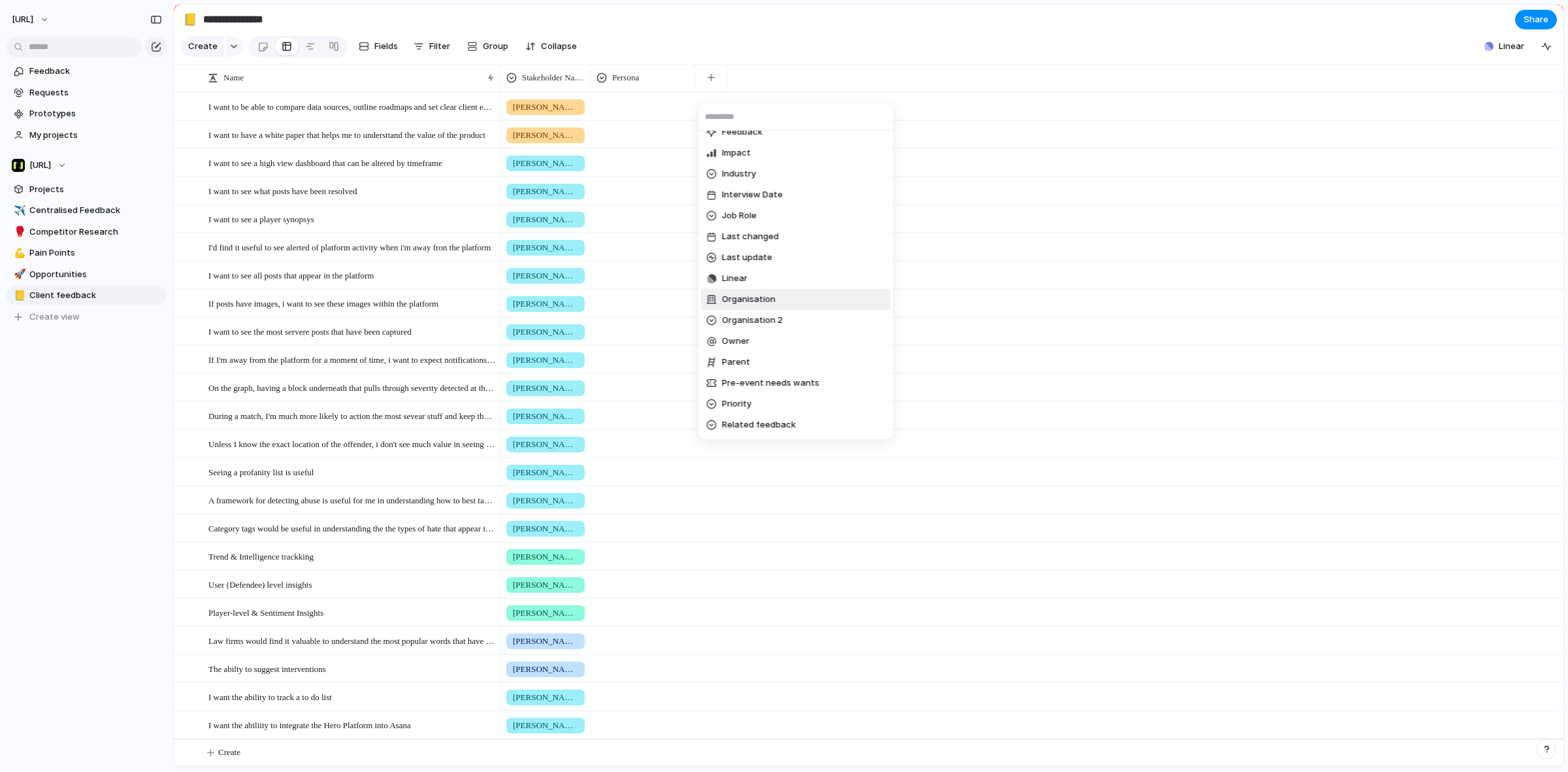
scroll to position [245, 0]
click at [44, 205] on div "Competitor Created at Created by Customer Date of Feedback Design ready Duplica…" at bounding box center [784, 386] width 1568 height 772
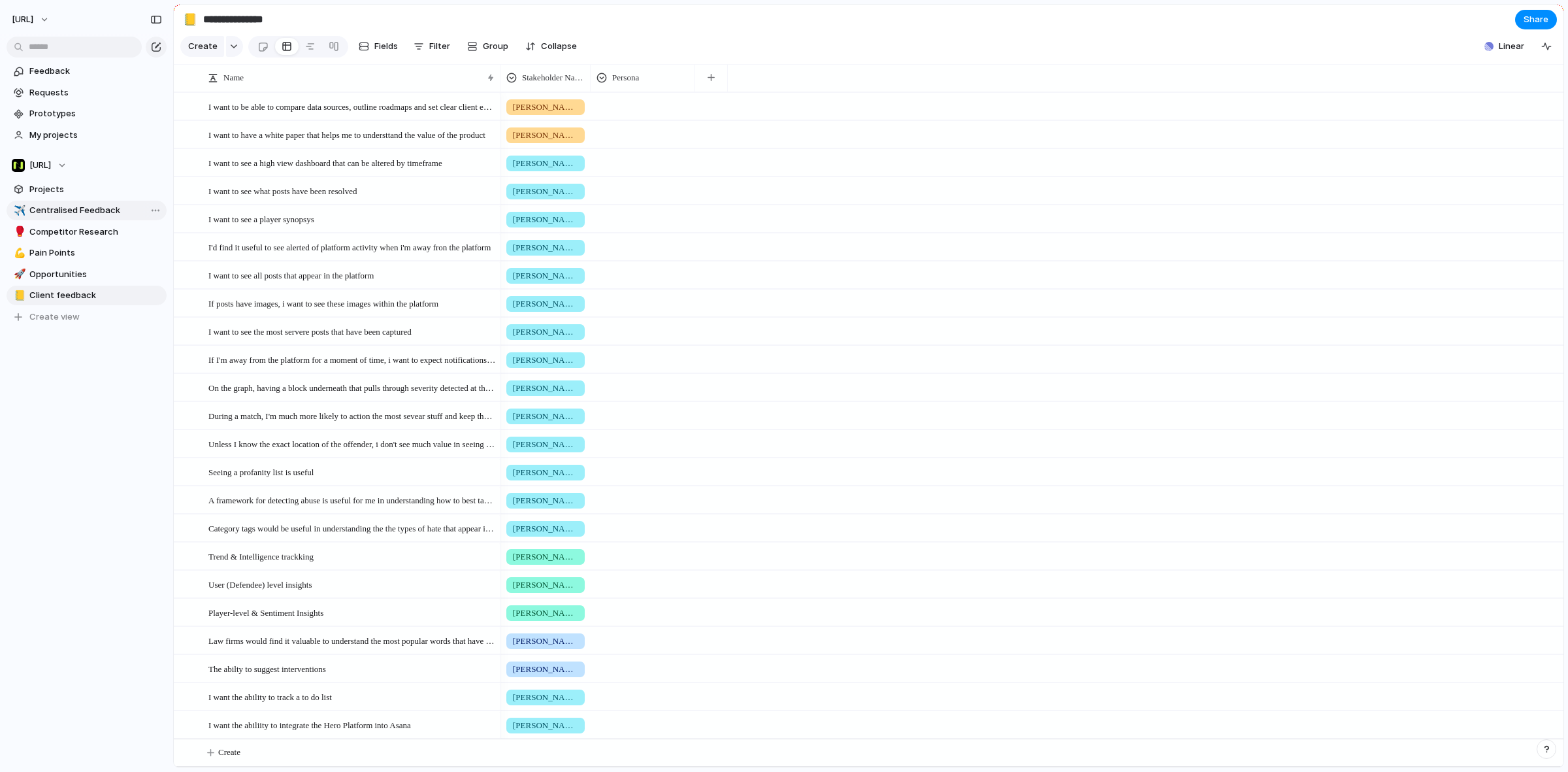
click at [44, 205] on span "Centralised Feedback" at bounding box center [95, 210] width 133 height 13
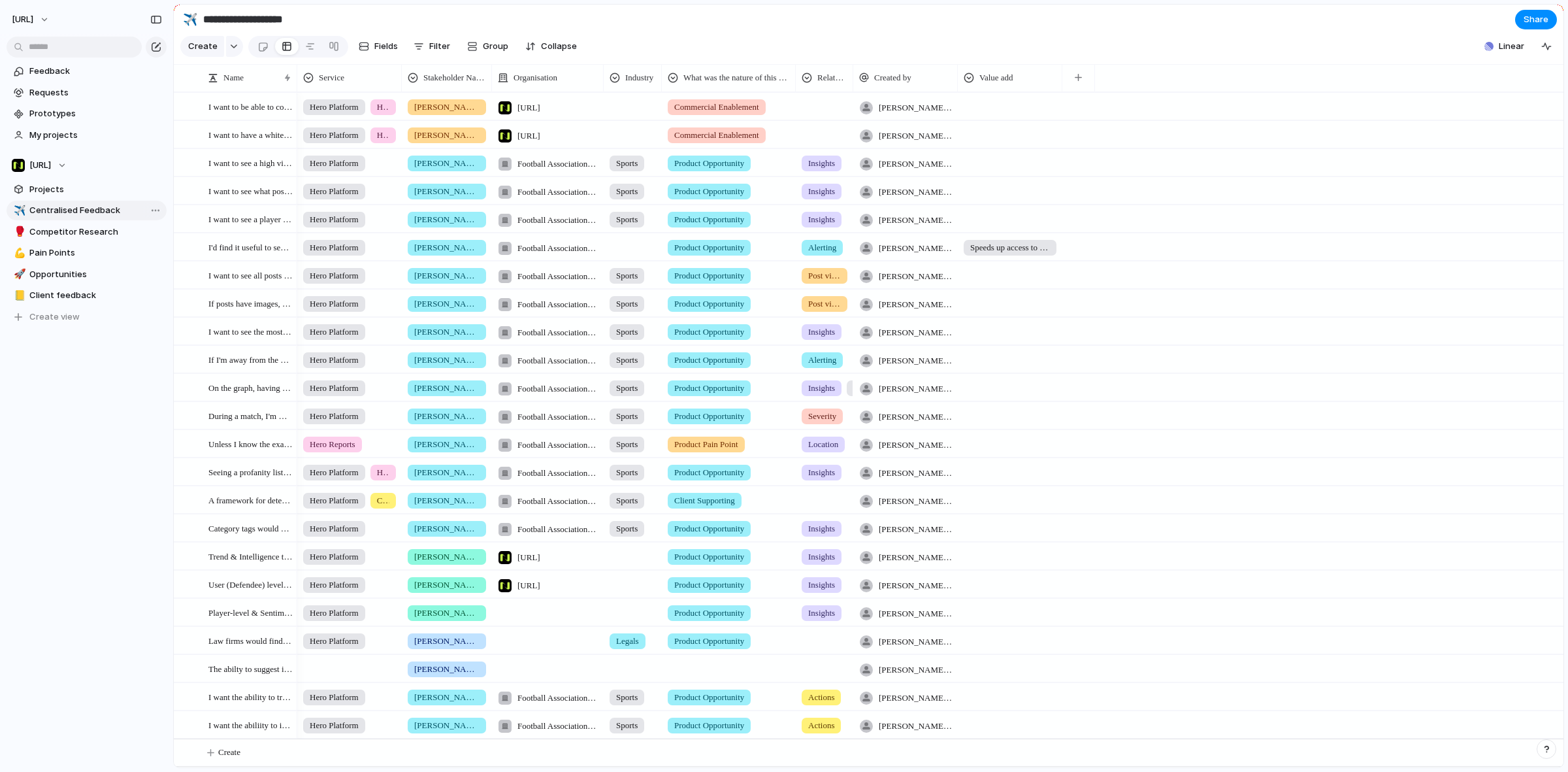
drag, startPoint x: 550, startPoint y: 92, endPoint x: 604, endPoint y: 100, distance: 54.8
click at [604, 92] on div "Name Stakeholder Name Service Organisation Industry What was the nature of this…" at bounding box center [869, 78] width 1390 height 28
click at [54, 292] on span "Client feedback" at bounding box center [95, 295] width 133 height 13
type input "**********"
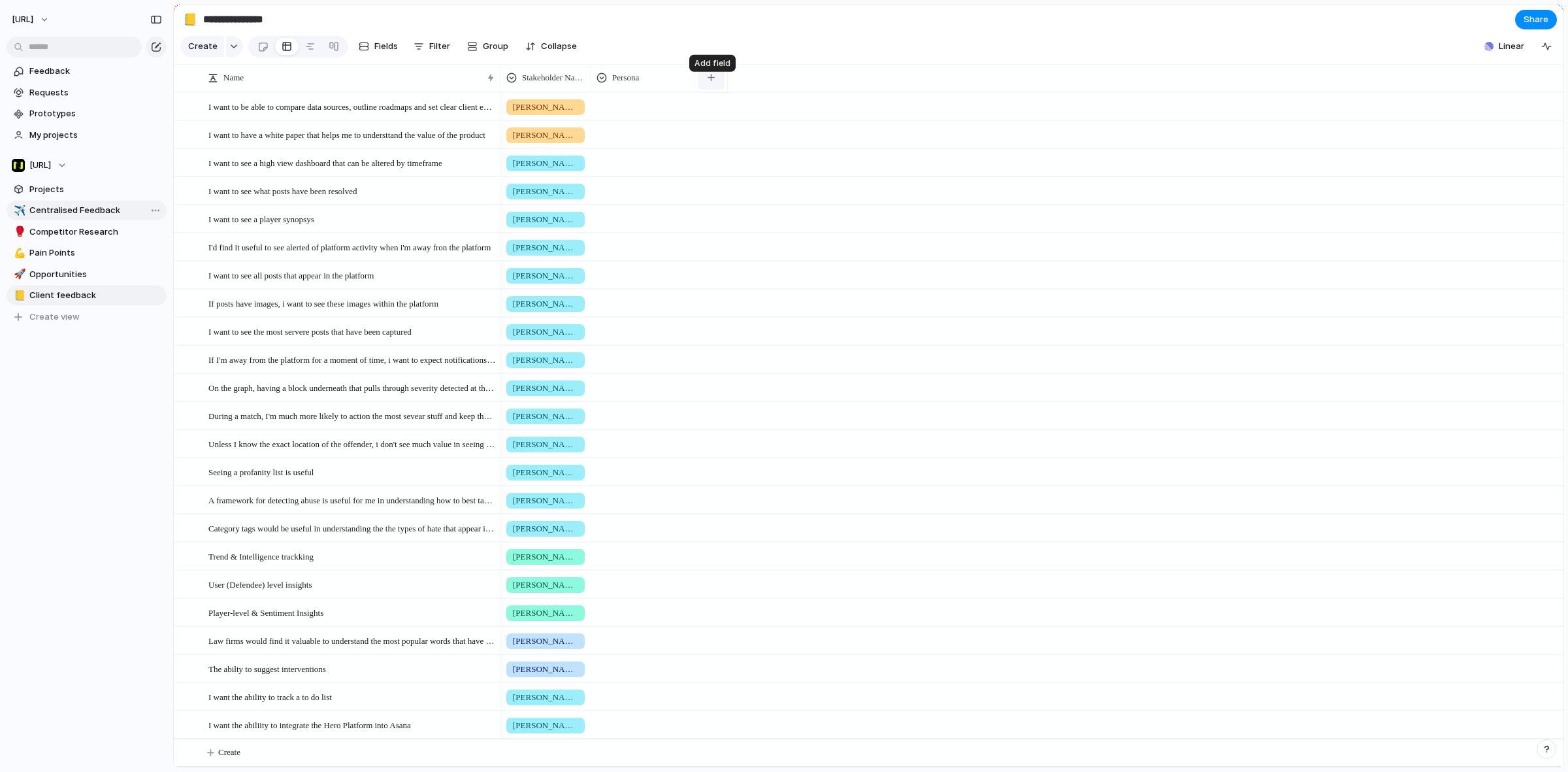
click at [719, 85] on button "button" at bounding box center [711, 78] width 27 height 24
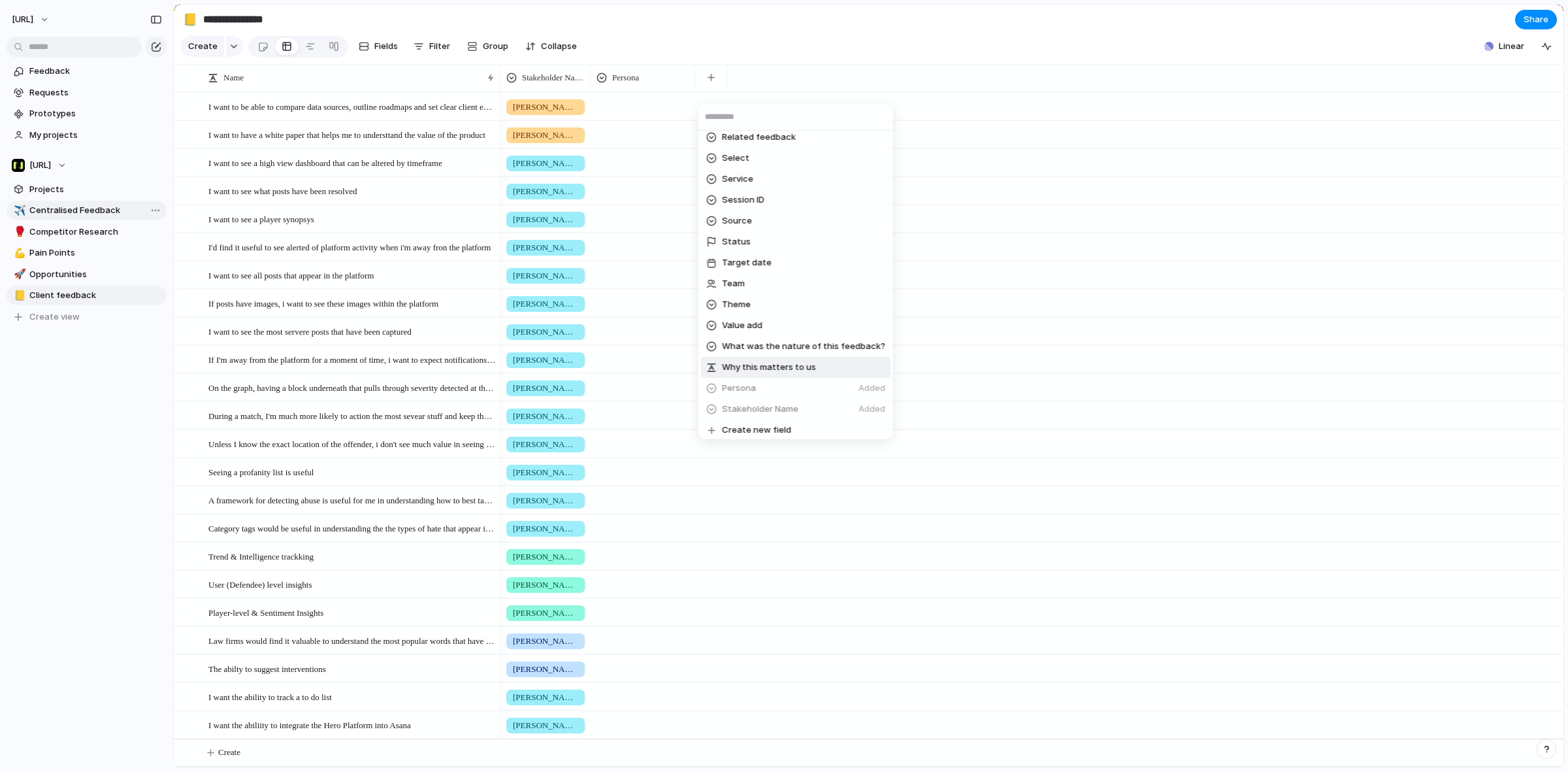
scroll to position [492, 0]
click at [775, 420] on span "Create new field" at bounding box center [756, 426] width 69 height 13
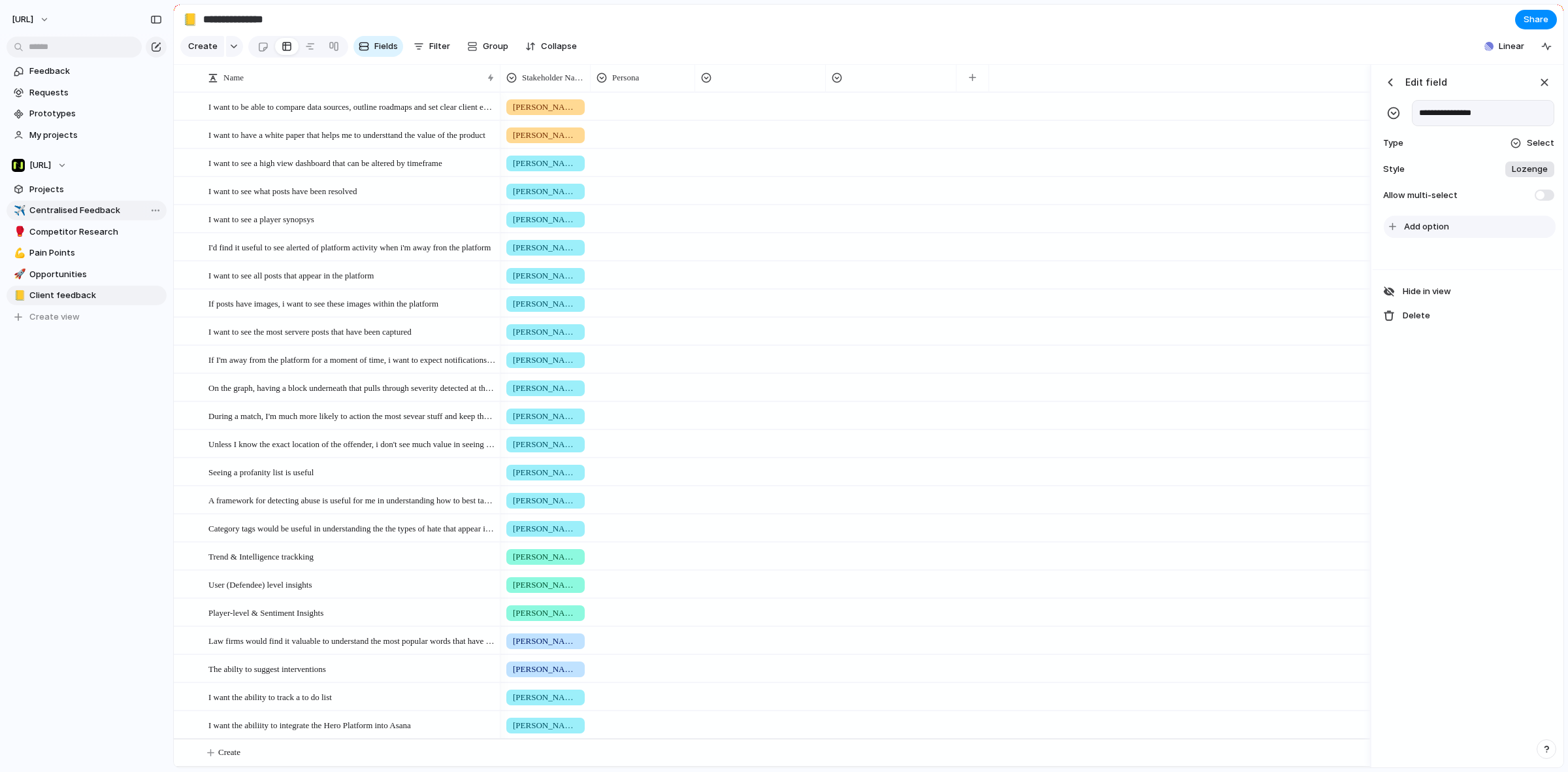
type input "**********"
click at [1453, 233] on button "Add option" at bounding box center [1470, 227] width 172 height 22
type input "*"
click at [847, 90] on button "button" at bounding box center [842, 78] width 27 height 24
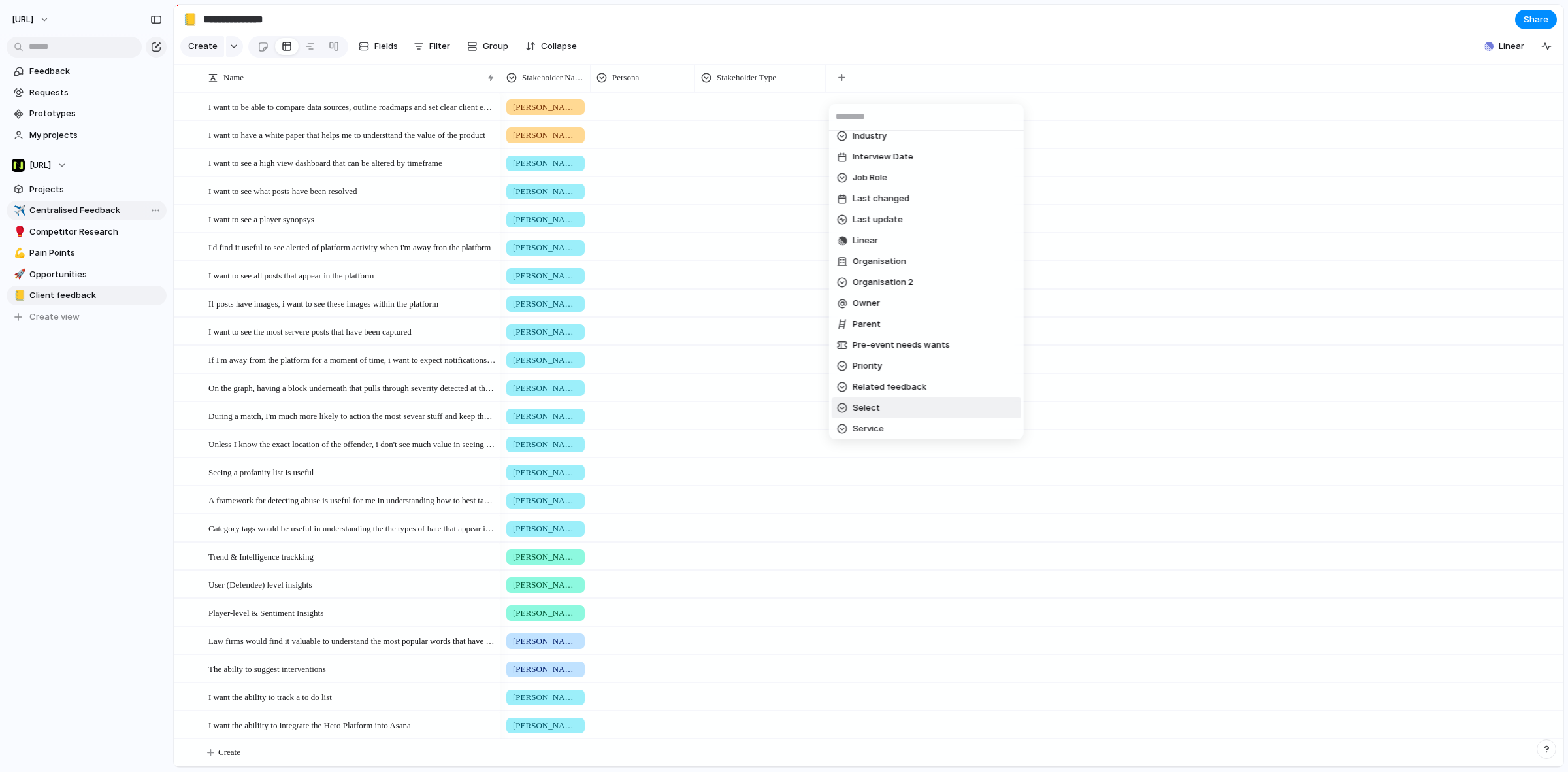
scroll to position [82, 0]
click at [918, 331] on li "Job Role" at bounding box center [927, 334] width 190 height 21
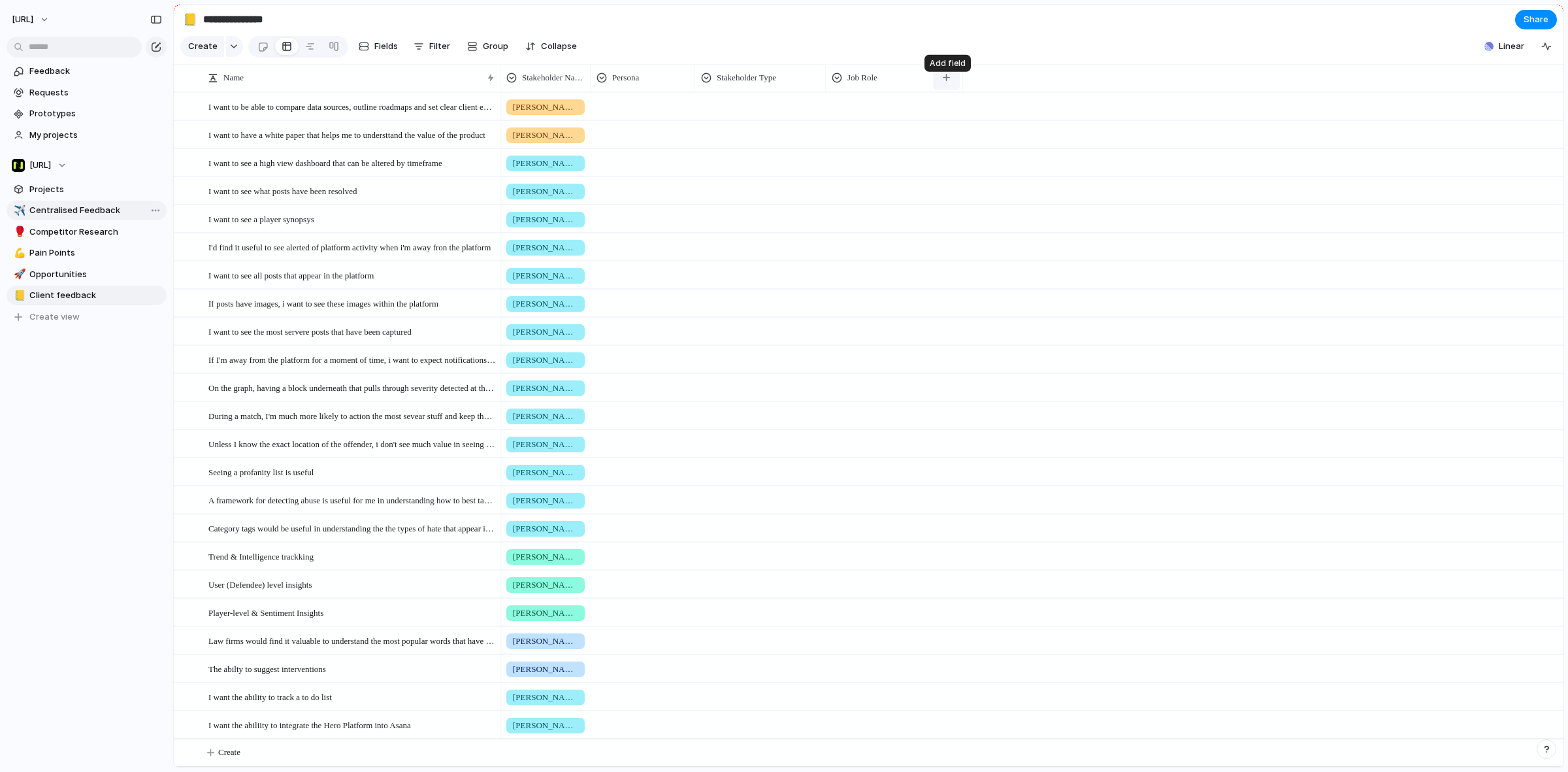
click at [942, 89] on button "button" at bounding box center [946, 78] width 27 height 24
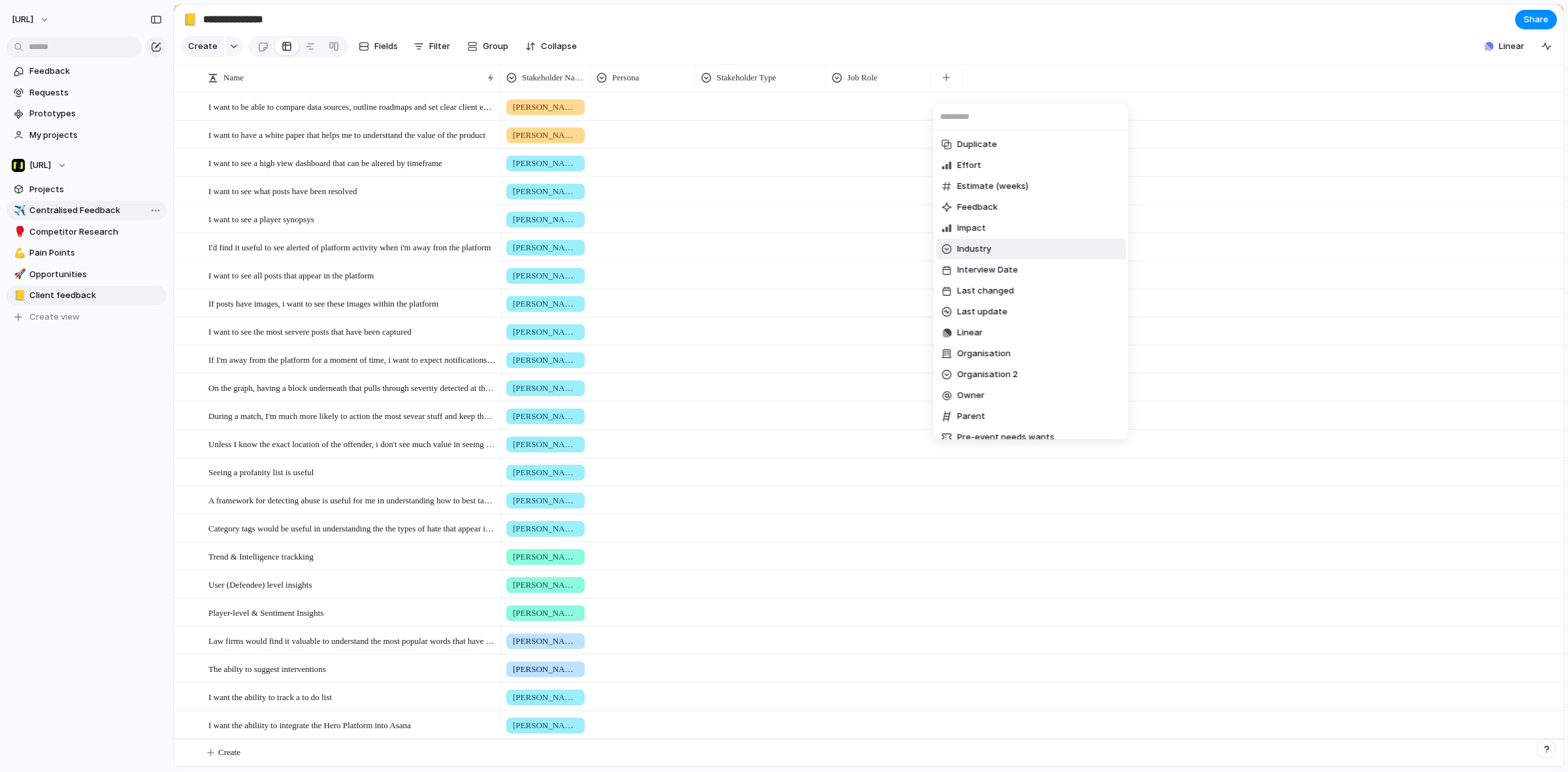
scroll to position [163, 0]
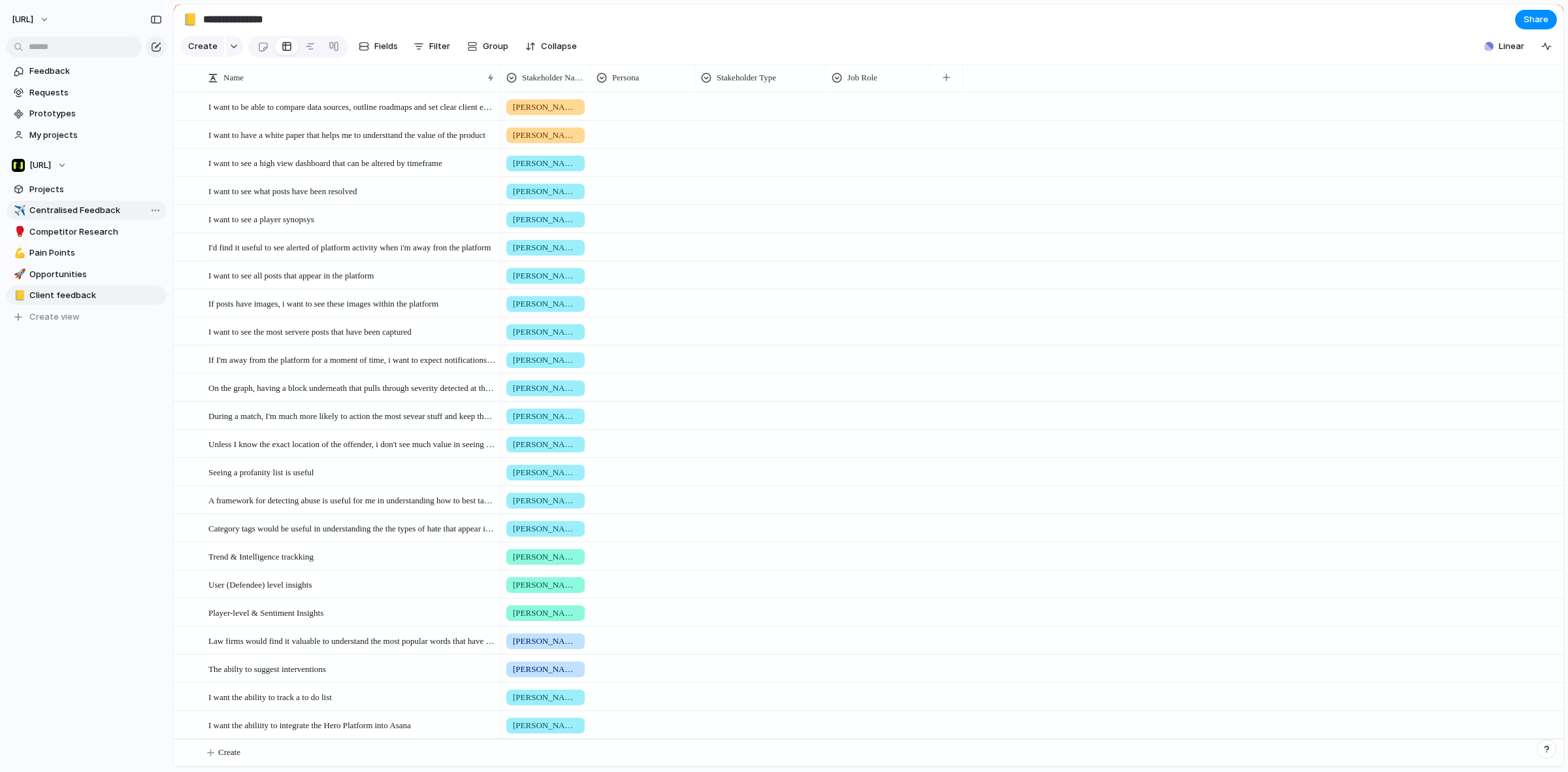
click at [853, 93] on div "Competitor Created at Created by Customer Date of Feedback Design ready Duplica…" at bounding box center [784, 386] width 1568 height 772
click at [847, 88] on div "Job Role" at bounding box center [878, 77] width 99 height 21
click at [1282, 184] on div "Modify Hide Sort ascending Sort descending" at bounding box center [784, 386] width 1568 height 772
click at [889, 115] on div at bounding box center [878, 104] width 103 height 22
click at [802, 34] on div "Product Manager Head of Diversity Designer" at bounding box center [784, 386] width 1568 height 772
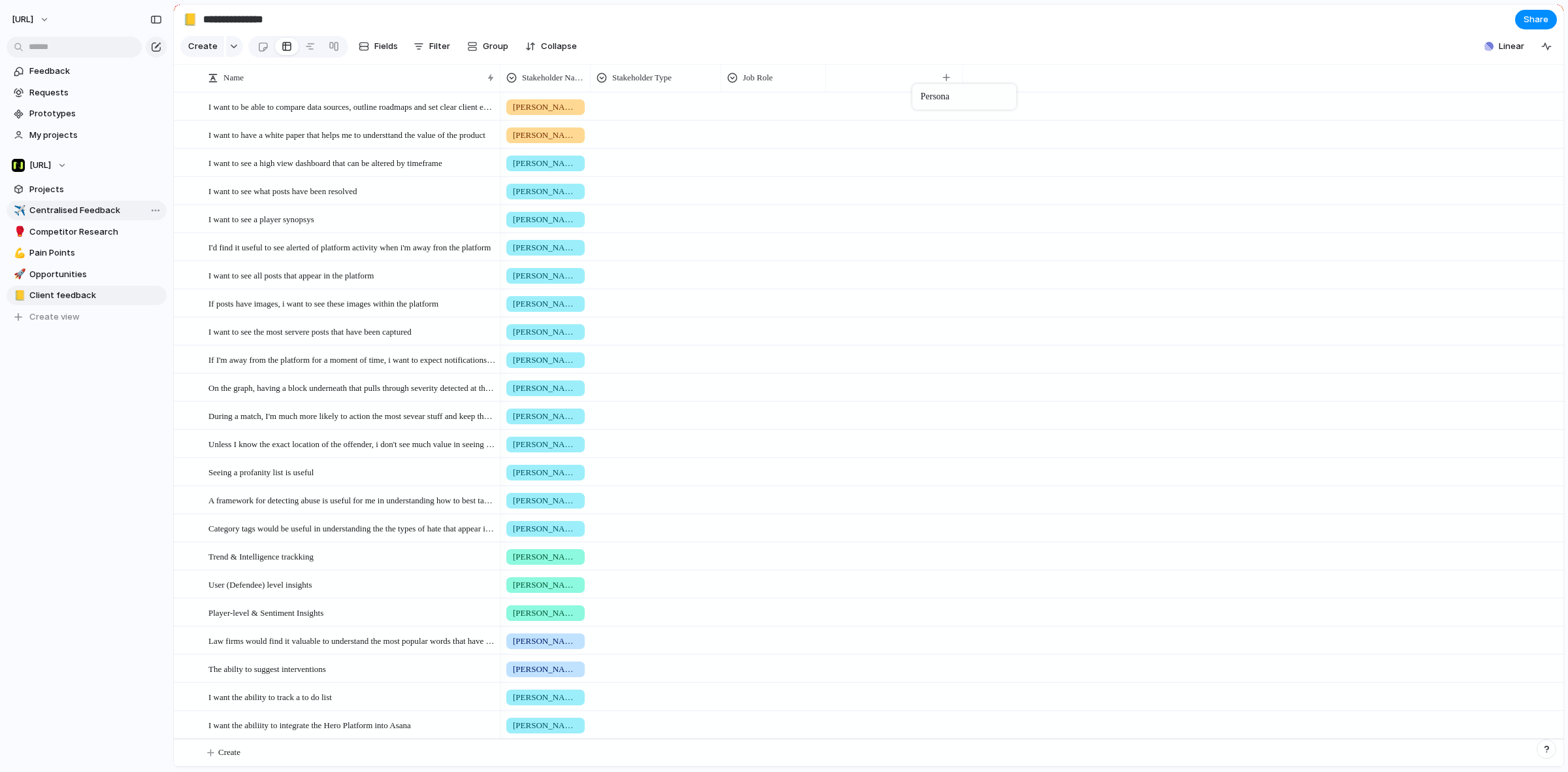
drag, startPoint x: 642, startPoint y: 88, endPoint x: 912, endPoint y: 85, distance: 269.9
click at [835, 82] on div at bounding box center [837, 78] width 10 height 10
click at [854, 118] on span "Modify" at bounding box center [868, 116] width 28 height 13
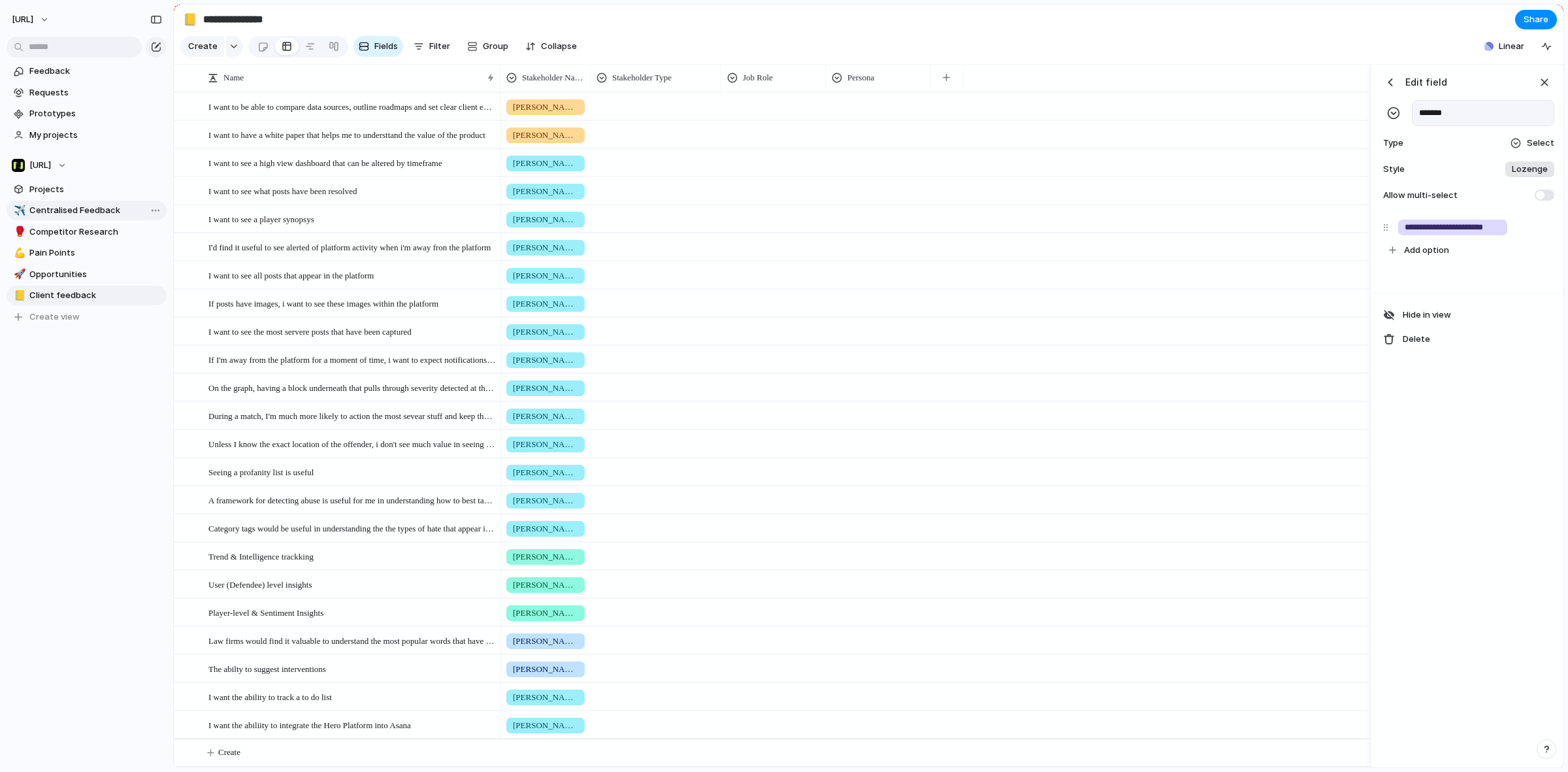
click at [1415, 120] on input "*******" at bounding box center [1483, 113] width 142 height 26
type input "**********"
click at [1024, 40] on section "Create Fields Filter Group Zoom Collapse Linear" at bounding box center [869, 48] width 1390 height 31
click at [906, 84] on div "User Persona" at bounding box center [878, 77] width 92 height 13
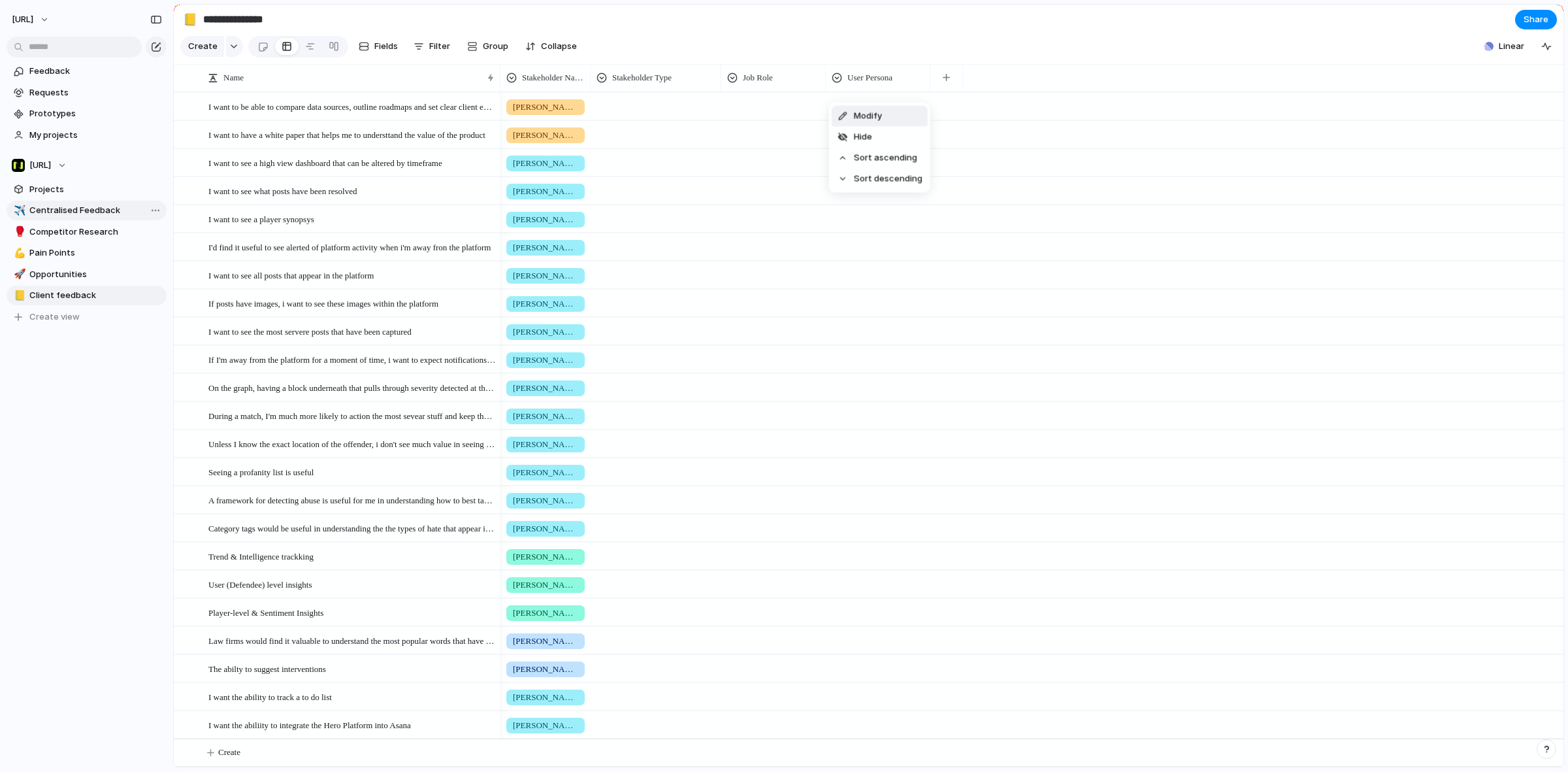
click at [901, 111] on li "Modify" at bounding box center [880, 116] width 96 height 21
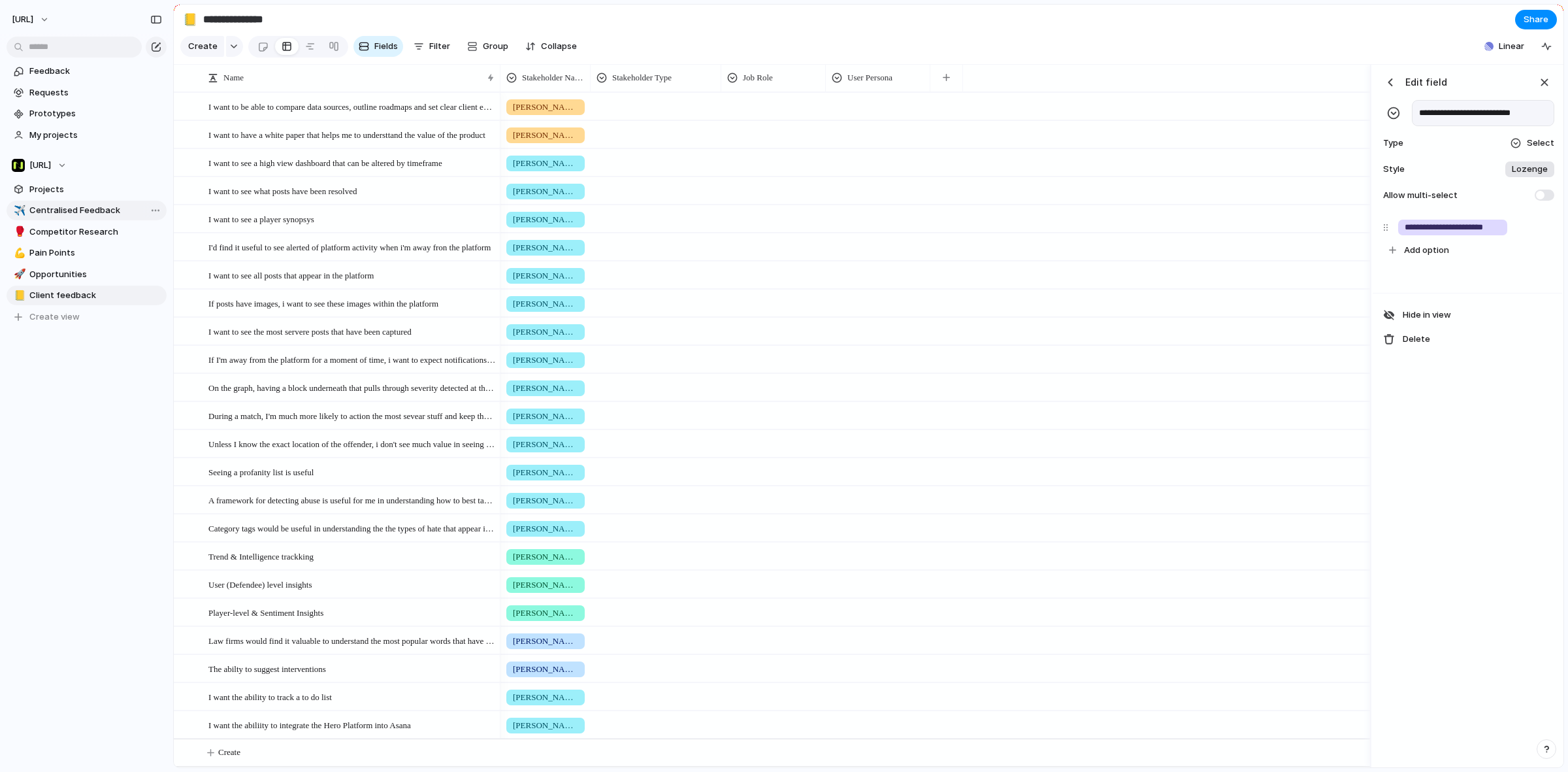
type input "**********"
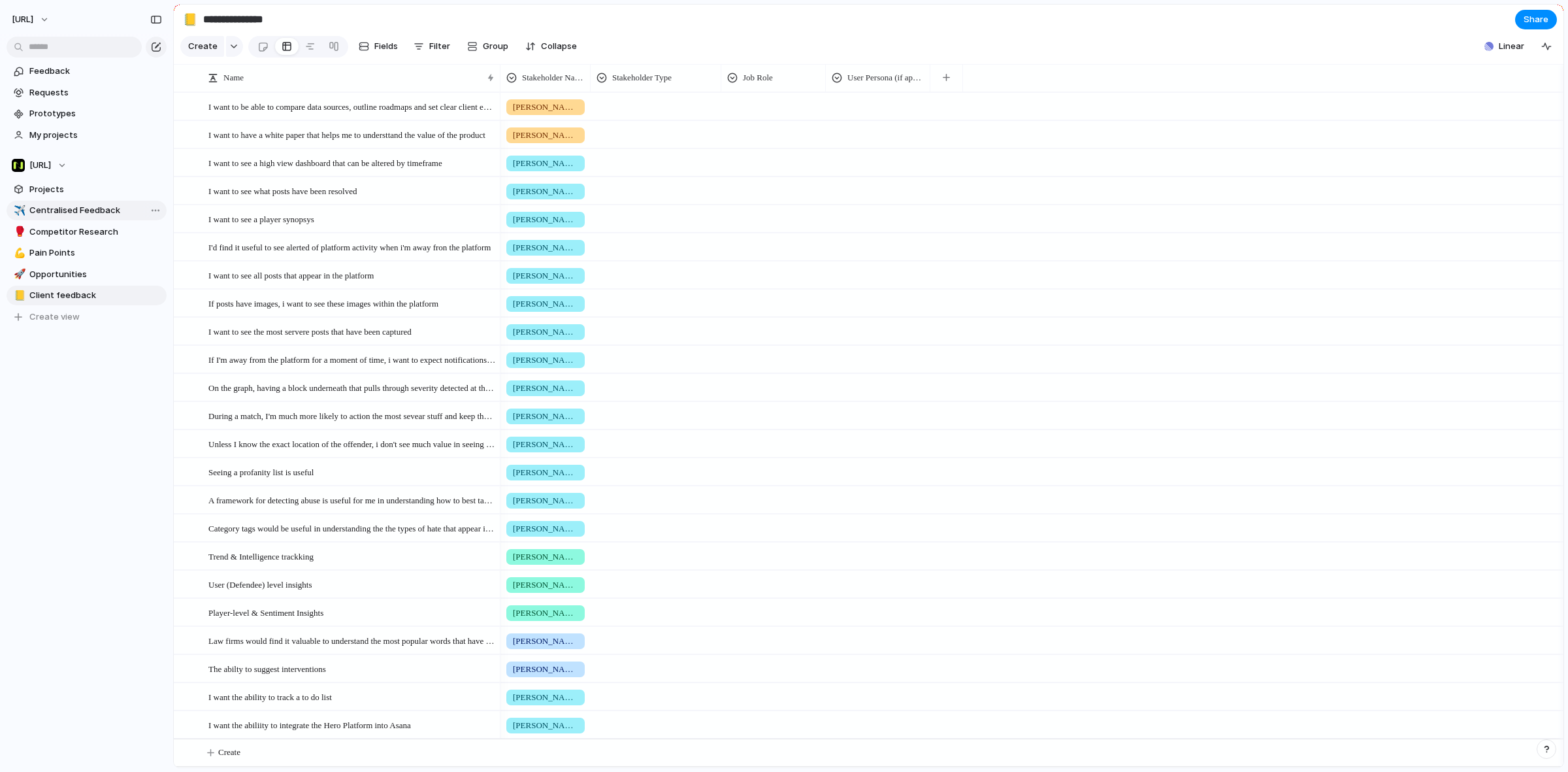
click at [650, 115] on div at bounding box center [655, 104] width 129 height 22
click at [635, 118] on div "Type to add a value" at bounding box center [784, 386] width 1568 height 772
click at [635, 115] on div at bounding box center [655, 104] width 129 height 22
type input "********"
drag, startPoint x: 631, startPoint y: 167, endPoint x: 716, endPoint y: 36, distance: 156.8
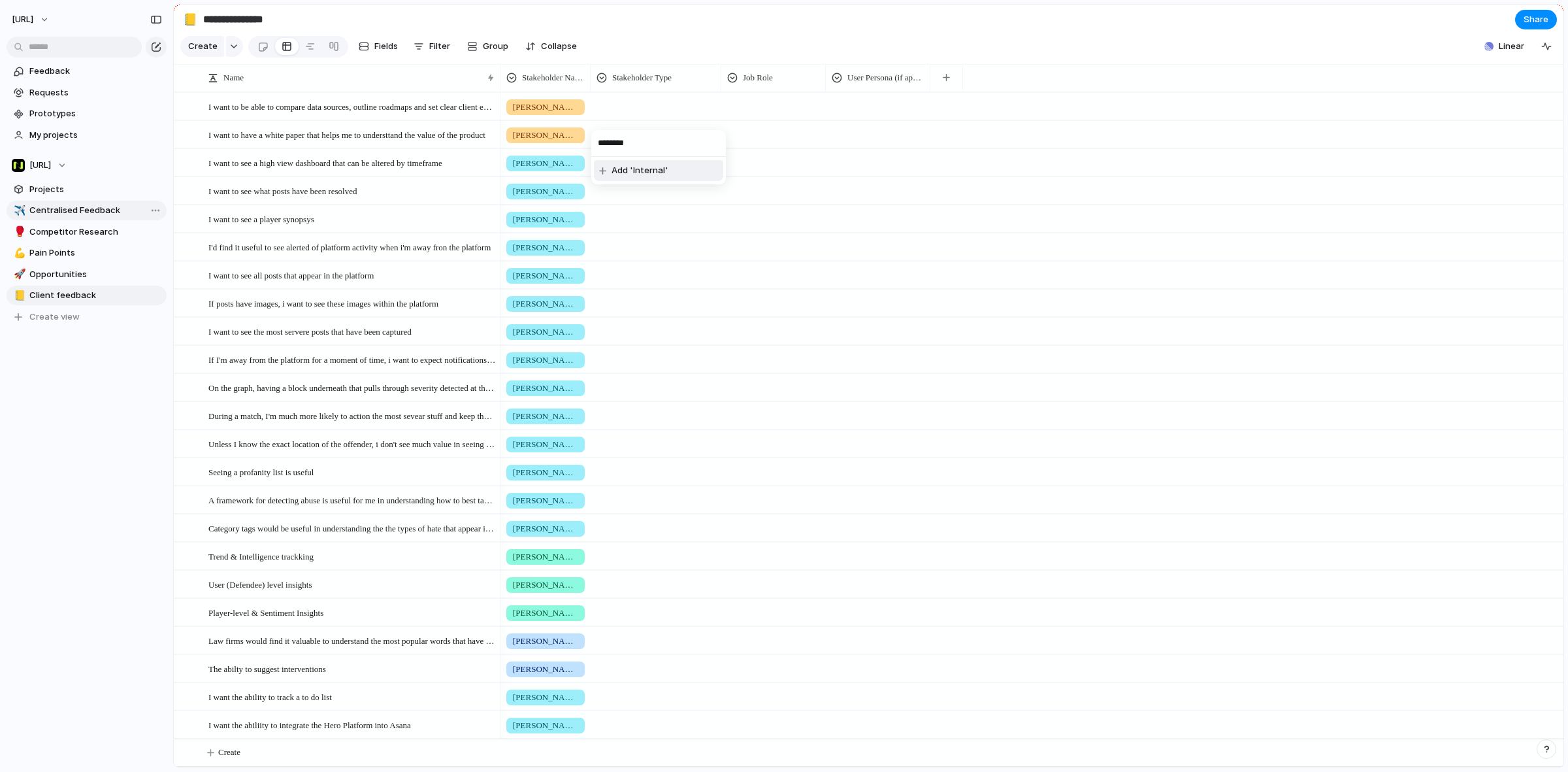
click at [716, 36] on div "******** Add 'Internal'" at bounding box center [784, 386] width 1568 height 772
click at [757, 112] on div at bounding box center [773, 104] width 103 height 22
click at [802, 69] on div "Product Manager Head of Diversity Designer" at bounding box center [784, 386] width 1568 height 772
click at [857, 129] on div at bounding box center [878, 134] width 105 height 27
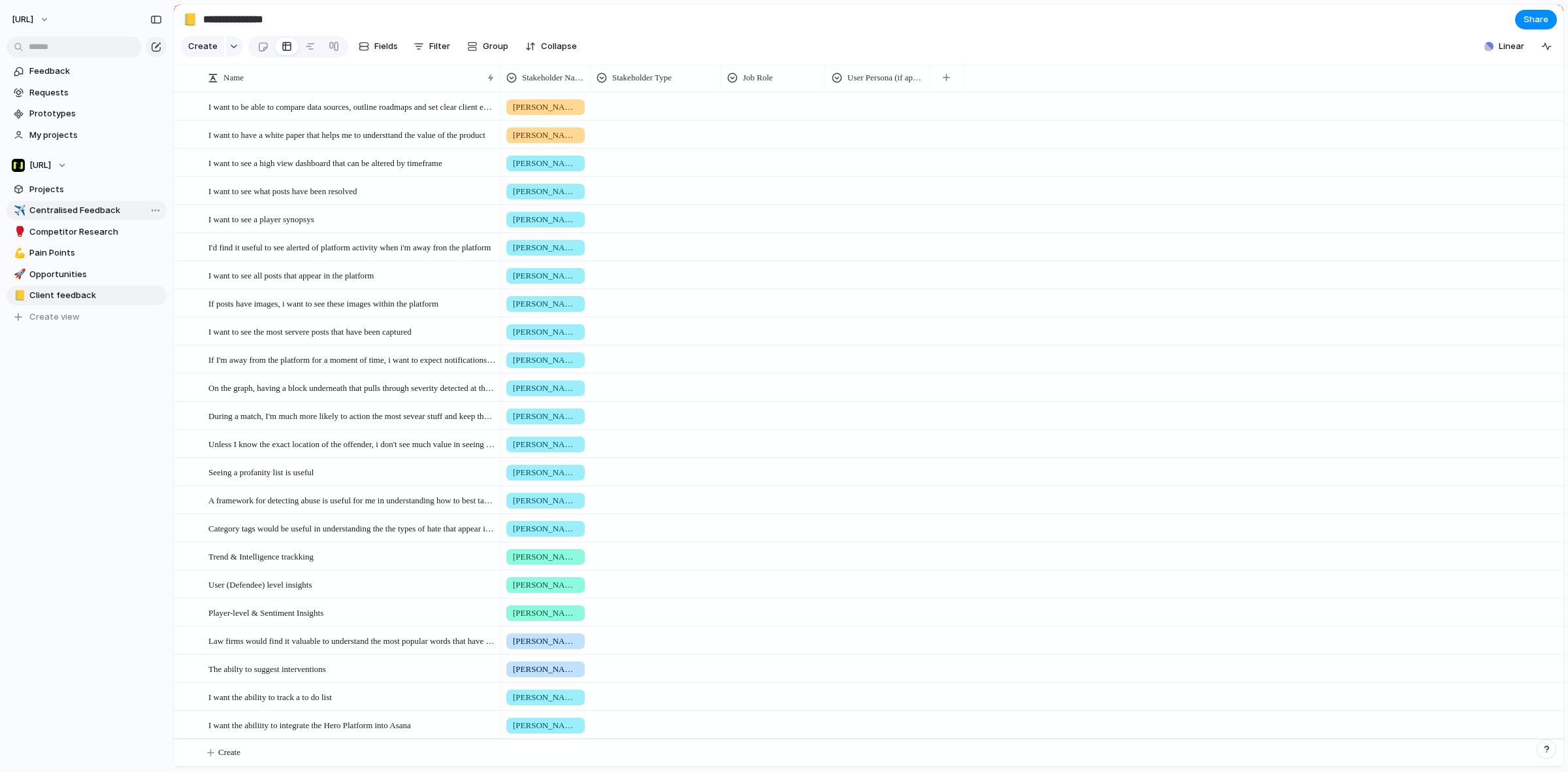
click at [863, 125] on div "The Peaks & Troughs User" at bounding box center [784, 386] width 1568 height 772
click at [863, 120] on div at bounding box center [878, 106] width 105 height 27
click at [659, 109] on div "The Peaks & Troughs User" at bounding box center [784, 386] width 1568 height 772
click at [659, 109] on div at bounding box center [655, 104] width 129 height 22
click at [655, 46] on div "Type to add a value" at bounding box center [784, 386] width 1568 height 772
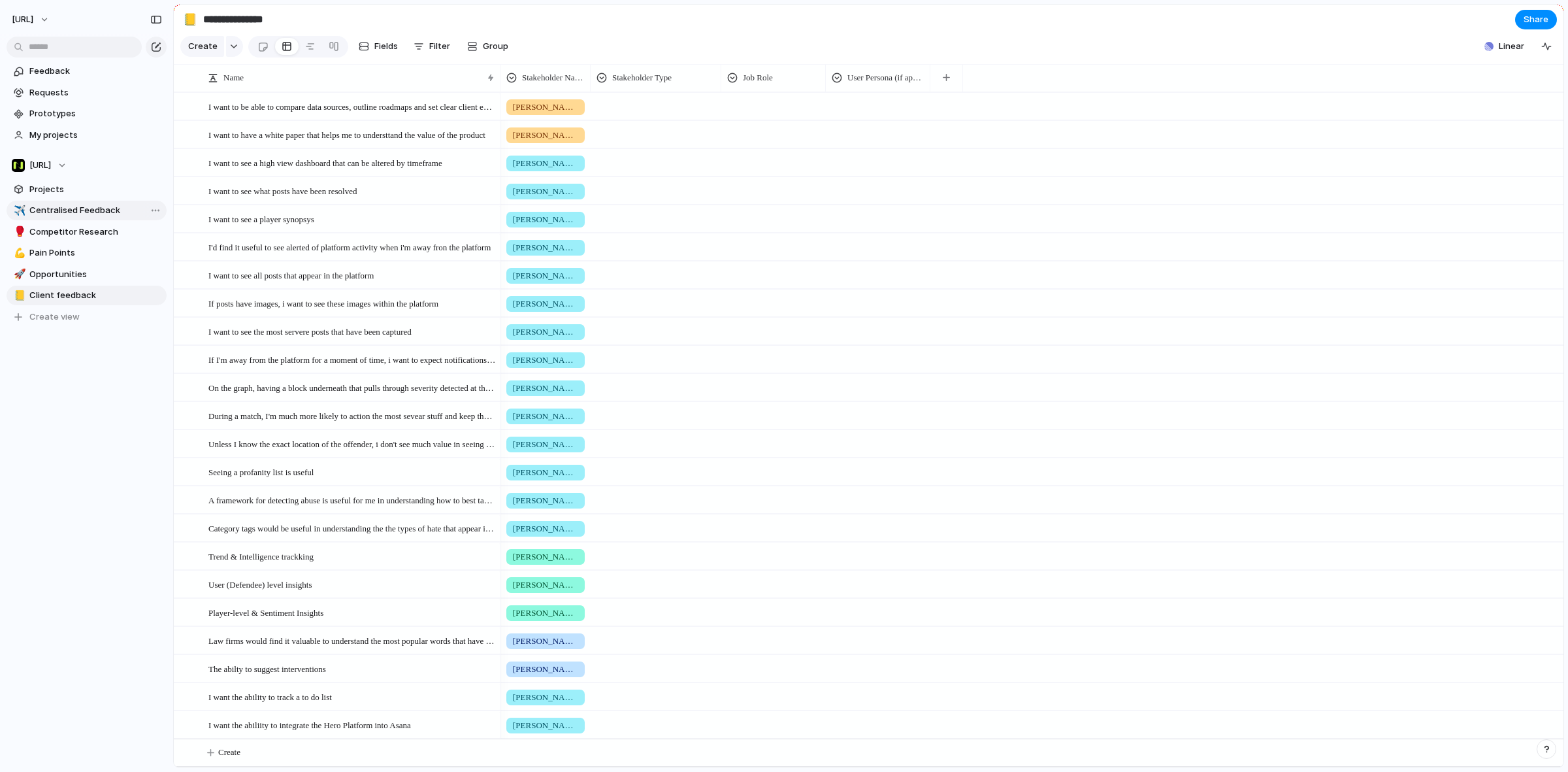
click at [648, 115] on div at bounding box center [655, 104] width 129 height 22
type input "*"
click at [653, 136] on input "***" at bounding box center [658, 143] width 135 height 26
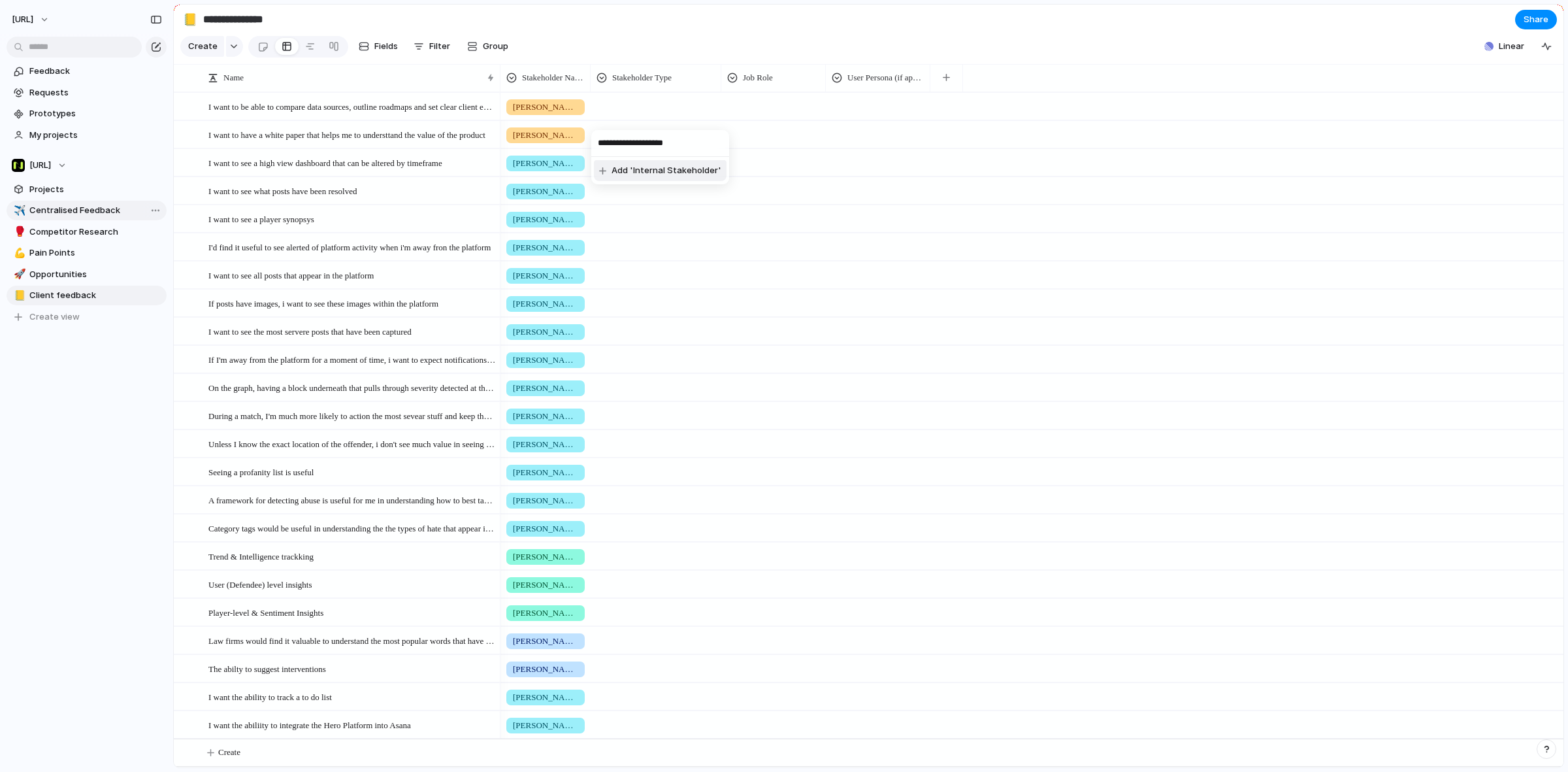
type input "**********"
click at [680, 169] on span "Add 'Internal Stakeholder'" at bounding box center [667, 170] width 110 height 13
click at [642, 114] on span "Internal Stakeholder" at bounding box center [637, 107] width 69 height 13
type input "**********"
click at [687, 115] on div "Internal Stakeholder External Stakeholder" at bounding box center [655, 104] width 129 height 22
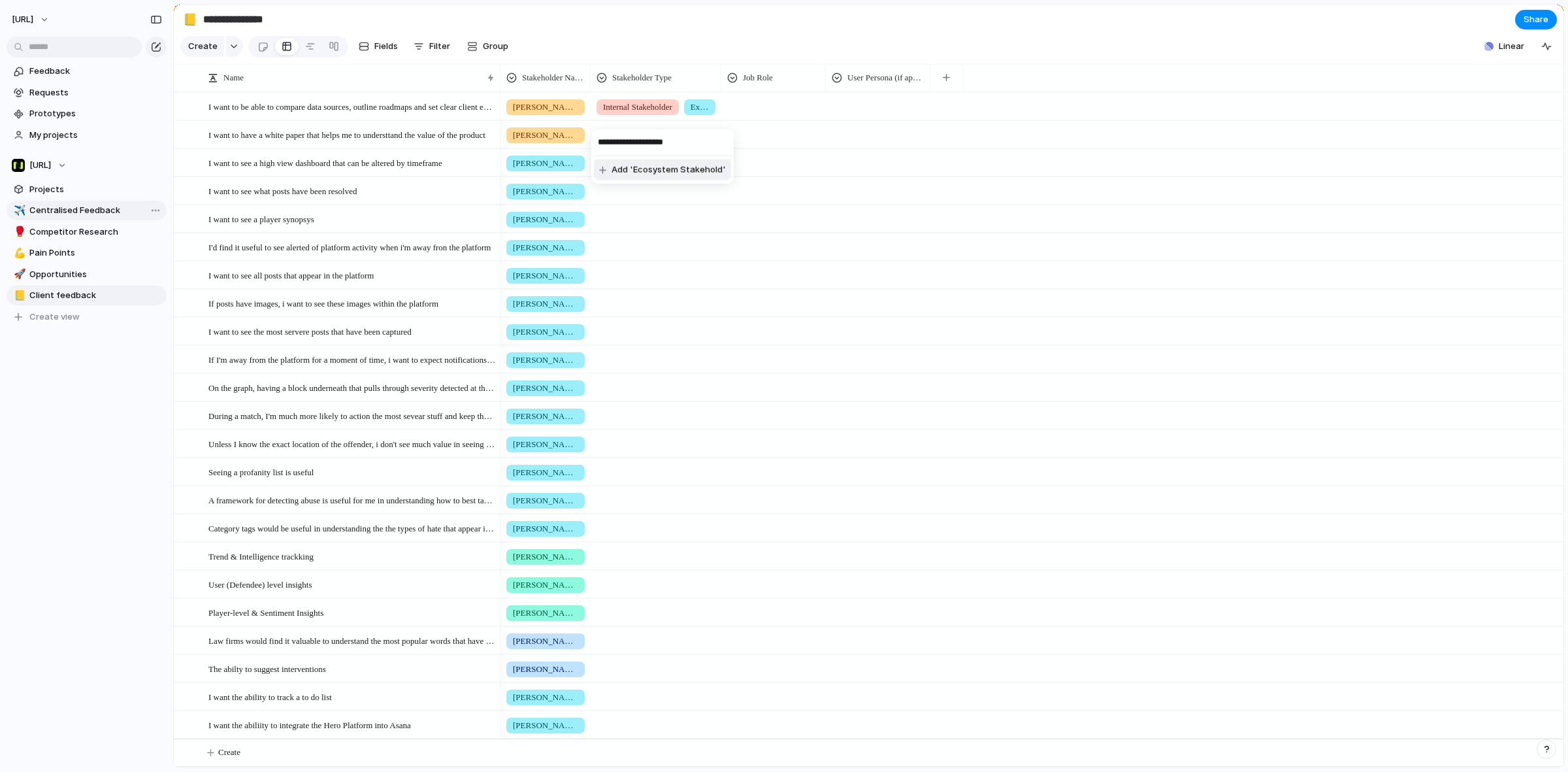
type input "**********"
click at [752, 112] on div at bounding box center [773, 104] width 103 height 22
click at [674, 58] on div "Product Manager Head of Diversity Designer" at bounding box center [784, 386] width 1568 height 772
click at [671, 114] on span "Internal Stakeholder" at bounding box center [637, 107] width 69 height 13
click at [603, 169] on div at bounding box center [604, 170] width 23 height 23
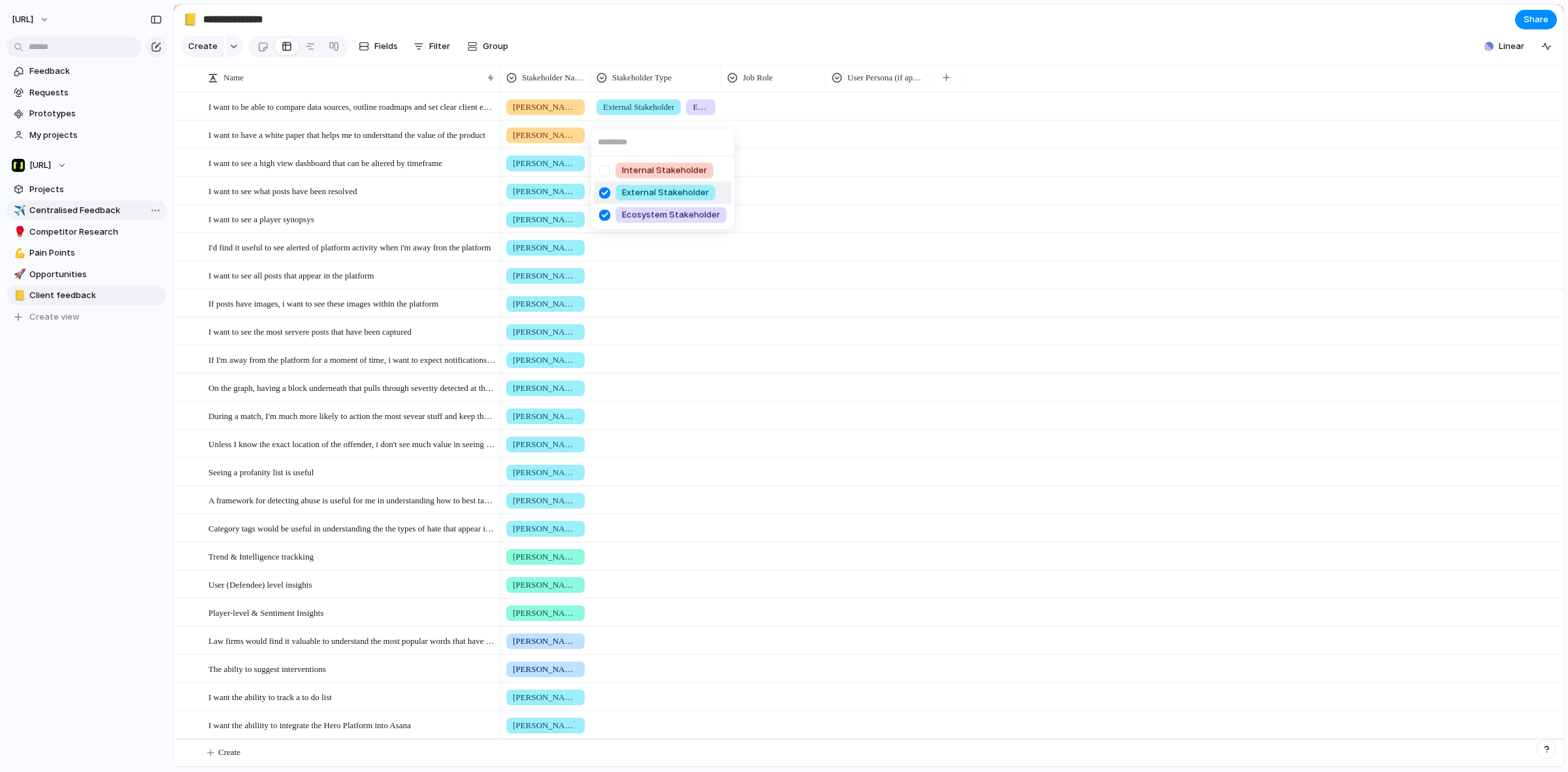
click at [603, 182] on div at bounding box center [604, 192] width 23 height 23
click at [605, 209] on div at bounding box center [604, 214] width 23 height 23
click at [757, 108] on div "Internal Stakeholder External Stakeholder Ecosystem Stakeholder" at bounding box center [784, 386] width 1568 height 772
click at [757, 108] on div at bounding box center [773, 104] width 103 height 22
